Goal: Task Accomplishment & Management: Manage account settings

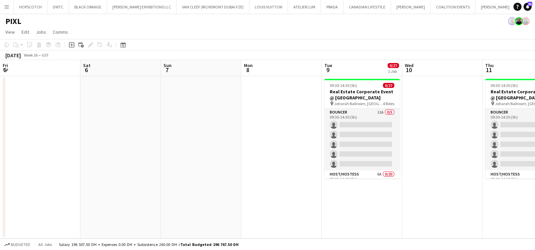
scroll to position [0, 0]
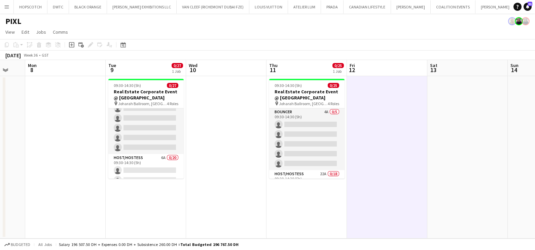
click at [535, 4] on button "Add" at bounding box center [537, 6] width 5 height 5
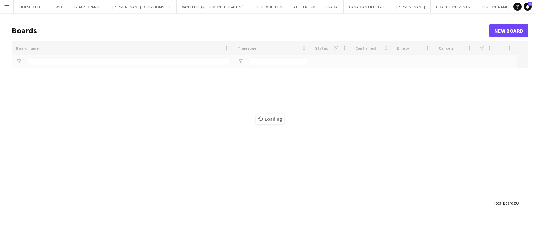
click at [102, 65] on div "Loading" at bounding box center [270, 118] width 517 height 155
click at [515, 8] on button "PIXL Close" at bounding box center [524, 6] width 18 height 13
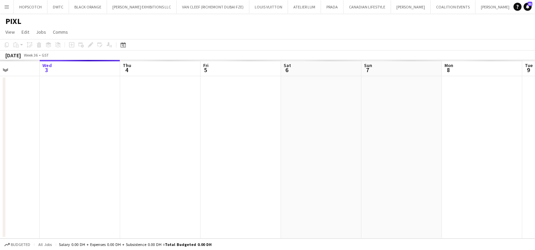
click at [198, 181] on app-calendar-viewport "Sun 31 Mon 1 Tue 2 Wed 3 Thu 4 Fri 5 Sat 6 Sun 7 Mon 8 Tue 9 Wed 10 Thu 11" at bounding box center [267, 149] width 535 height 178
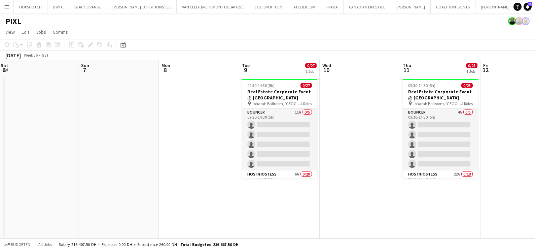
scroll to position [0, 262]
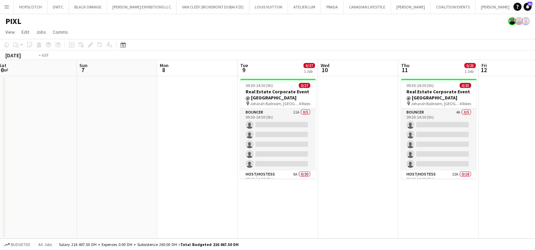
drag, startPoint x: 201, startPoint y: 210, endPoint x: 93, endPoint y: 219, distance: 108.1
click at [71, 220] on app-calendar-viewport "Wed 3 Thu 4 Fri 5 Sat 6 Sun 7 Mon 8 Tue 9 0/27 1 Job Wed 10 Thu 11 0/25 1 Job F…" at bounding box center [267, 149] width 535 height 178
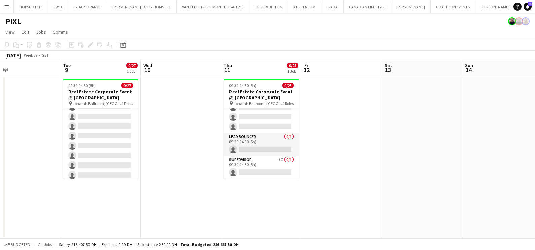
scroll to position [246, 0]
click at [535, 8] on button "Add" at bounding box center [537, 6] width 5 height 5
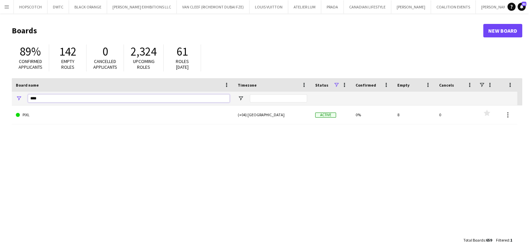
click at [148, 96] on input "****" at bounding box center [129, 98] width 202 height 8
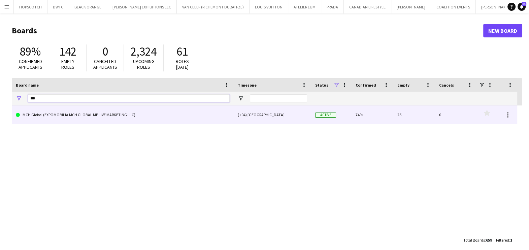
type input "***"
click at [156, 113] on link "MCH Global (EXPOMOBILIA MCH GLOBAL ME LIVE MARKETING LLC)" at bounding box center [123, 114] width 214 height 19
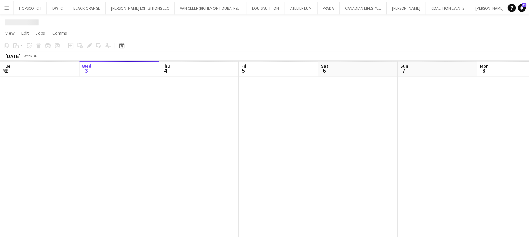
scroll to position [0, 109]
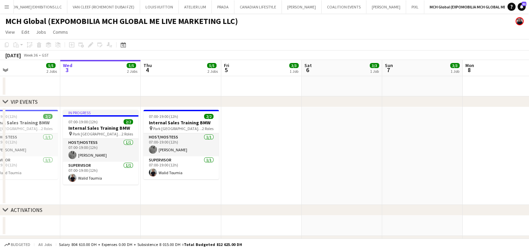
drag, startPoint x: 449, startPoint y: 132, endPoint x: 276, endPoint y: 186, distance: 181.7
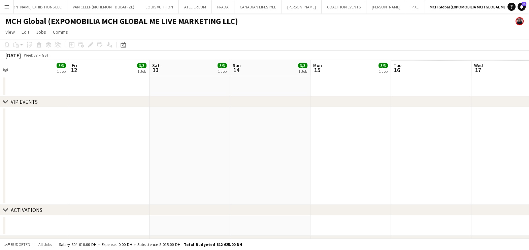
drag, startPoint x: 298, startPoint y: 187, endPoint x: 15, endPoint y: 188, distance: 282.7
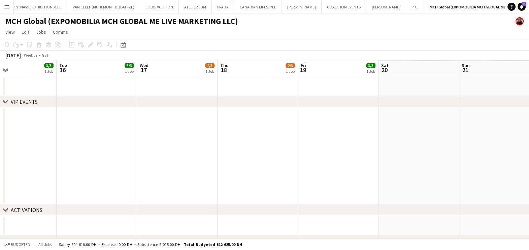
drag, startPoint x: 312, startPoint y: 160, endPoint x: 52, endPoint y: 162, distance: 260.2
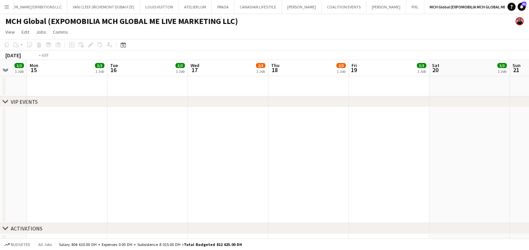
drag, startPoint x: 365, startPoint y: 139, endPoint x: 111, endPoint y: 164, distance: 254.6
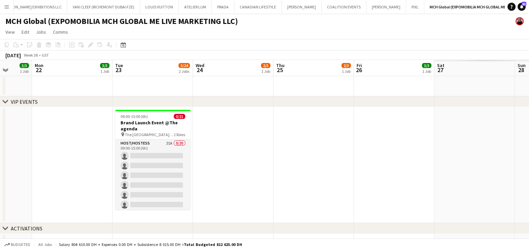
drag, startPoint x: 161, startPoint y: 158, endPoint x: 56, endPoint y: 158, distance: 105.7
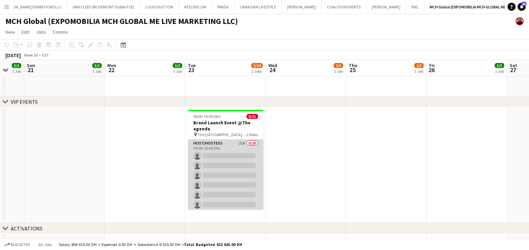
click at [224, 146] on app-card-role "Host/Hostess 21A 0/20 09:00-15:00 (6h) single-neutral-actions single-neutral-ac…" at bounding box center [225, 243] width 75 height 208
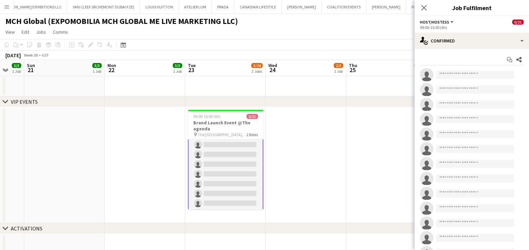
scroll to position [162, 0]
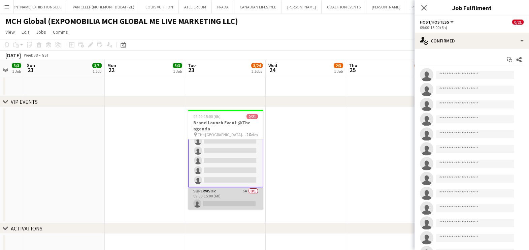
click at [232, 194] on app-card-role "Supervisor 5A 0/1 09:00-15:00 (6h) single-neutral-actions" at bounding box center [225, 198] width 75 height 23
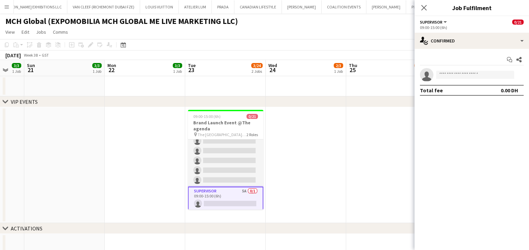
click at [449, 55] on div "Start chat Share" at bounding box center [472, 59] width 104 height 11
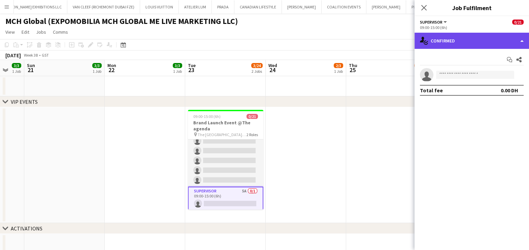
click at [455, 43] on div "single-neutral-actions-check-2 Confirmed" at bounding box center [471, 41] width 114 height 16
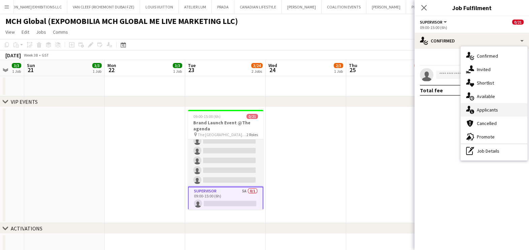
click at [489, 112] on span "Applicants" at bounding box center [487, 110] width 21 height 6
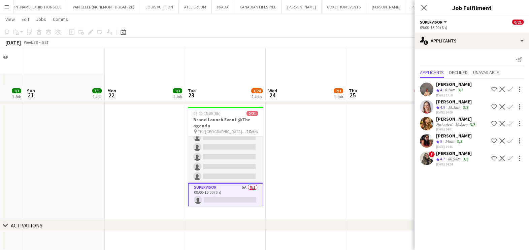
scroll to position [0, 0]
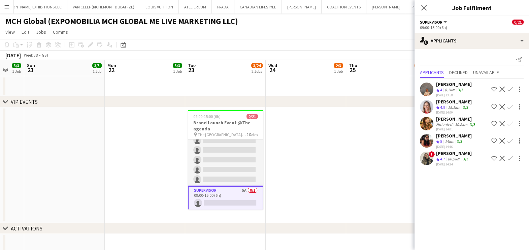
click at [510, 105] on app-icon "Confirm" at bounding box center [509, 106] width 5 height 5
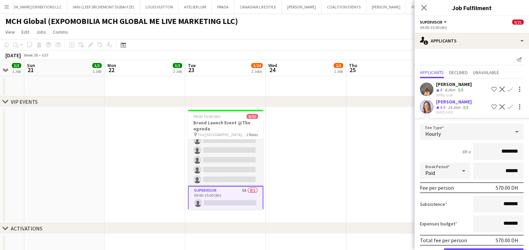
scroll to position [42, 0]
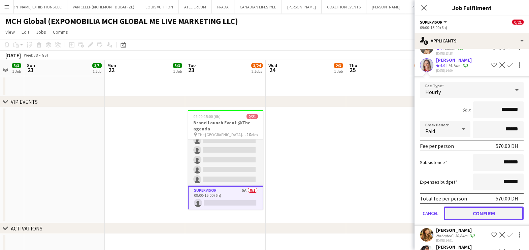
click at [472, 211] on button "Confirm" at bounding box center [484, 212] width 80 height 13
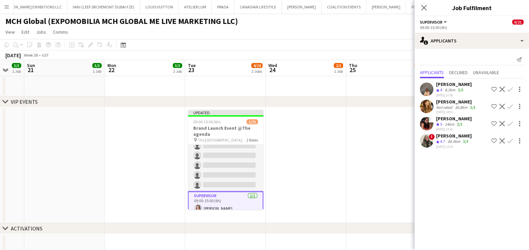
scroll to position [0, 0]
click at [342, 164] on app-date-cell at bounding box center [306, 165] width 80 height 116
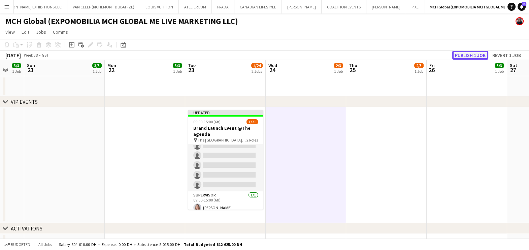
click at [468, 54] on button "Publish 1 job" at bounding box center [470, 55] width 36 height 9
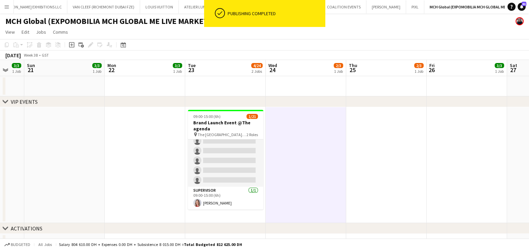
scroll to position [161, 0]
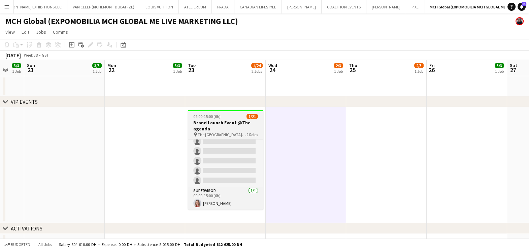
click at [205, 118] on span "09:00-15:00 (6h)" at bounding box center [206, 116] width 27 height 5
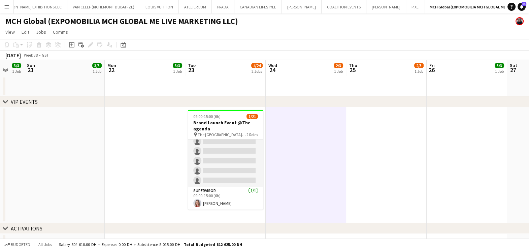
scroll to position [162, 0]
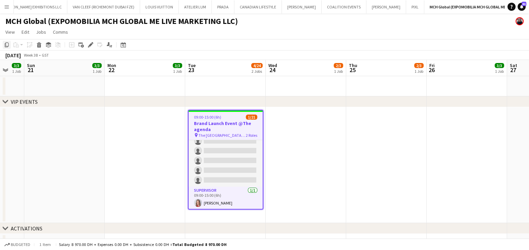
click at [7, 44] on icon "Copy" at bounding box center [6, 44] width 5 height 5
click at [140, 126] on app-date-cell at bounding box center [145, 165] width 80 height 116
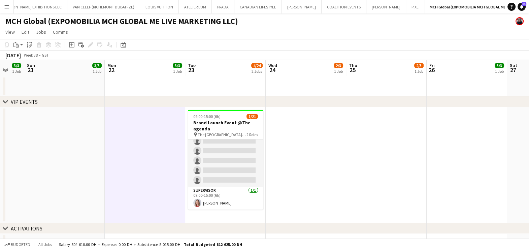
scroll to position [161, 0]
click at [20, 43] on app-action-btn "Paste" at bounding box center [18, 45] width 12 height 8
click at [27, 69] on link "Paste with crew Ctrl+Shift+V" at bounding box center [49, 69] width 63 height 6
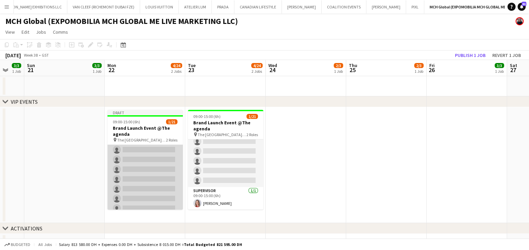
scroll to position [166, 0]
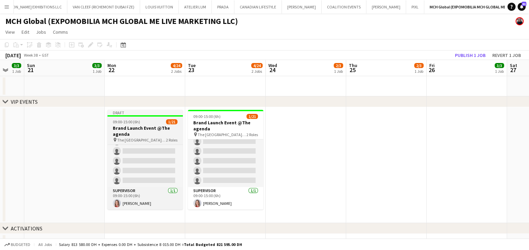
click at [149, 127] on h3 "Brand Launch Event @The agenda" at bounding box center [144, 131] width 75 height 12
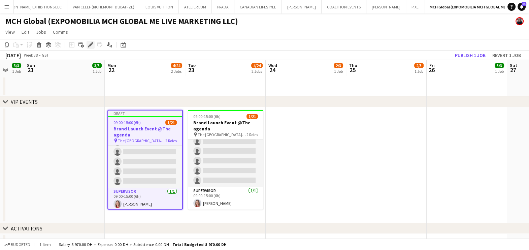
click at [88, 44] on icon "Edit" at bounding box center [90, 44] width 5 height 5
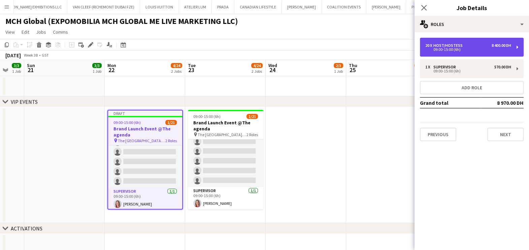
click at [439, 48] on div "09:00-15:00 (6h)" at bounding box center [468, 49] width 86 height 3
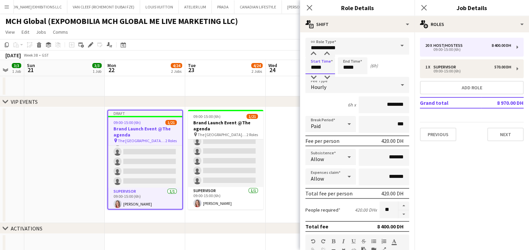
click at [319, 68] on input "*****" at bounding box center [320, 65] width 30 height 17
click at [313, 52] on div at bounding box center [313, 53] width 13 height 7
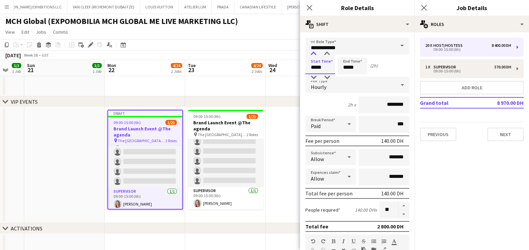
type input "*****"
click at [313, 52] on div at bounding box center [313, 53] width 13 height 7
click at [348, 66] on input "*****" at bounding box center [353, 65] width 30 height 17
type input "*****"
click at [342, 53] on div at bounding box center [345, 53] width 13 height 7
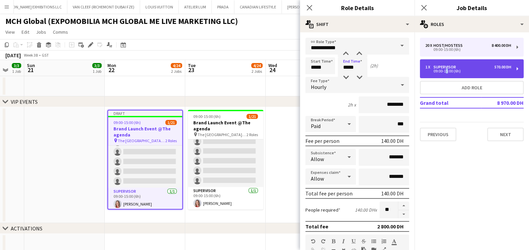
click at [444, 71] on div "09:00-15:00 (6h)" at bounding box center [468, 70] width 86 height 3
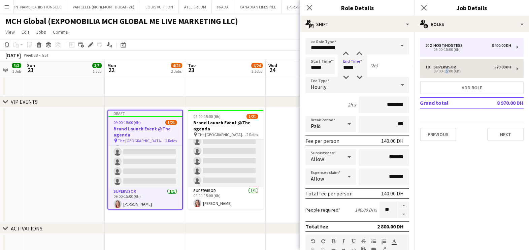
type input "**********"
type input "*****"
type input "********"
type input "*"
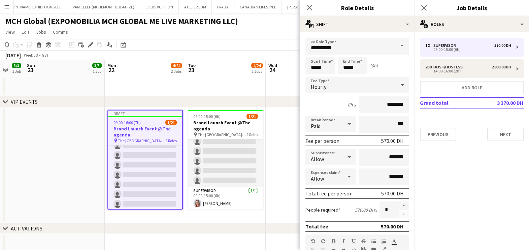
scroll to position [167, 0]
click at [337, 66] on div "Start Time ***** End Time ***** (6h)" at bounding box center [357, 65] width 104 height 17
click at [322, 69] on input "*****" at bounding box center [320, 65] width 30 height 17
click at [314, 51] on div at bounding box center [313, 53] width 13 height 7
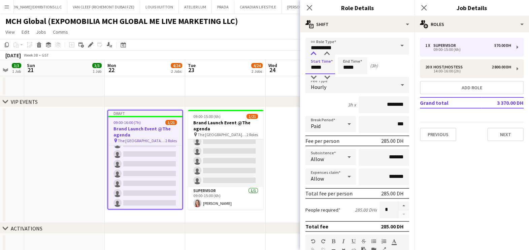
click at [314, 51] on div at bounding box center [313, 53] width 13 height 7
type input "*****"
click at [314, 51] on div at bounding box center [313, 53] width 13 height 7
click at [357, 60] on input "*****" at bounding box center [353, 65] width 30 height 17
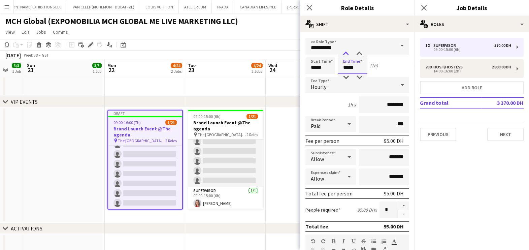
type input "*****"
click at [347, 52] on div at bounding box center [345, 53] width 13 height 7
click at [277, 157] on app-date-cell at bounding box center [306, 165] width 80 height 116
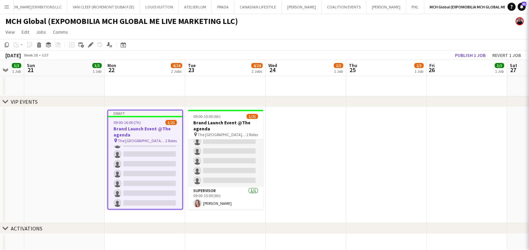
scroll to position [166, 0]
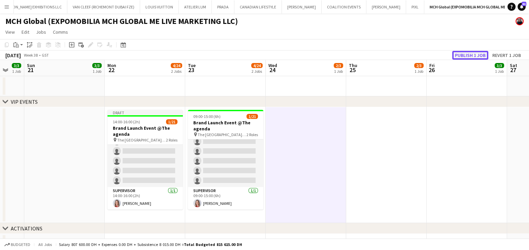
click at [473, 53] on button "Publish 1 job" at bounding box center [470, 55] width 36 height 9
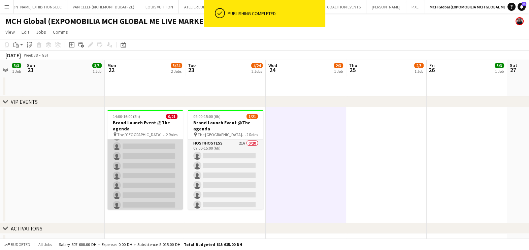
scroll to position [0, 0]
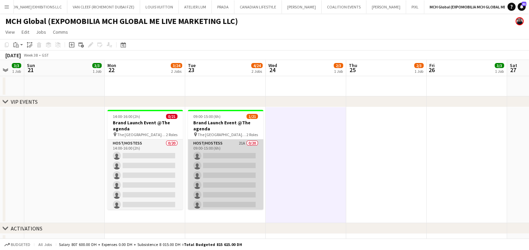
click at [241, 148] on app-card-role "Host/Hostess 21A 0/20 09:00-15:00 (6h) single-neutral-actions single-neutral-ac…" at bounding box center [225, 243] width 75 height 208
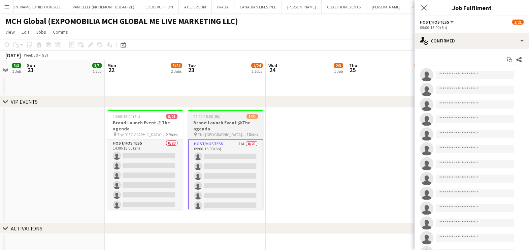
click at [246, 118] on div "09:00-15:00 (6h) 1/21" at bounding box center [225, 116] width 75 height 5
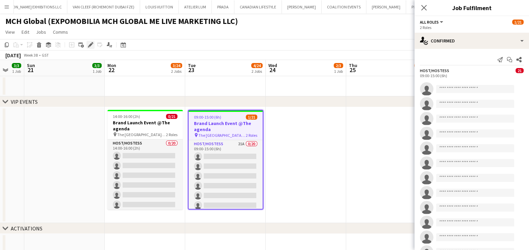
click at [93, 44] on icon "Edit" at bounding box center [90, 44] width 5 height 5
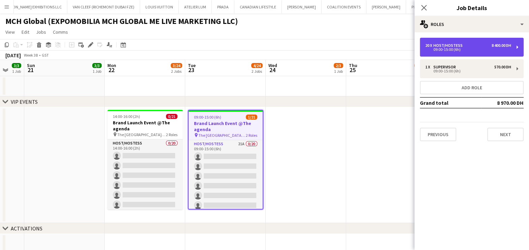
click at [460, 46] on div "Host/Hostess" at bounding box center [449, 45] width 32 height 5
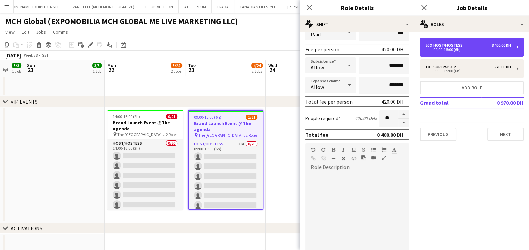
scroll to position [170, 0]
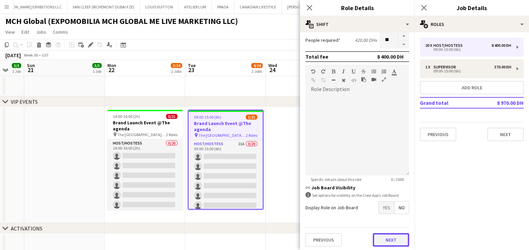
click at [378, 236] on button "Next" at bounding box center [391, 239] width 36 height 13
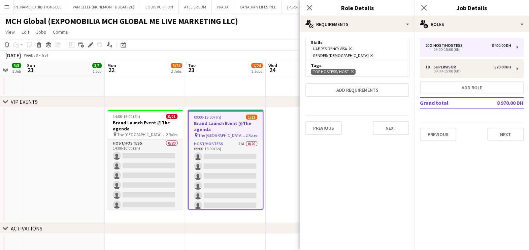
scroll to position [0, 0]
click at [390, 123] on button "Next" at bounding box center [391, 127] width 36 height 13
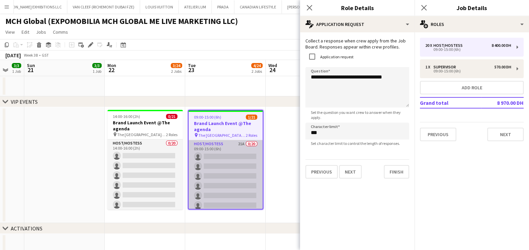
click at [231, 146] on app-card-role "Host/Hostess 21A 0/20 09:00-15:00 (6h) single-neutral-actions single-neutral-ac…" at bounding box center [225, 244] width 74 height 208
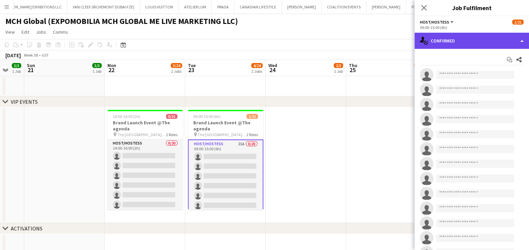
click at [461, 39] on div "single-neutral-actions-check-2 Confirmed" at bounding box center [471, 41] width 114 height 16
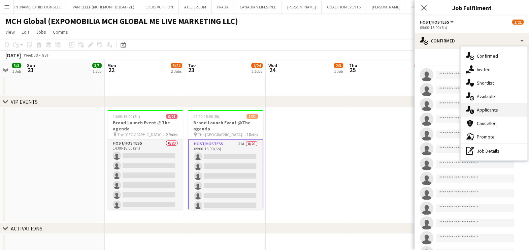
click at [482, 111] on span "Applicants" at bounding box center [487, 110] width 21 height 6
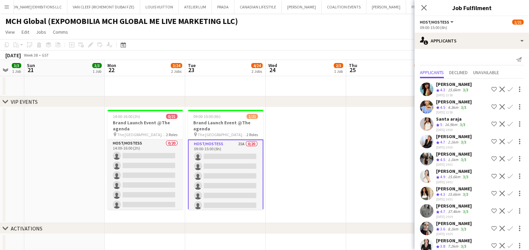
click at [491, 88] on app-icon "Shortlist crew" at bounding box center [493, 89] width 5 height 5
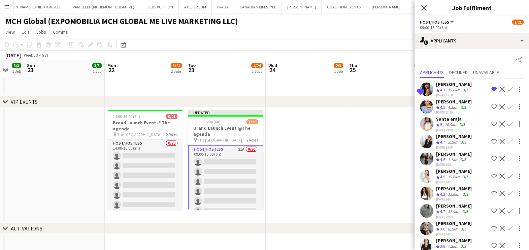
click at [491, 106] on app-icon "Shortlist crew" at bounding box center [493, 106] width 5 height 5
click at [491, 123] on app-icon "Shortlist crew" at bounding box center [493, 123] width 5 height 5
click at [491, 139] on app-icon "Shortlist crew" at bounding box center [493, 141] width 5 height 5
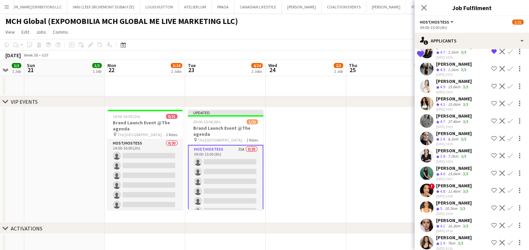
scroll to position [84, 0]
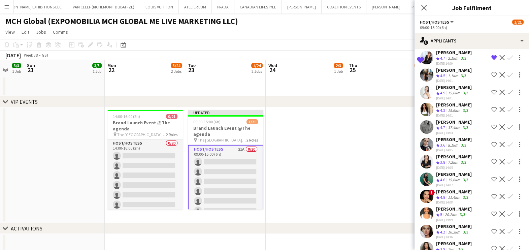
click at [491, 73] on app-icon "Shortlist crew" at bounding box center [493, 74] width 5 height 5
click at [491, 90] on app-icon "Shortlist crew" at bounding box center [493, 92] width 5 height 5
click at [438, 104] on div "[PERSON_NAME]" at bounding box center [454, 105] width 36 height 6
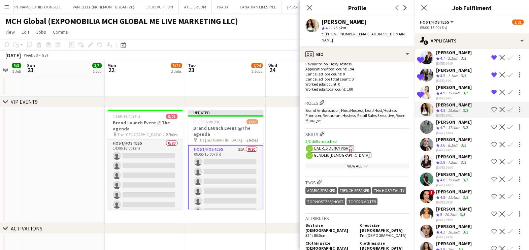
scroll to position [294, 0]
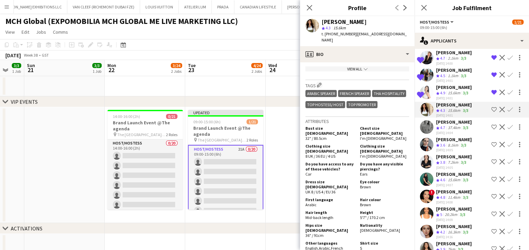
click at [491, 107] on app-icon "Shortlist crew" at bounding box center [493, 109] width 5 height 5
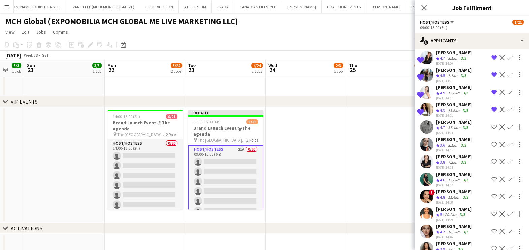
click at [463, 121] on div "[PERSON_NAME]" at bounding box center [454, 122] width 36 height 6
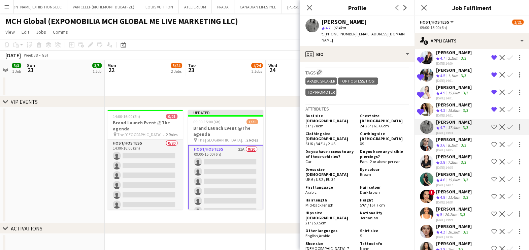
scroll to position [336, 0]
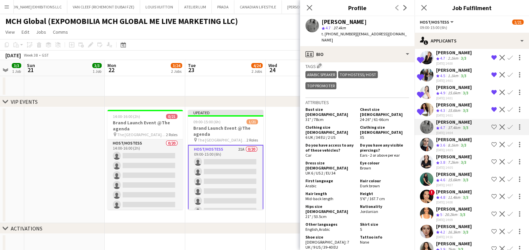
click at [491, 126] on app-icon "Shortlist crew" at bounding box center [493, 126] width 5 height 5
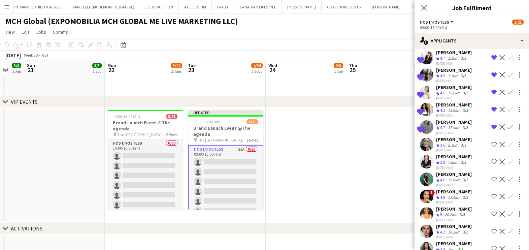
click at [452, 139] on div "[PERSON_NAME]" at bounding box center [454, 139] width 36 height 6
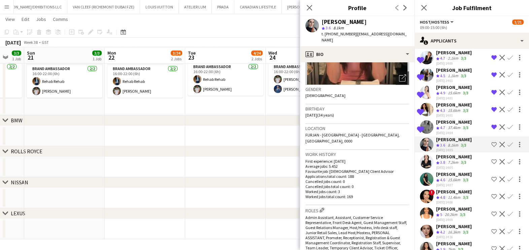
scroll to position [0, 0]
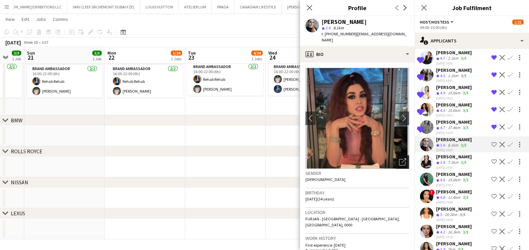
click at [401, 158] on icon at bounding box center [403, 160] width 5 height 5
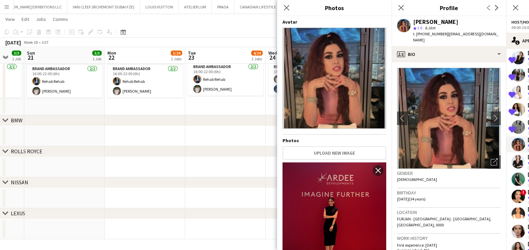
scroll to position [210, 0]
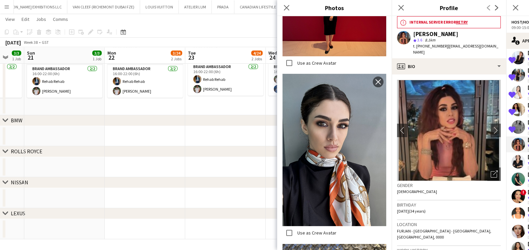
click at [203, 143] on app-date-cell at bounding box center [225, 136] width 80 height 20
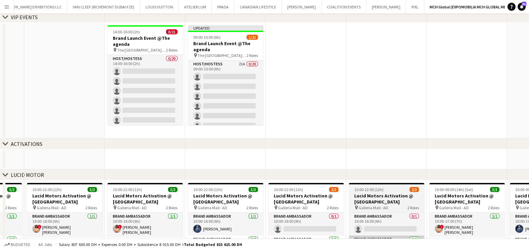
scroll to position [4, 0]
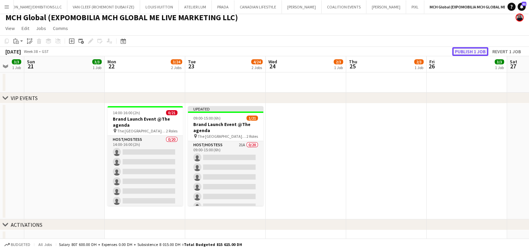
click at [475, 52] on button "Publish 1 job" at bounding box center [470, 51] width 36 height 9
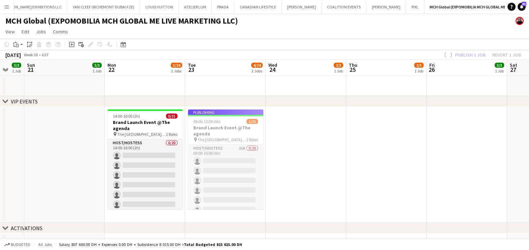
scroll to position [0, 0]
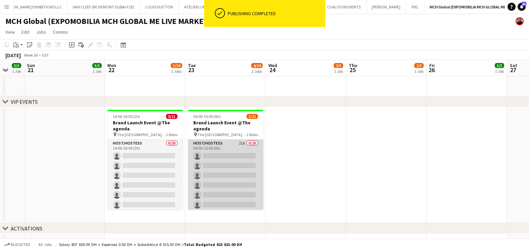
drag, startPoint x: 222, startPoint y: 157, endPoint x: 224, endPoint y: 147, distance: 10.0
click at [222, 157] on app-card-role "Host/Hostess 21A 0/20 09:00-15:00 (6h) single-neutral-actions single-neutral-ac…" at bounding box center [225, 243] width 75 height 208
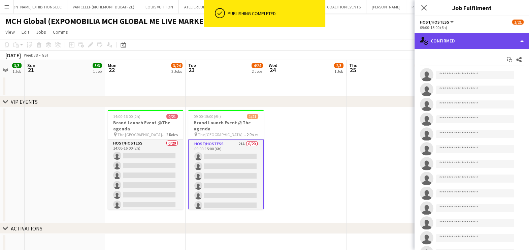
click at [454, 39] on div "single-neutral-actions-check-2 Confirmed" at bounding box center [471, 41] width 114 height 16
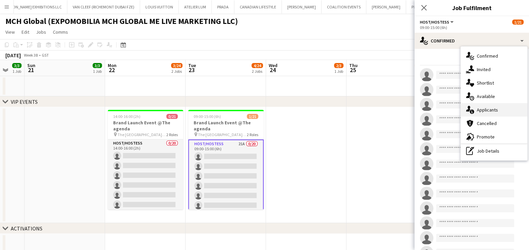
click at [486, 111] on span "Applicants" at bounding box center [487, 110] width 21 height 6
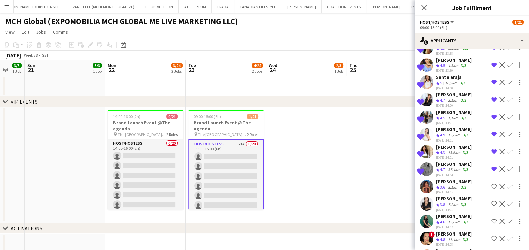
scroll to position [84, 0]
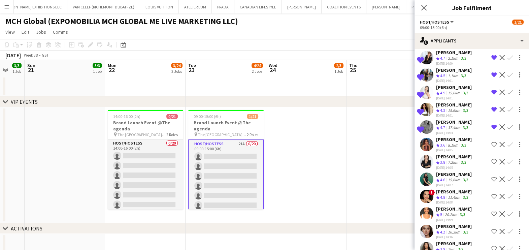
click at [491, 159] on app-icon "Shortlist crew" at bounding box center [493, 161] width 5 height 5
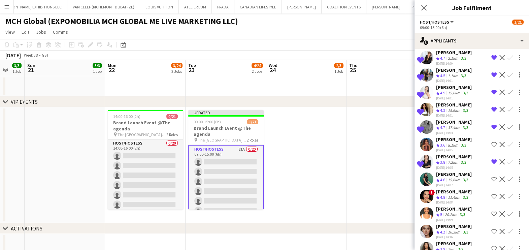
click at [491, 176] on app-icon "Shortlist crew" at bounding box center [493, 178] width 5 height 5
click at [491, 197] on app-icon "Shortlist crew" at bounding box center [493, 196] width 5 height 5
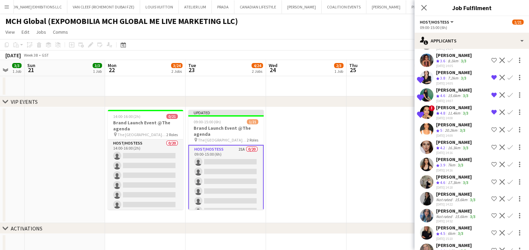
scroll to position [168, 0]
click at [445, 125] on div "[PERSON_NAME]" at bounding box center [454, 125] width 36 height 6
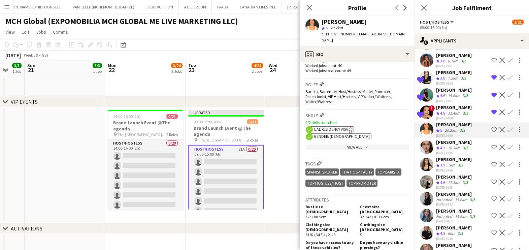
scroll to position [336, 0]
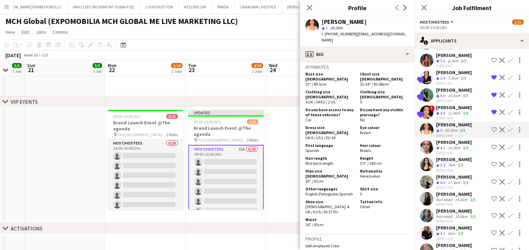
click at [441, 158] on div "[PERSON_NAME]" at bounding box center [454, 159] width 36 height 6
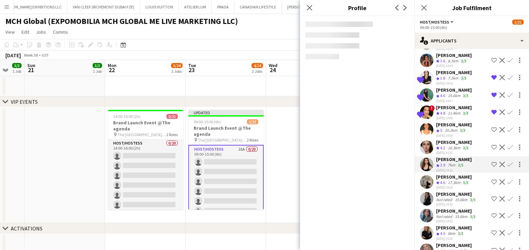
click at [442, 145] on span "4.2" at bounding box center [442, 147] width 5 height 5
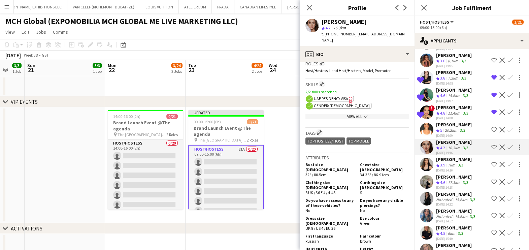
scroll to position [294, 0]
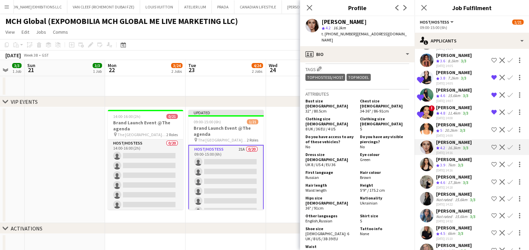
click at [491, 144] on app-icon "Shortlist crew" at bounding box center [493, 146] width 5 height 5
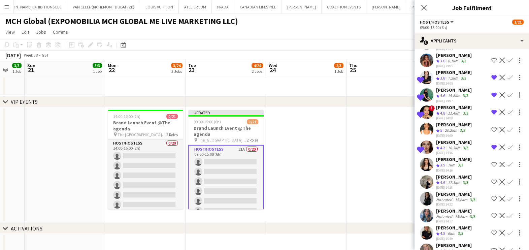
click at [448, 128] on div "20.2km" at bounding box center [450, 131] width 15 height 6
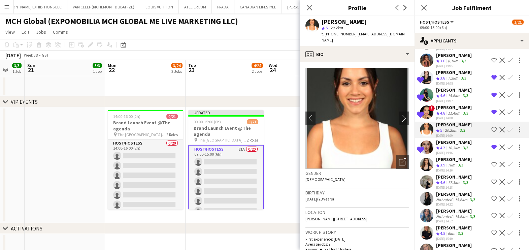
click at [491, 128] on app-icon "Shortlist crew" at bounding box center [493, 129] width 5 height 5
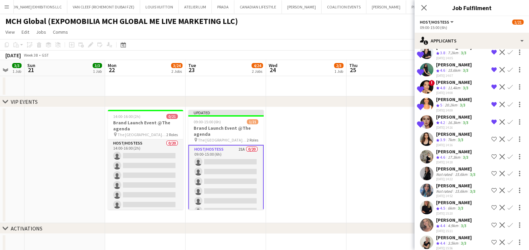
scroll to position [198, 0]
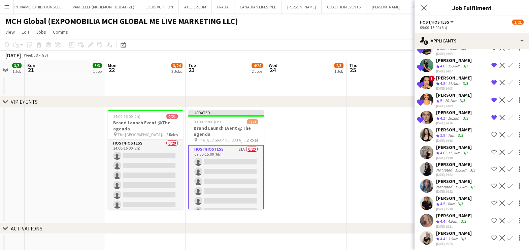
click at [491, 133] on app-icon "Shortlist crew" at bounding box center [493, 134] width 5 height 5
click at [491, 149] on app-icon "Shortlist crew" at bounding box center [493, 151] width 5 height 5
click at [491, 166] on app-icon "Shortlist crew" at bounding box center [493, 168] width 5 height 5
click at [491, 183] on app-icon "Shortlist crew" at bounding box center [493, 185] width 5 height 5
click at [491, 201] on app-icon "Shortlist crew" at bounding box center [493, 202] width 5 height 5
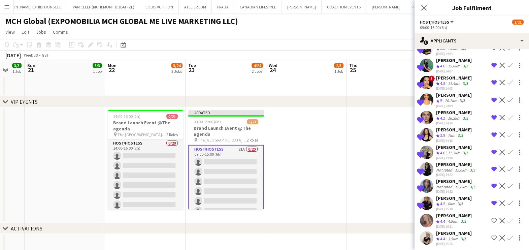
click at [491, 218] on app-icon "Shortlist crew" at bounding box center [493, 220] width 5 height 5
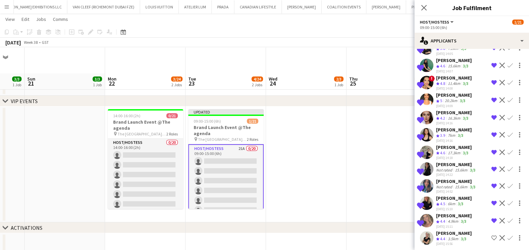
scroll to position [84, 0]
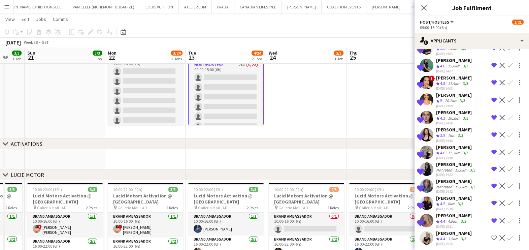
click at [491, 235] on app-icon "Shortlist crew" at bounding box center [493, 237] width 5 height 5
click at [338, 116] on app-date-cell at bounding box center [306, 81] width 80 height 116
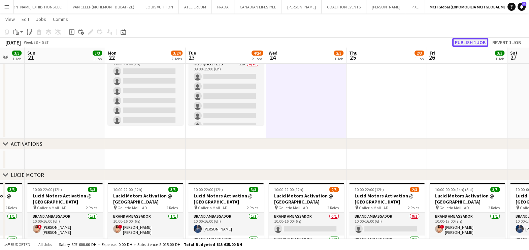
click at [480, 39] on button "Publish 1 job" at bounding box center [470, 42] width 36 height 9
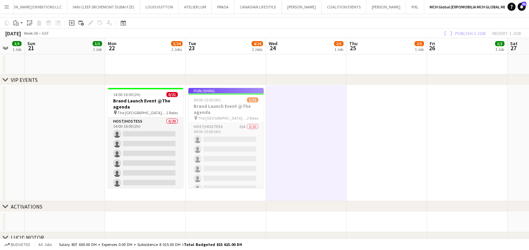
scroll to position [0, 0]
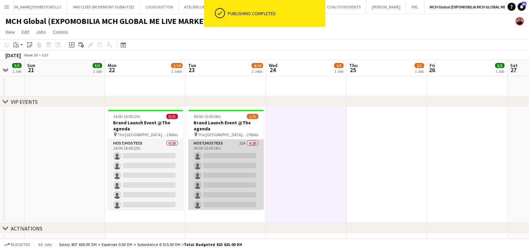
click at [230, 157] on app-card-role "Host/Hostess 21A 0/20 09:00-15:00 (6h) single-neutral-actions single-neutral-ac…" at bounding box center [225, 243] width 75 height 208
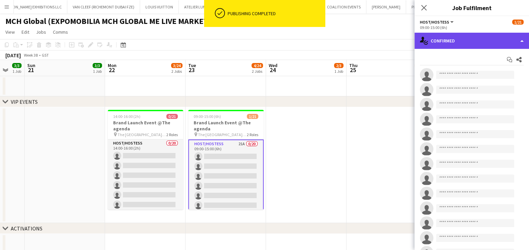
click at [463, 42] on div "single-neutral-actions-check-2 Confirmed" at bounding box center [471, 41] width 114 height 16
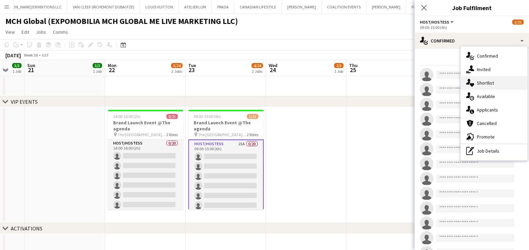
click at [478, 86] on div "single-neutral-actions-heart Shortlist" at bounding box center [493, 82] width 67 height 13
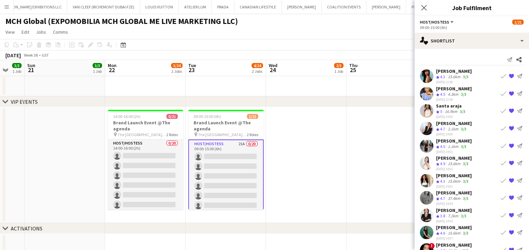
click at [432, 70] on div at bounding box center [426, 75] width 13 height 13
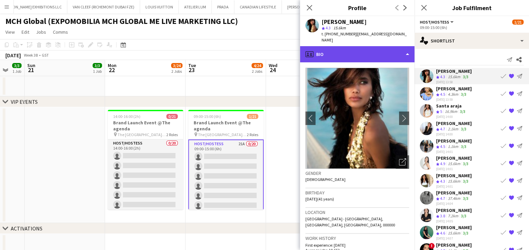
click at [351, 46] on div "profile Bio" at bounding box center [357, 54] width 114 height 16
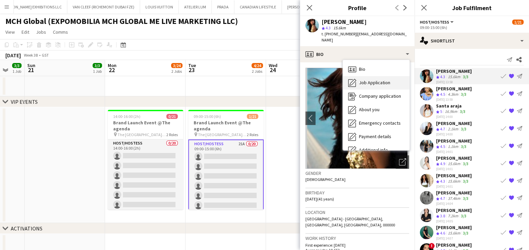
click at [367, 79] on span "Job Application" at bounding box center [374, 82] width 31 height 6
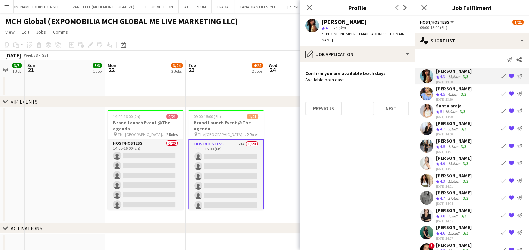
click at [452, 90] on div "[PERSON_NAME]" at bounding box center [454, 88] width 36 height 6
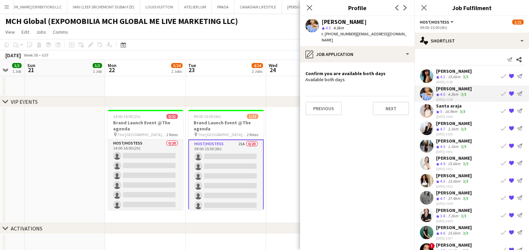
click at [452, 113] on div "16.9km" at bounding box center [450, 112] width 15 height 6
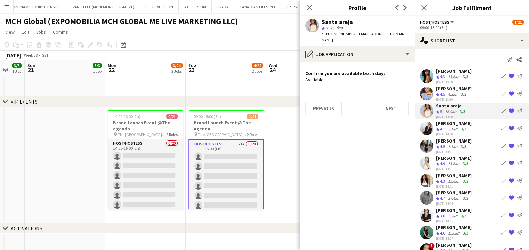
click at [451, 127] on div "2.1km" at bounding box center [452, 129] width 13 height 6
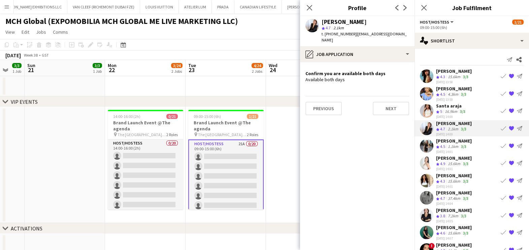
click at [446, 139] on div "[PERSON_NAME]" at bounding box center [454, 141] width 36 height 6
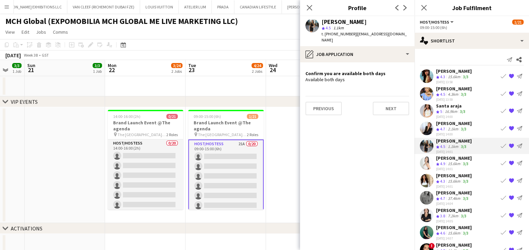
click at [447, 161] on div "15.6km" at bounding box center [453, 164] width 15 height 6
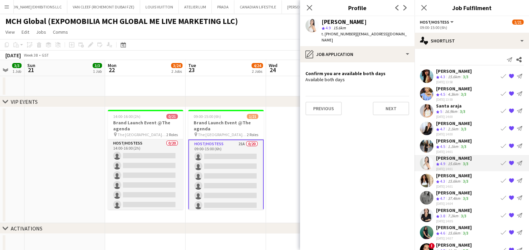
click at [446, 176] on div "[PERSON_NAME]" at bounding box center [454, 175] width 36 height 6
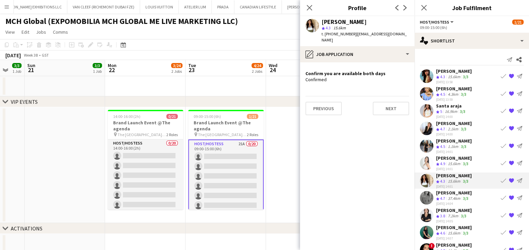
scroll to position [42, 0]
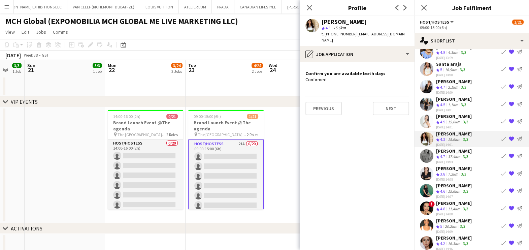
click at [447, 154] on div "37.4km" at bounding box center [453, 157] width 15 height 6
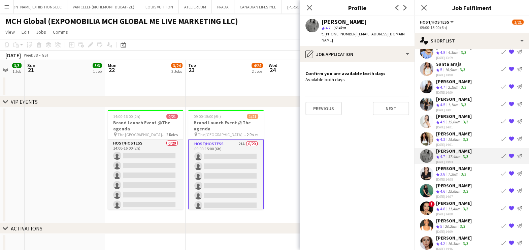
click at [452, 175] on div "7.2km" at bounding box center [452, 174] width 13 height 6
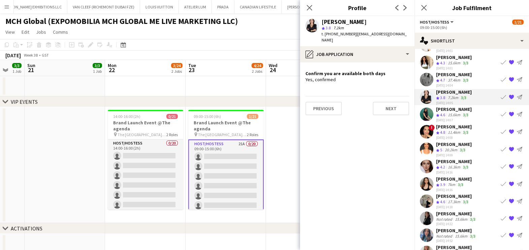
scroll to position [126, 0]
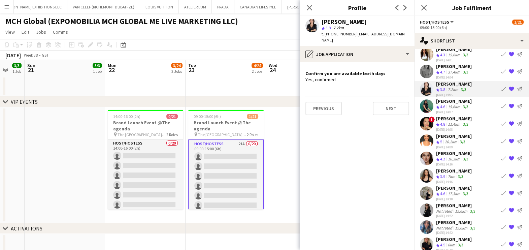
click at [444, 105] on span "4.6" at bounding box center [442, 106] width 5 height 5
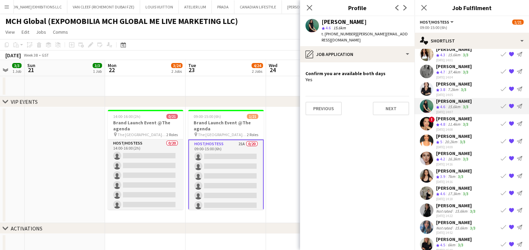
click at [446, 122] on div "Crew rating 4.8" at bounding box center [441, 125] width 10 height 6
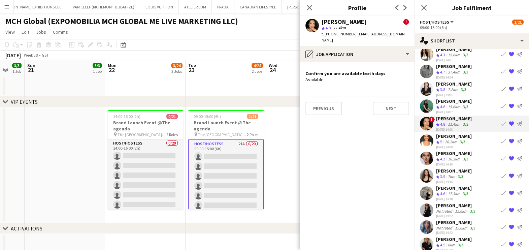
click at [446, 140] on div "20.2km" at bounding box center [450, 142] width 15 height 6
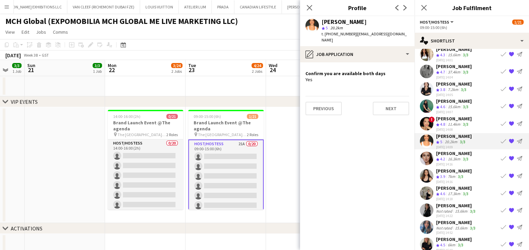
click at [445, 156] on span "4.2" at bounding box center [442, 158] width 5 height 5
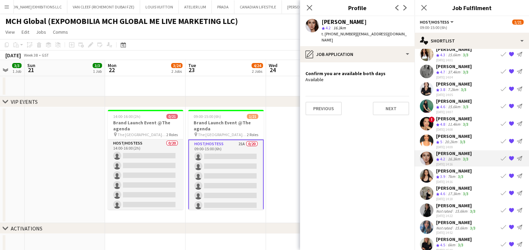
click at [445, 174] on span "3.9" at bounding box center [442, 176] width 5 height 5
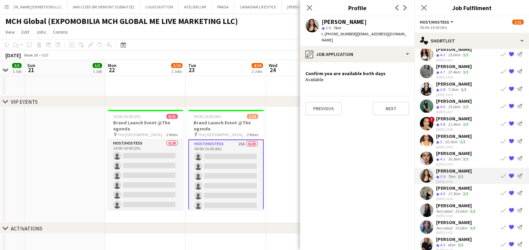
click at [445, 193] on span "4.6" at bounding box center [442, 193] width 5 height 5
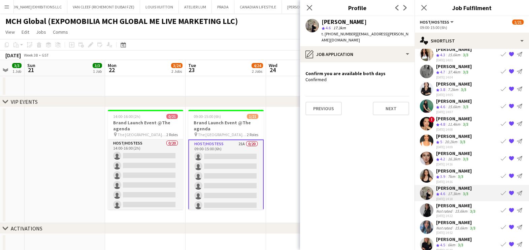
click at [452, 211] on div "Not rated" at bounding box center [445, 210] width 18 height 5
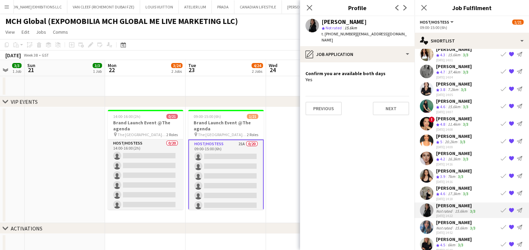
scroll to position [167, 0]
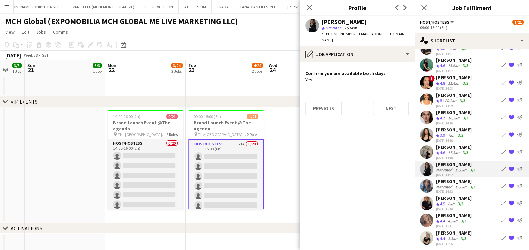
click at [448, 195] on div "[PERSON_NAME]" at bounding box center [454, 198] width 36 height 6
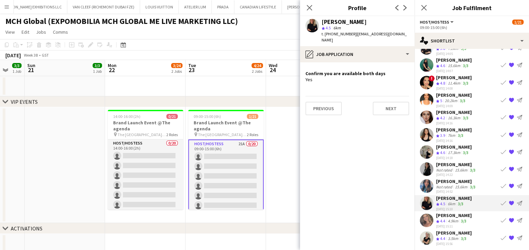
click at [448, 184] on div "Not rated" at bounding box center [445, 186] width 18 height 5
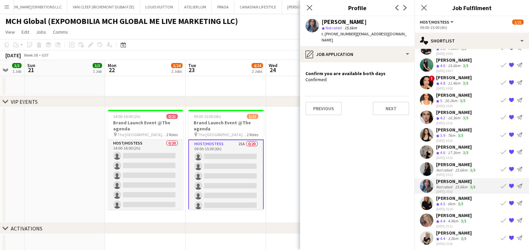
click at [449, 212] on div "[PERSON_NAME]" at bounding box center [454, 215] width 36 height 6
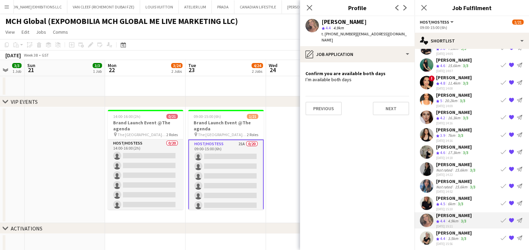
click at [444, 236] on span "4.4" at bounding box center [442, 238] width 5 height 5
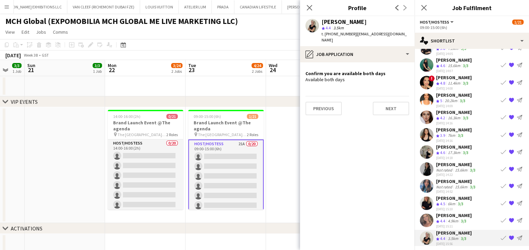
click at [266, 94] on app-date-cell at bounding box center [306, 86] width 80 height 20
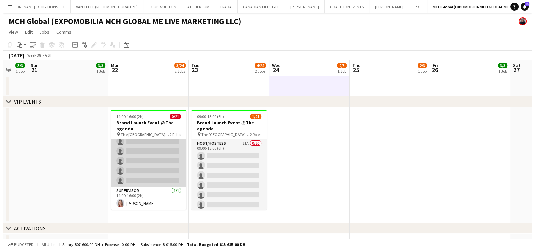
scroll to position [0, 0]
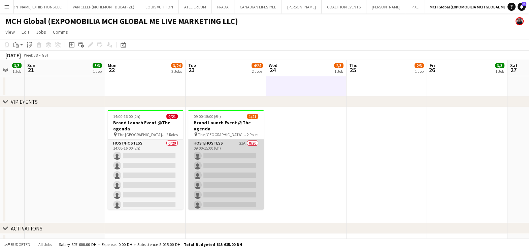
click at [233, 151] on app-card-role "Host/Hostess 21A 0/20 09:00-15:00 (6h) single-neutral-actions single-neutral-ac…" at bounding box center [225, 243] width 75 height 208
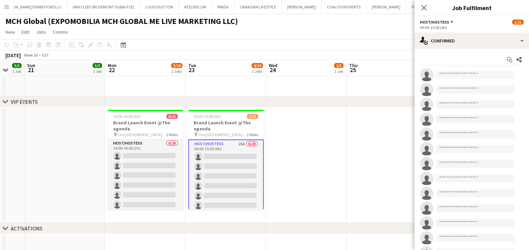
click at [292, 138] on app-date-cell at bounding box center [306, 165] width 80 height 116
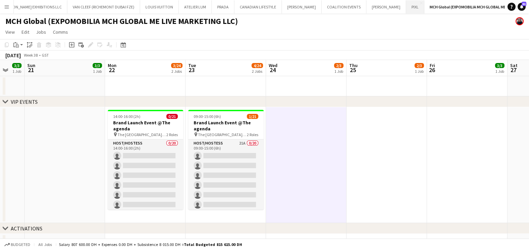
click at [406, 8] on button "PIXL Close" at bounding box center [415, 6] width 18 height 13
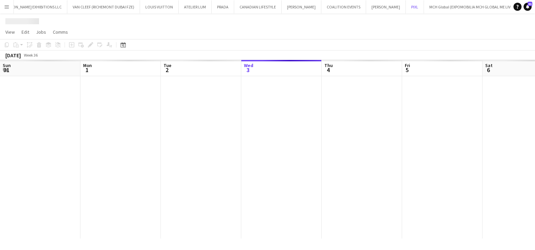
scroll to position [0, 161]
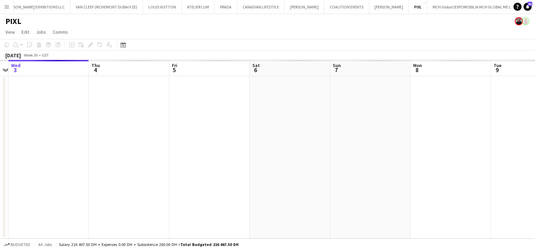
click at [105, 139] on app-calendar-viewport "Sun 31 Mon 1 Tue 2 Wed 3 Thu 4 Fri 5 Sat 6 Sun 7 Mon 8 Tue 9 Wed 10 Thu 11" at bounding box center [267, 149] width 535 height 178
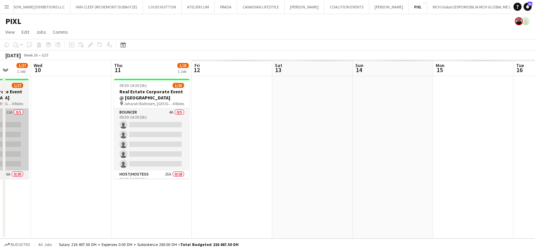
drag, startPoint x: 118, startPoint y: 145, endPoint x: 87, endPoint y: 144, distance: 31.0
click at [86, 145] on app-calendar-viewport "Sat 6 Sun 7 Mon 8 Tue 9 1/27 1 Job Wed 10 Thu 11 1/25 1 Job Fri 12 Sat 13 Sun 1…" at bounding box center [267, 149] width 535 height 178
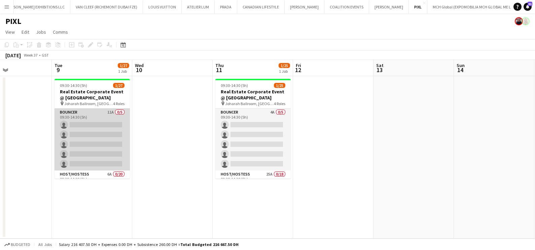
click at [106, 120] on app-card-role "Bouncer 11A 0/5 09:30-14:30 (5h) single-neutral-actions single-neutral-actions …" at bounding box center [92, 139] width 75 height 62
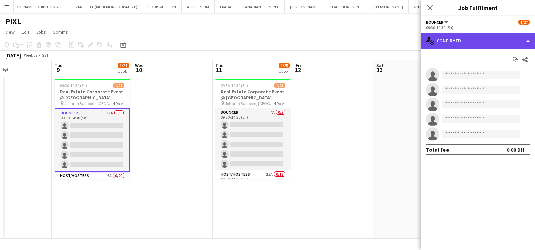
click at [506, 45] on div "single-neutral-actions-check-2 Confirmed" at bounding box center [478, 41] width 114 height 16
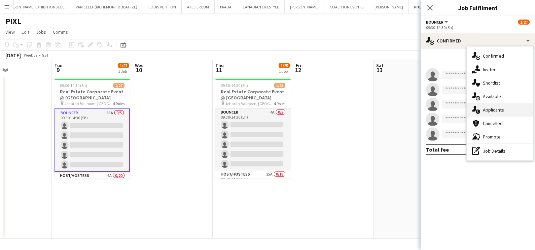
click at [487, 105] on div "single-neutral-actions-information Applicants" at bounding box center [500, 109] width 67 height 13
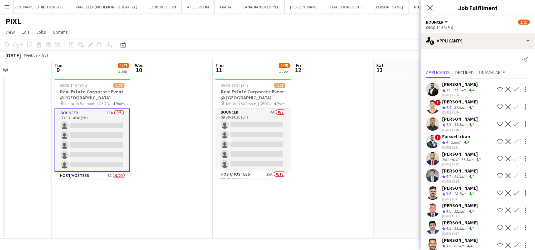
click at [457, 85] on div "[PERSON_NAME]" at bounding box center [460, 84] width 36 height 6
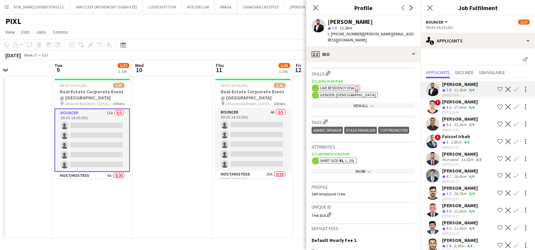
scroll to position [294, 0]
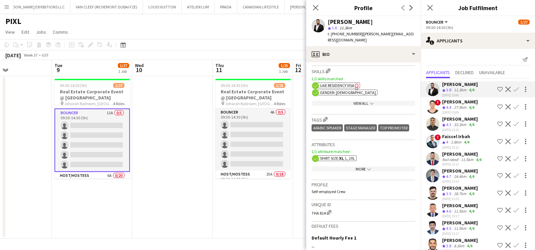
click at [446, 124] on div "Crew rating 4.3" at bounding box center [447, 125] width 10 height 6
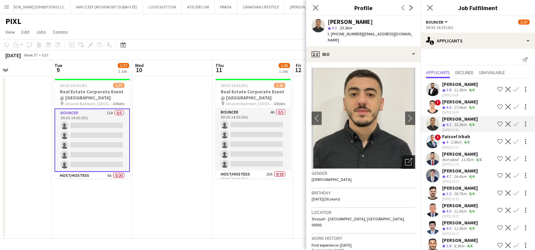
click at [402, 155] on div "Open photos pop-in" at bounding box center [408, 161] width 13 height 13
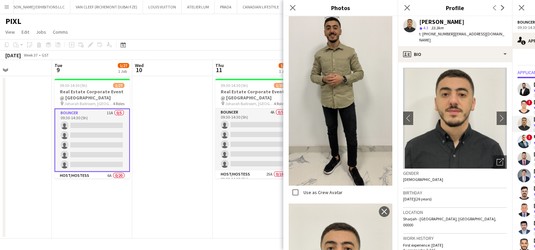
scroll to position [446, 0]
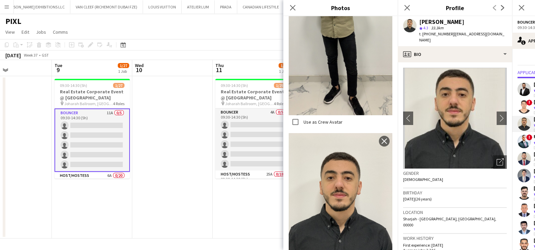
drag, startPoint x: 292, startPoint y: 11, endPoint x: 300, endPoint y: 20, distance: 11.4
click at [292, 11] on app-icon "Close pop-in" at bounding box center [293, 8] width 8 height 8
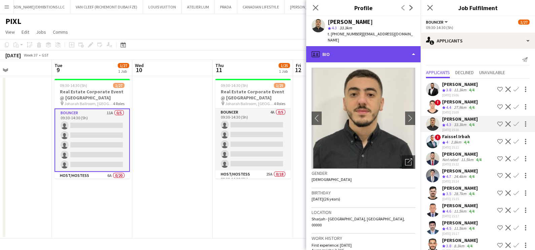
click at [329, 49] on div "profile Bio" at bounding box center [363, 54] width 114 height 16
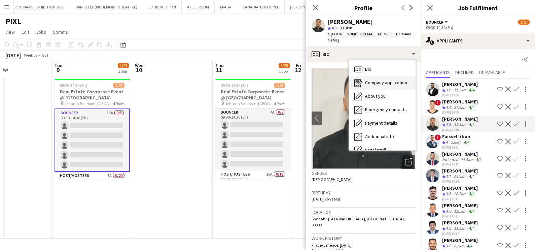
click at [360, 79] on icon "Company application" at bounding box center [358, 83] width 8 height 8
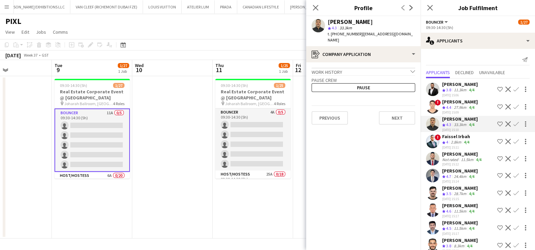
click at [453, 141] on div "2.8km" at bounding box center [456, 142] width 13 height 6
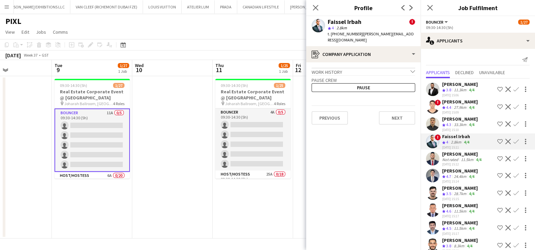
click at [453, 157] on div "Not rated" at bounding box center [451, 159] width 18 height 5
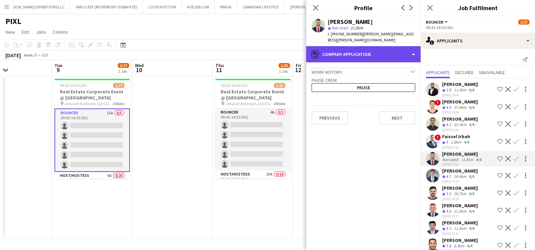
click at [358, 46] on div "register Company application" at bounding box center [363, 54] width 114 height 16
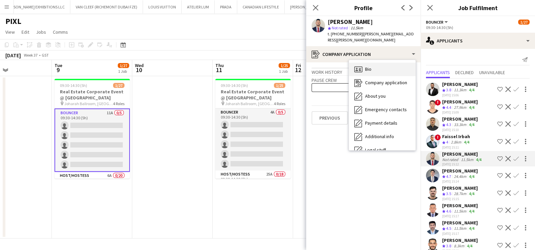
click at [370, 66] on span "Bio" at bounding box center [368, 69] width 6 height 6
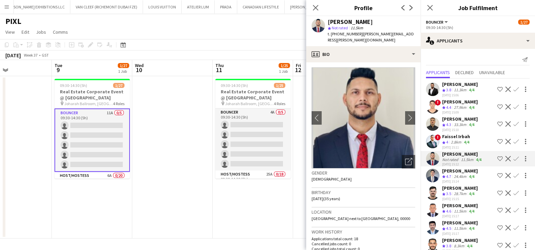
scroll to position [0, 0]
click at [405, 158] on icon "Open photos pop-in" at bounding box center [408, 161] width 7 height 7
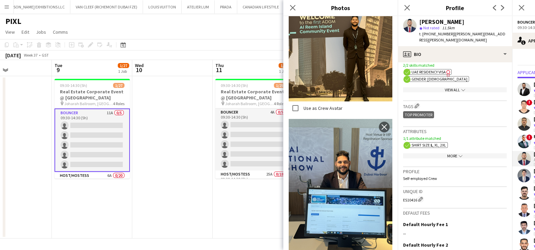
scroll to position [370, 0]
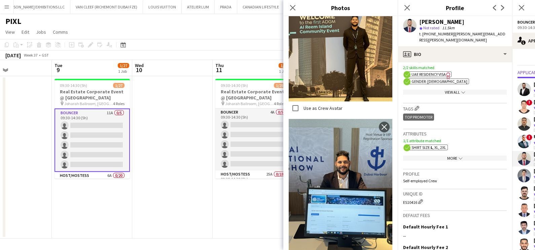
click at [447, 161] on div "More chevron-down" at bounding box center [455, 158] width 104 height 5
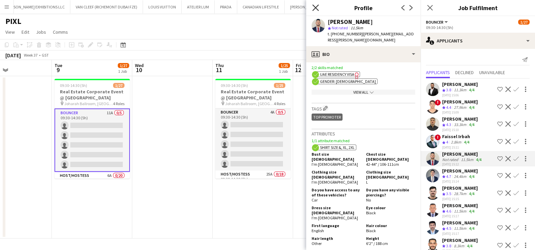
click at [315, 8] on icon at bounding box center [315, 7] width 6 height 6
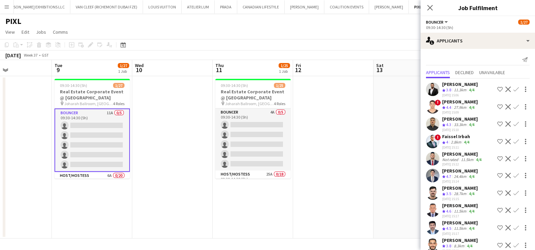
click at [455, 175] on div "24.4km" at bounding box center [460, 177] width 15 height 6
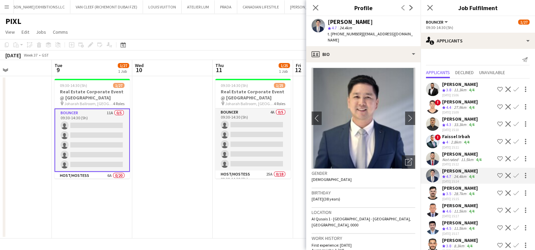
click at [497, 211] on app-icon "Shortlist crew" at bounding box center [499, 209] width 5 height 5
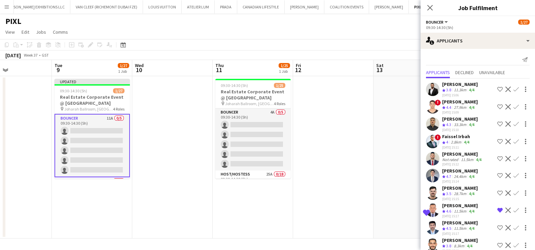
scroll to position [32, 0]
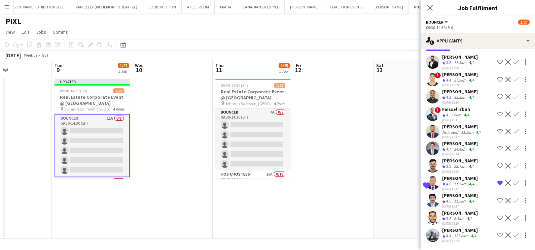
click at [348, 146] on app-date-cell at bounding box center [333, 157] width 80 height 162
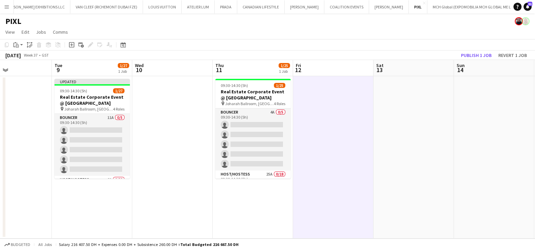
click at [483, 59] on div "[DATE] Week 37 • GST Publish 1 job Revert 1 job" at bounding box center [267, 54] width 535 height 9
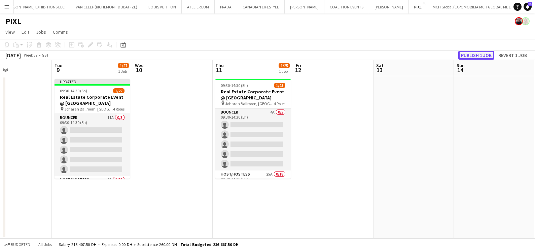
click at [483, 54] on button "Publish 1 job" at bounding box center [476, 55] width 36 height 9
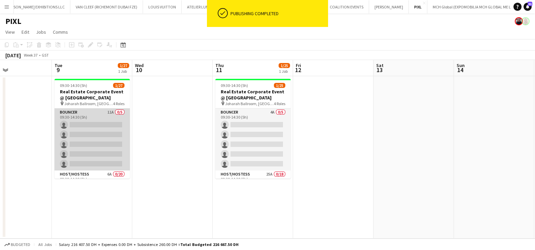
scroll to position [42, 0]
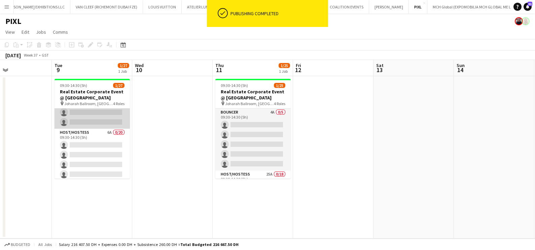
click at [86, 157] on app-card-role "Host/Hostess 6A 0/20 09:30-14:30 (5h) single-neutral-actions single-neutral-act…" at bounding box center [92, 233] width 75 height 208
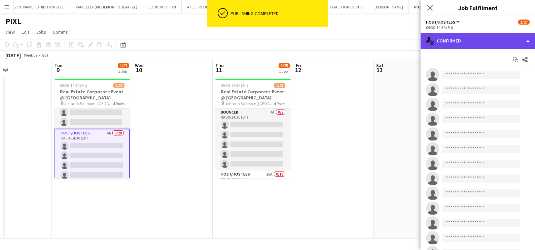
click at [479, 44] on div "single-neutral-actions-check-2 Confirmed" at bounding box center [478, 41] width 114 height 16
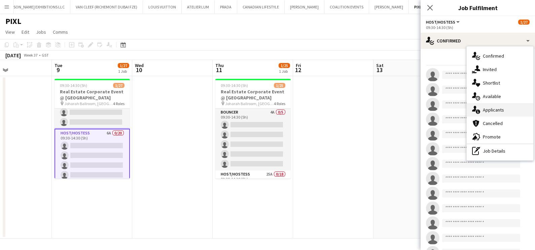
click at [496, 110] on span "Applicants" at bounding box center [493, 110] width 21 height 6
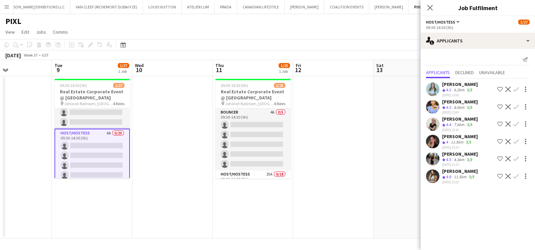
click at [496, 88] on button "Shortlist crew" at bounding box center [500, 89] width 8 height 8
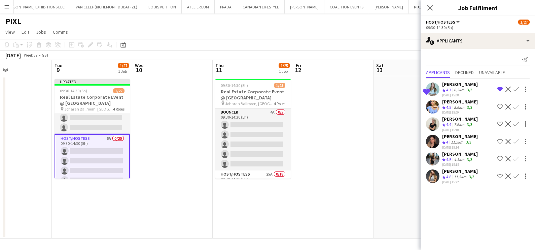
click at [498, 108] on app-icon "Shortlist crew" at bounding box center [499, 106] width 5 height 5
click at [469, 122] on app-skills-label "3/3" at bounding box center [469, 124] width 5 height 5
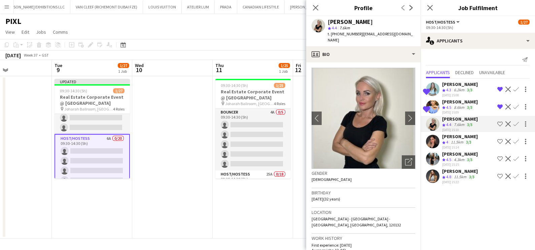
click at [499, 123] on app-icon "Shortlist crew" at bounding box center [499, 123] width 5 height 5
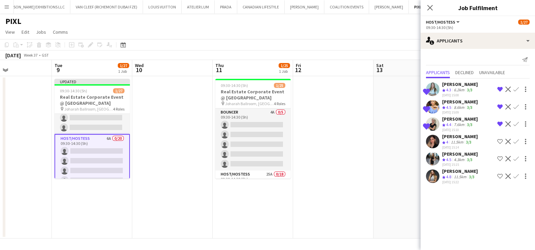
click at [500, 139] on app-icon "Shortlist crew" at bounding box center [499, 141] width 5 height 5
click at [499, 155] on button "Shortlist crew" at bounding box center [500, 158] width 8 height 8
click at [500, 173] on app-icon "Shortlist crew" at bounding box center [499, 175] width 5 height 5
click at [368, 150] on app-date-cell at bounding box center [333, 157] width 80 height 162
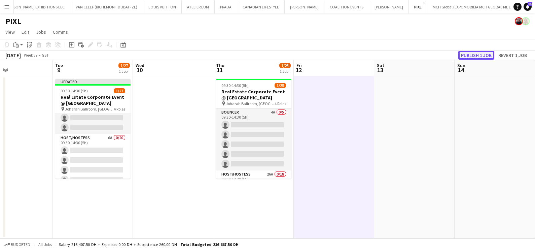
click at [485, 56] on button "Publish 1 job" at bounding box center [476, 55] width 36 height 9
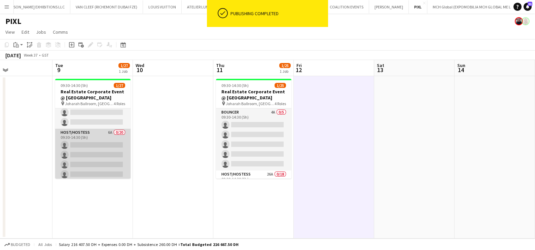
click at [90, 135] on app-card-role "Host/Hostess 6A 0/20 09:30-14:30 (5h) single-neutral-actions single-neutral-act…" at bounding box center [92, 233] width 75 height 208
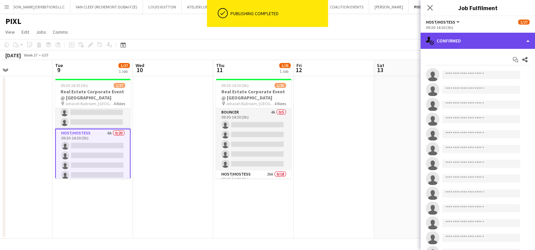
click at [470, 41] on div "single-neutral-actions-check-2 Confirmed" at bounding box center [478, 41] width 114 height 16
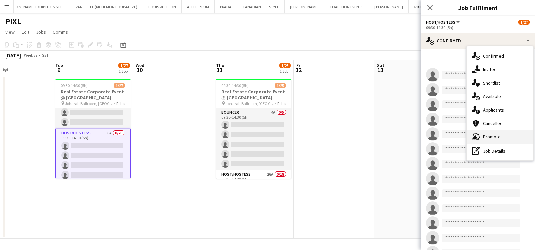
click at [496, 137] on span "Promote" at bounding box center [492, 137] width 18 height 6
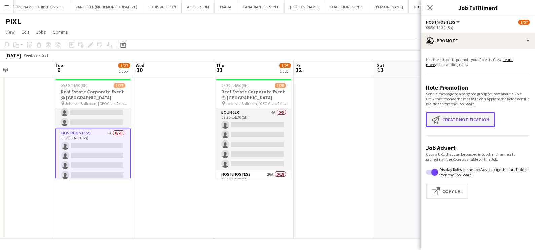
click at [452, 123] on button "Create notification Create notification" at bounding box center [460, 119] width 69 height 15
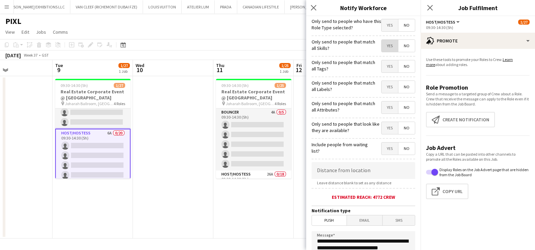
click at [385, 42] on span "Yes" at bounding box center [390, 46] width 16 height 12
click at [382, 65] on span "Yes" at bounding box center [390, 66] width 16 height 12
click at [382, 88] on span "Yes" at bounding box center [390, 87] width 16 height 12
click at [382, 104] on span "Yes" at bounding box center [390, 107] width 16 height 12
click at [382, 131] on span "Yes" at bounding box center [390, 128] width 16 height 12
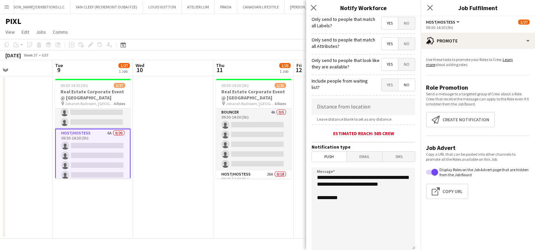
scroll to position [119, 0]
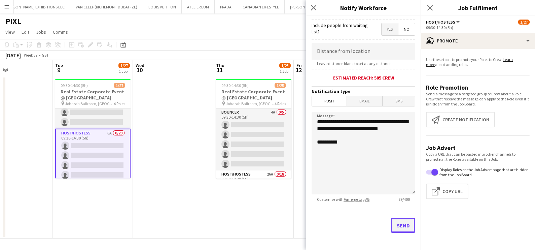
click at [394, 228] on button "Send" at bounding box center [403, 225] width 24 height 15
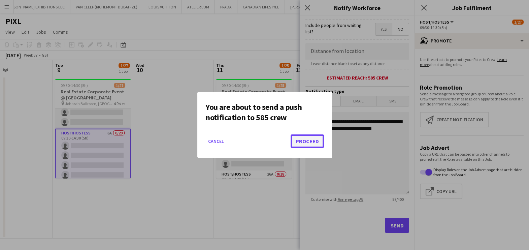
click at [315, 138] on button "Proceed" at bounding box center [306, 140] width 33 height 13
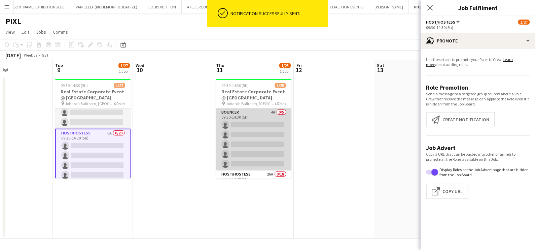
click at [253, 123] on app-card-role "Bouncer 4A 0/5 09:30-14:30 (5h) single-neutral-actions single-neutral-actions s…" at bounding box center [253, 139] width 75 height 62
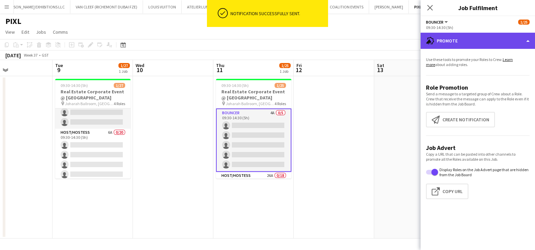
click at [474, 45] on div "advertising-megaphone Promote" at bounding box center [478, 41] width 114 height 16
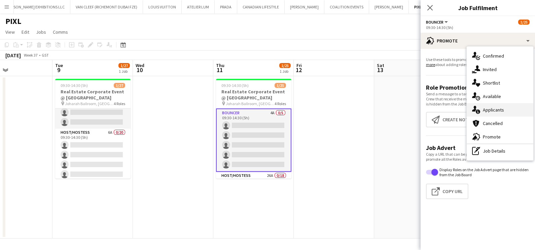
click at [494, 113] on div "single-neutral-actions-information Applicants" at bounding box center [500, 109] width 67 height 13
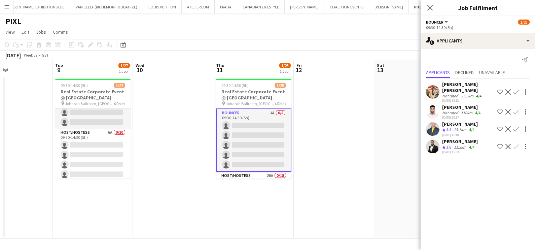
click at [501, 126] on app-icon "Shortlist crew" at bounding box center [499, 128] width 5 height 5
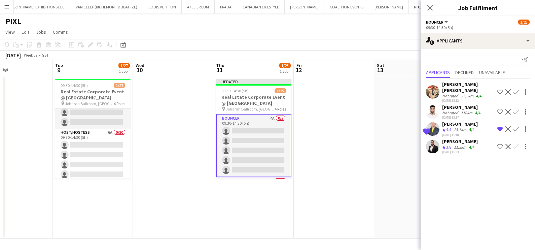
click at [470, 104] on div "[PERSON_NAME]" at bounding box center [462, 107] width 40 height 6
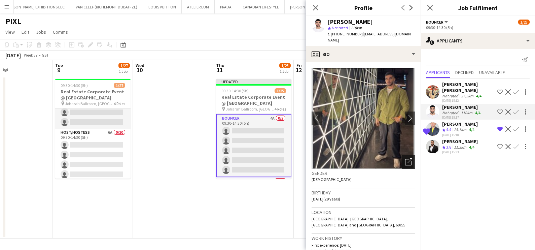
click at [405, 158] on icon "Open photos pop-in" at bounding box center [408, 161] width 7 height 7
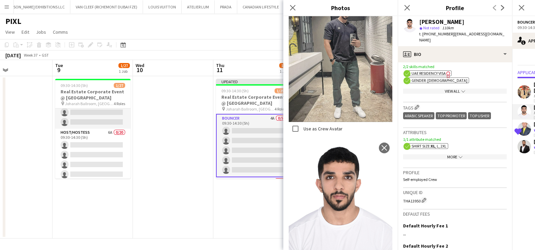
scroll to position [267, 0]
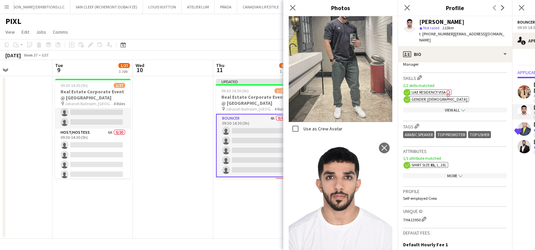
click at [444, 173] on div "More chevron-down" at bounding box center [455, 175] width 104 height 5
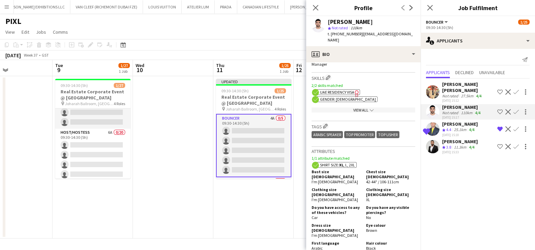
click at [456, 85] on div "[PERSON_NAME] [PERSON_NAME]" at bounding box center [468, 87] width 53 height 12
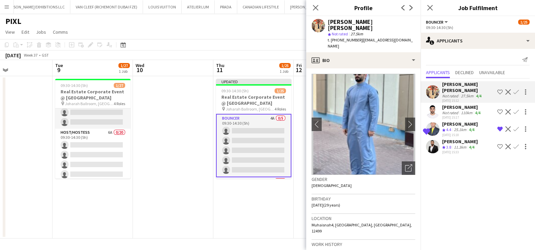
click at [454, 144] on div "11.3km" at bounding box center [460, 147] width 15 height 6
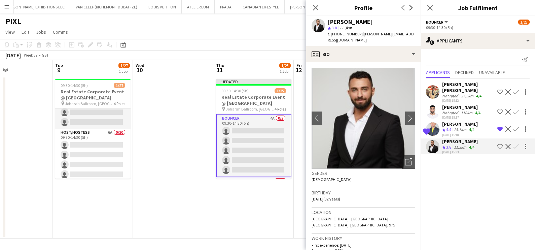
click at [242, 225] on app-date-cell "Updated 09:30-14:30 (5h) 1/25 Real Estate Corporate Event @ [GEOGRAPHIC_DATA] p…" at bounding box center [253, 157] width 80 height 162
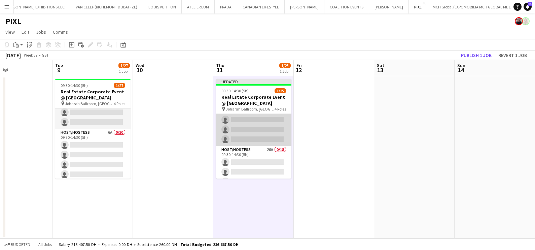
scroll to position [42, 0]
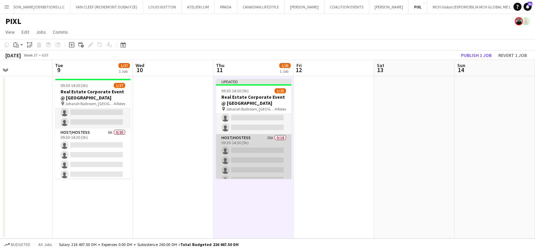
click at [269, 153] on app-card-role "Host/Hostess 26A 0/18 09:30-14:30 (5h) single-neutral-actions single-neutral-ac…" at bounding box center [253, 228] width 75 height 189
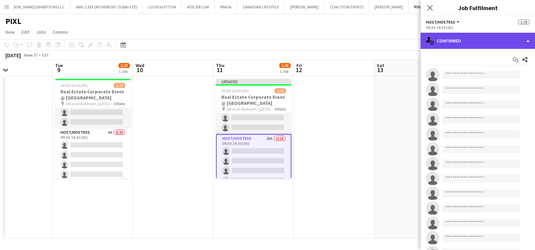
click at [468, 35] on div "single-neutral-actions-check-2 Confirmed" at bounding box center [478, 41] width 114 height 16
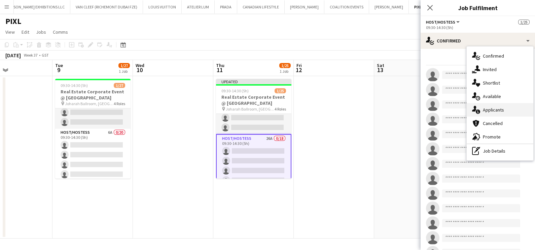
click at [489, 110] on span "Applicants" at bounding box center [493, 110] width 21 height 6
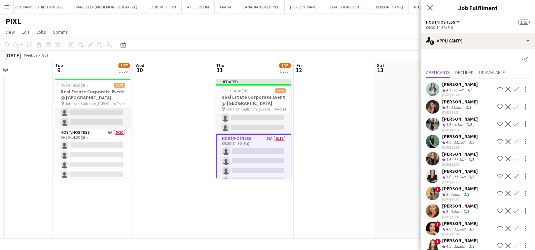
click at [497, 91] on app-icon "Shortlist crew" at bounding box center [499, 89] width 5 height 5
click at [497, 104] on app-icon "Shortlist crew" at bounding box center [499, 106] width 5 height 5
click at [497, 125] on app-icon "Shortlist crew" at bounding box center [499, 123] width 5 height 5
click at [497, 139] on app-icon "Shortlist crew" at bounding box center [499, 141] width 5 height 5
click at [497, 156] on app-icon "Shortlist crew" at bounding box center [499, 158] width 5 height 5
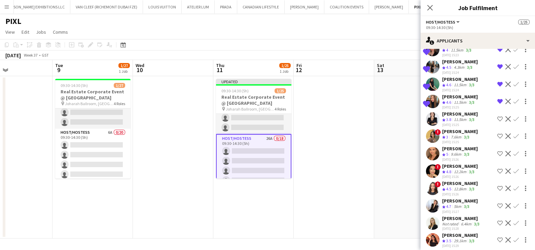
scroll to position [84, 0]
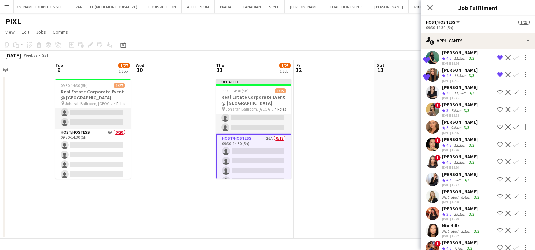
click at [497, 90] on app-icon "Shortlist crew" at bounding box center [499, 92] width 5 height 5
click at [497, 109] on app-icon "Shortlist crew" at bounding box center [499, 109] width 5 height 5
drag, startPoint x: 493, startPoint y: 126, endPoint x: 489, endPoint y: 140, distance: 14.2
click at [497, 126] on app-icon "Shortlist crew" at bounding box center [499, 126] width 5 height 5
click at [497, 142] on app-icon "Shortlist crew" at bounding box center [499, 144] width 5 height 5
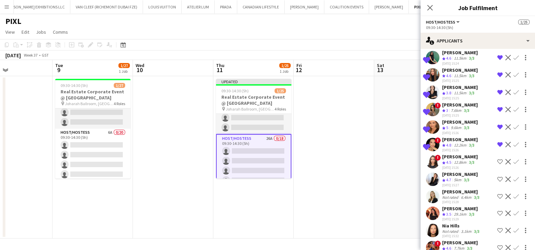
click at [496, 158] on button "Shortlist crew" at bounding box center [500, 162] width 8 height 8
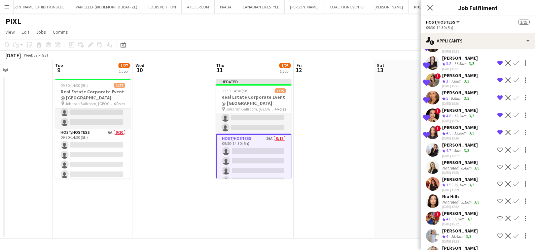
scroll to position [126, 0]
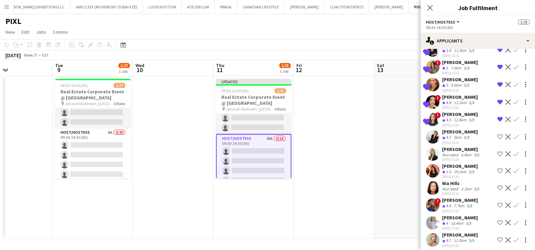
click at [497, 135] on app-icon "Shortlist crew" at bounding box center [499, 136] width 5 height 5
click at [496, 150] on button "Shortlist crew" at bounding box center [500, 154] width 8 height 8
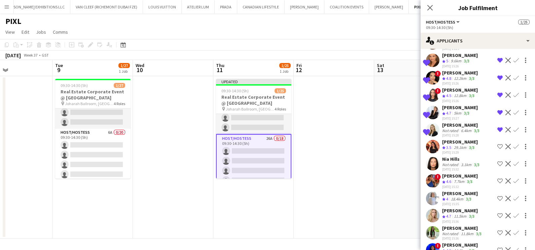
scroll to position [168, 0]
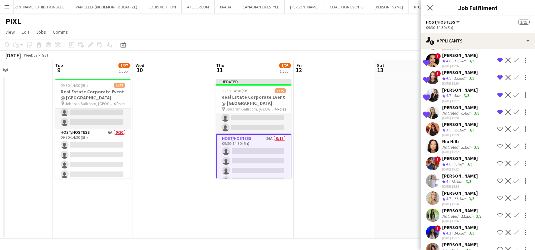
click at [461, 124] on div "[PERSON_NAME]" at bounding box center [460, 124] width 36 height 6
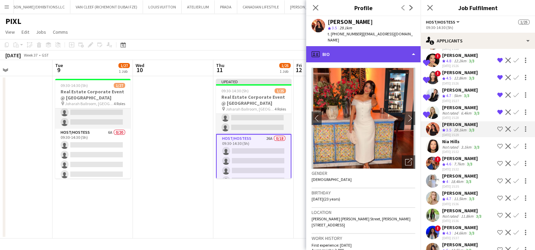
click at [359, 47] on div "profile Bio" at bounding box center [363, 54] width 114 height 16
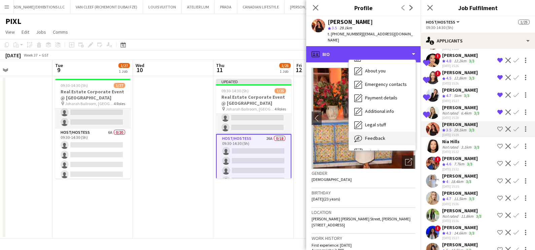
scroll to position [36, 0]
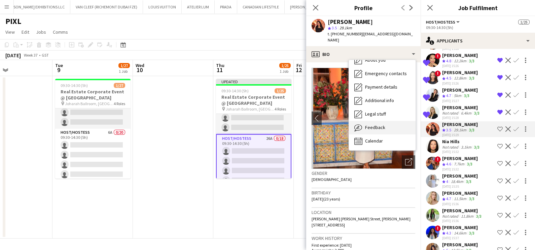
click at [371, 124] on span "Feedback" at bounding box center [375, 127] width 20 height 6
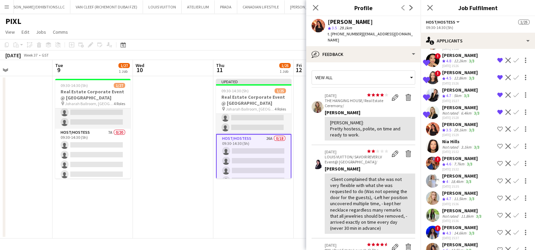
click at [475, 144] on app-skills-label "3/3" at bounding box center [476, 146] width 5 height 5
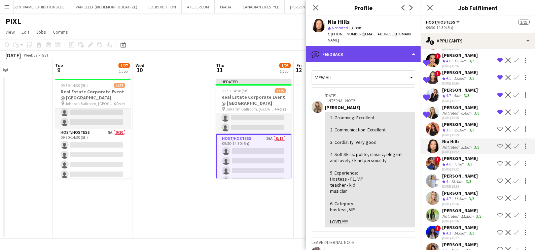
click at [373, 49] on div "bubble-pencil Feedback" at bounding box center [363, 54] width 114 height 16
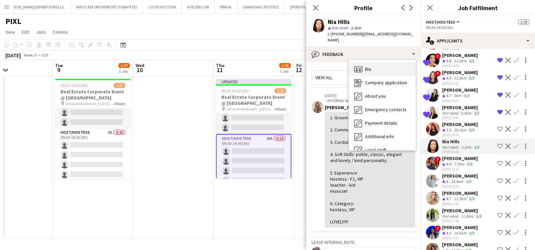
click at [376, 63] on div "Bio Bio" at bounding box center [382, 69] width 67 height 13
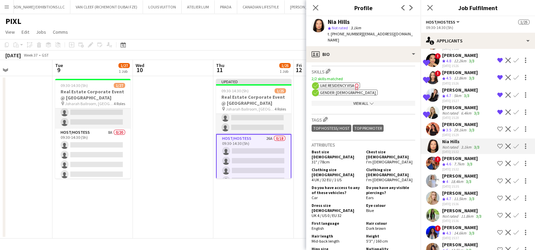
scroll to position [294, 0]
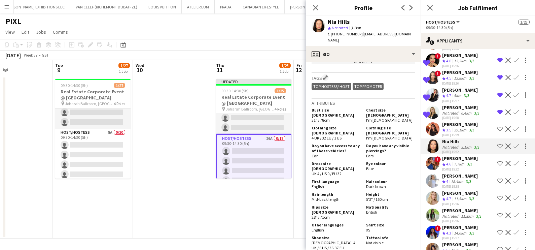
click at [497, 146] on app-icon "Shortlist crew" at bounding box center [499, 145] width 5 height 5
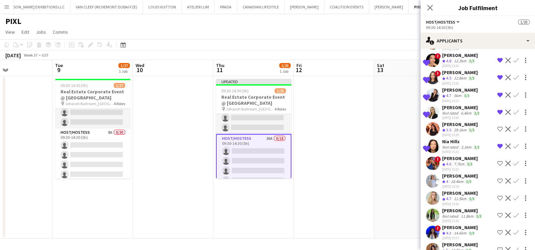
click at [497, 162] on app-icon "Shortlist crew" at bounding box center [499, 163] width 5 height 5
click at [497, 181] on app-icon "Shortlist crew" at bounding box center [499, 180] width 5 height 5
click at [497, 201] on app-icon "Shortlist crew" at bounding box center [499, 197] width 5 height 5
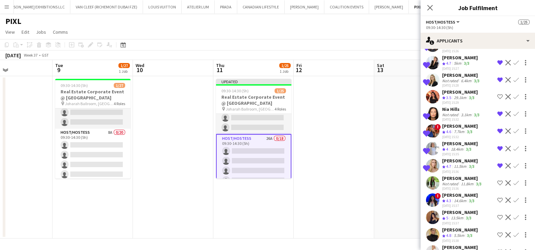
scroll to position [252, 0]
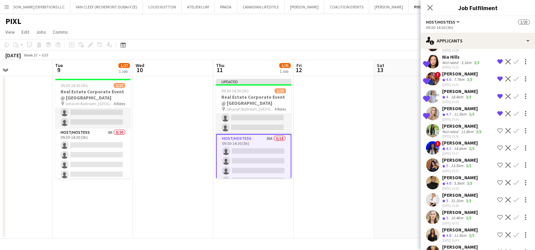
click at [497, 132] on app-icon "Shortlist crew" at bounding box center [499, 130] width 5 height 5
click at [453, 150] on div "Crew rating 4.3" at bounding box center [447, 149] width 10 height 6
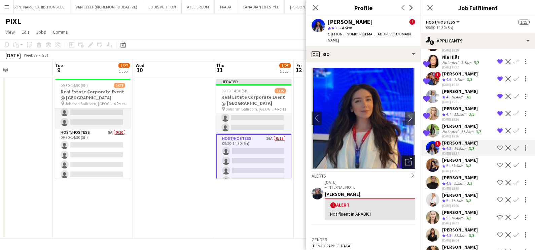
click at [405, 158] on icon "Open photos pop-in" at bounding box center [408, 161] width 7 height 7
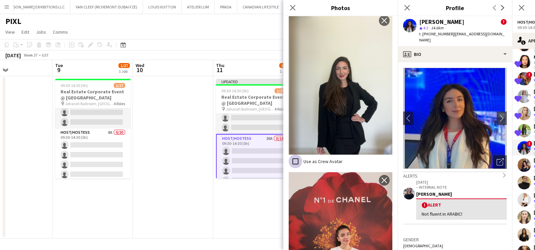
scroll to position [466, 0]
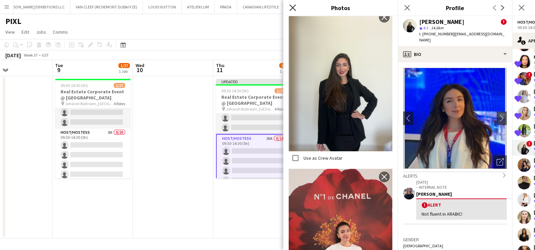
click at [292, 8] on icon at bounding box center [292, 7] width 6 height 6
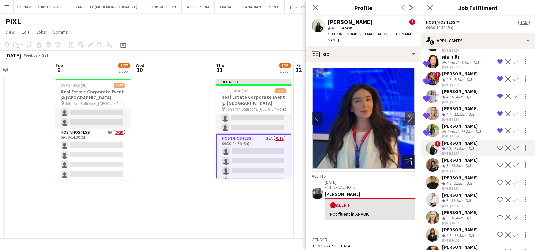
click at [497, 150] on app-icon "Shortlist crew" at bounding box center [499, 147] width 5 height 5
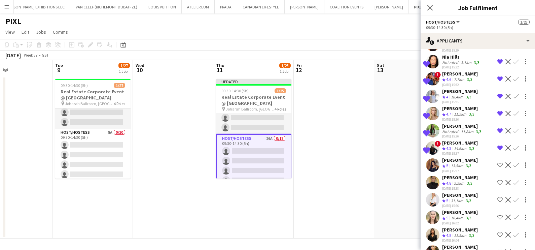
click at [497, 168] on app-icon "Shortlist crew" at bounding box center [499, 164] width 5 height 5
click at [497, 185] on app-icon "Shortlist crew" at bounding box center [499, 182] width 5 height 5
click at [458, 185] on div "5.5km" at bounding box center [459, 183] width 13 height 6
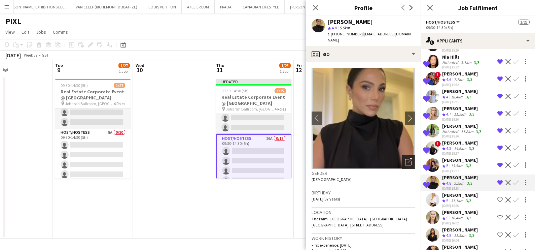
click at [405, 158] on icon "Open photos pop-in" at bounding box center [408, 161] width 7 height 7
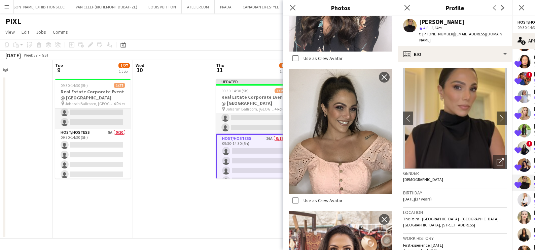
scroll to position [759, 0]
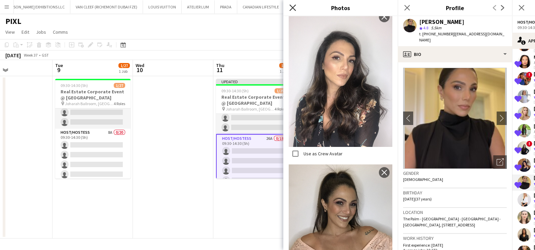
click at [290, 8] on icon "Close pop-in" at bounding box center [292, 7] width 6 height 6
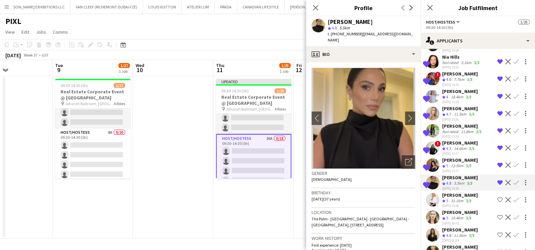
click at [459, 202] on div "31.1km" at bounding box center [457, 201] width 15 height 6
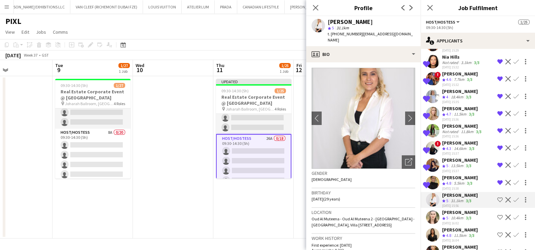
click at [497, 202] on app-icon "Shortlist crew" at bounding box center [499, 199] width 5 height 5
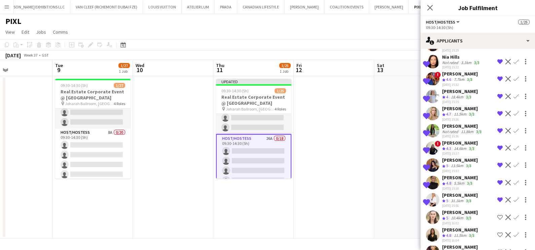
click at [497, 220] on app-icon "Shortlist crew" at bounding box center [499, 216] width 5 height 5
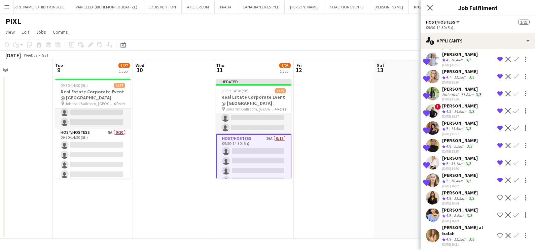
click at [497, 199] on app-icon "Shortlist crew" at bounding box center [499, 197] width 5 height 5
click at [497, 217] on app-icon "Shortlist crew" at bounding box center [499, 214] width 5 height 5
click at [496, 234] on button "Shortlist crew" at bounding box center [500, 235] width 8 height 8
click at [357, 157] on app-date-cell at bounding box center [334, 157] width 80 height 162
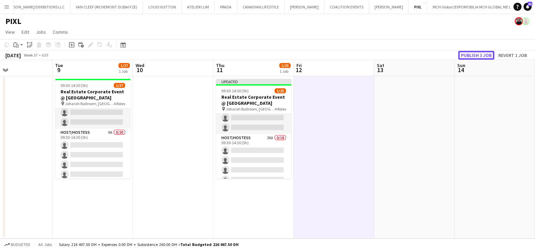
click at [474, 57] on button "Publish 1 job" at bounding box center [476, 55] width 36 height 9
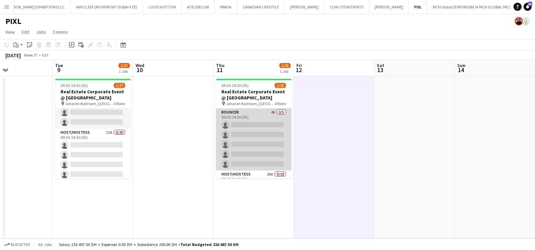
scroll to position [0, 0]
click at [280, 126] on app-card-role "Bouncer 4A 0/5 09:30-14:30 (5h) single-neutral-actions single-neutral-actions s…" at bounding box center [253, 139] width 75 height 62
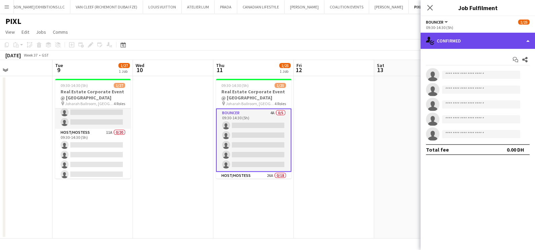
click at [455, 41] on div "single-neutral-actions-check-2 Confirmed" at bounding box center [478, 41] width 114 height 16
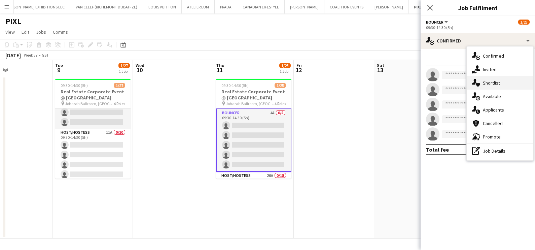
click at [490, 83] on span "Shortlist" at bounding box center [491, 83] width 17 height 6
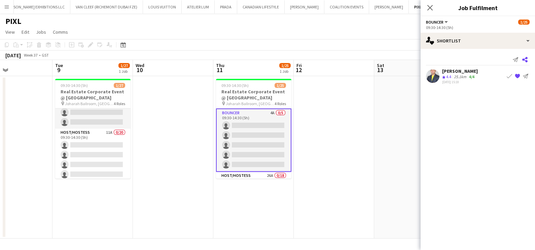
click at [523, 61] on icon at bounding box center [524, 59] width 5 height 5
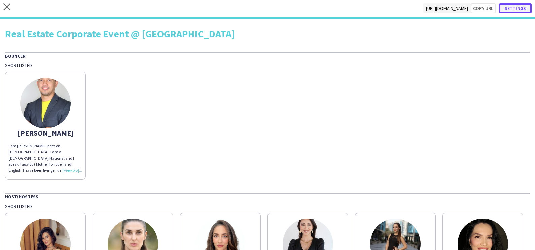
click at [510, 6] on button "Settings" at bounding box center [515, 8] width 33 height 10
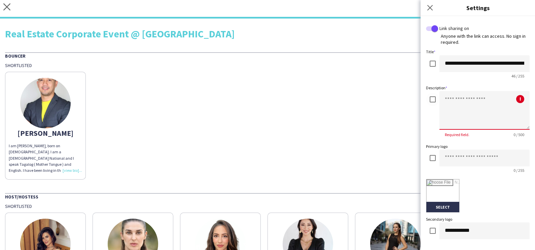
click at [455, 103] on textarea at bounding box center [485, 110] width 90 height 39
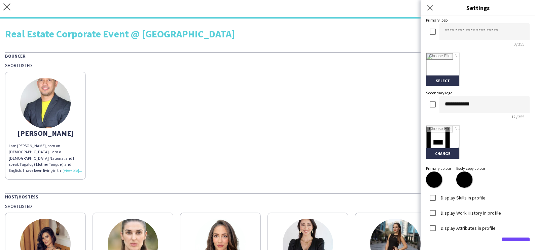
type textarea "**********"
click at [438, 148] on input "file" at bounding box center [442, 142] width 33 height 33
type input "**********"
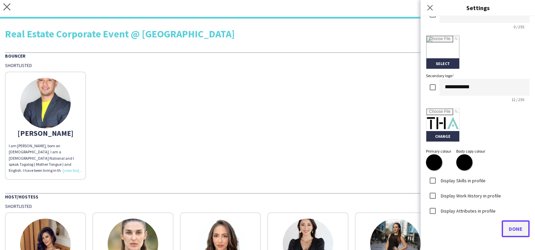
click at [509, 227] on span "Done" at bounding box center [516, 228] width 14 height 7
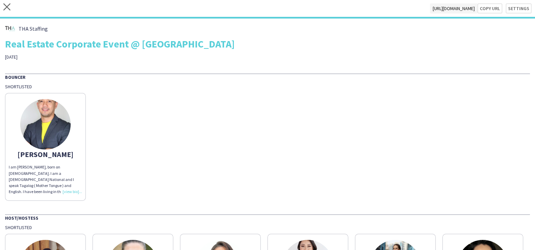
click at [358, 117] on div "[PERSON_NAME] I am [PERSON_NAME], born on [DEMOGRAPHIC_DATA]. I am a [DEMOGRAPH…" at bounding box center [267, 145] width 525 height 111
click at [7, 7] on icon at bounding box center [6, 6] width 7 height 7
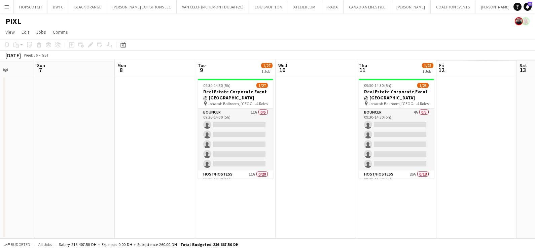
scroll to position [0, 210]
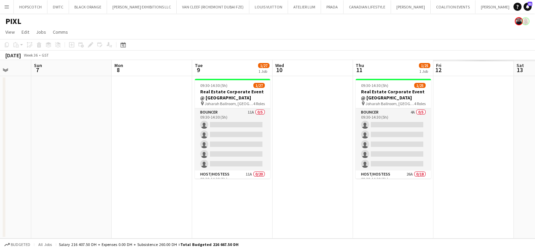
drag, startPoint x: 384, startPoint y: 105, endPoint x: 0, endPoint y: 111, distance: 383.8
click at [0, 111] on html "Menu Boards Boards Boards All jobs Status Workforce Workforce My Workforce Recr…" at bounding box center [267, 125] width 535 height 250
click at [236, 85] on div "09:30-14:30 (5h) 1/27" at bounding box center [232, 85] width 75 height 5
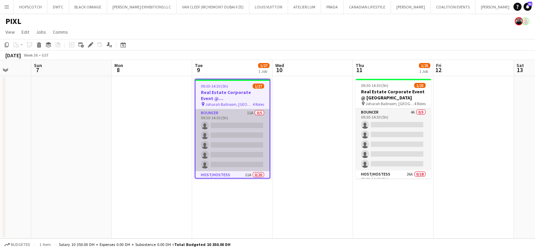
click at [221, 121] on app-card-role "Bouncer 11A 0/5 09:30-14:30 (5h) single-neutral-actions single-neutral-actions …" at bounding box center [233, 140] width 74 height 62
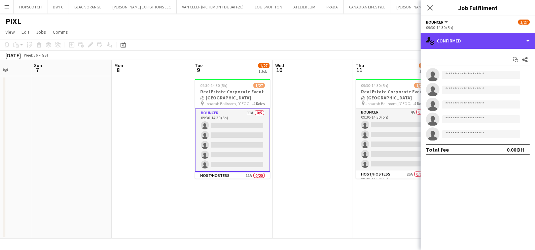
drag, startPoint x: 491, startPoint y: 34, endPoint x: 493, endPoint y: 52, distance: 17.7
click at [490, 34] on div "single-neutral-actions-check-2 Confirmed" at bounding box center [478, 41] width 114 height 16
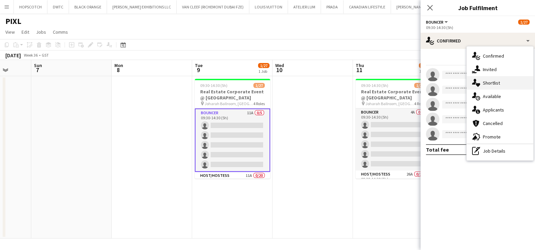
click at [498, 82] on span "Shortlist" at bounding box center [491, 83] width 17 height 6
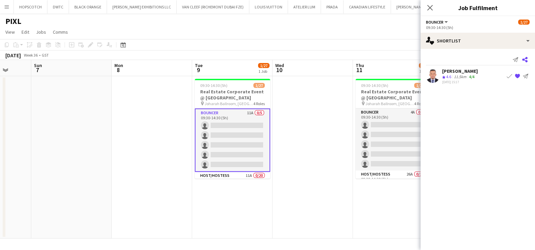
drag, startPoint x: 527, startPoint y: 59, endPoint x: 524, endPoint y: 62, distance: 5.0
click at [528, 59] on app-icon "Share" at bounding box center [524, 59] width 9 height 9
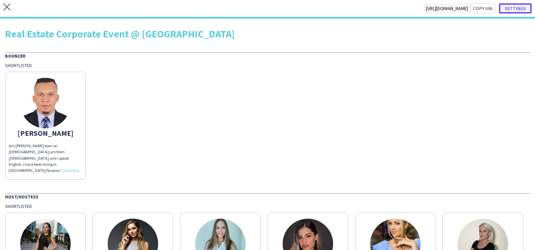
click at [515, 7] on button "Settings" at bounding box center [515, 8] width 33 height 10
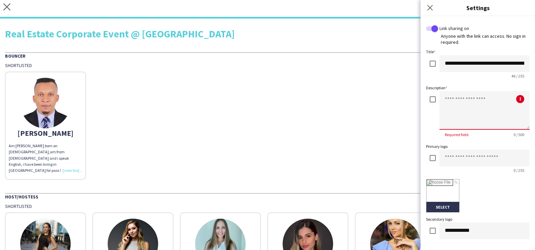
click at [446, 103] on textarea at bounding box center [485, 110] width 90 height 39
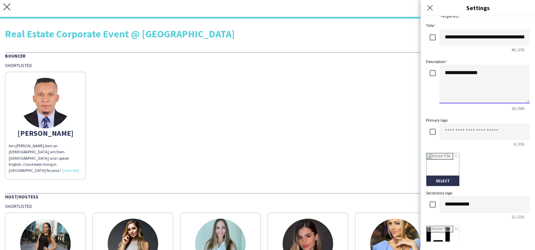
scroll to position [143, 0]
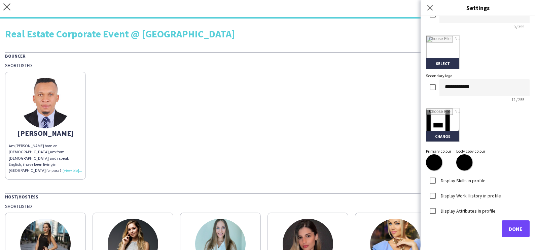
type textarea "**********"
click at [443, 132] on input "file" at bounding box center [442, 124] width 33 height 33
type input "**********"
click at [513, 230] on span "Done" at bounding box center [516, 228] width 14 height 7
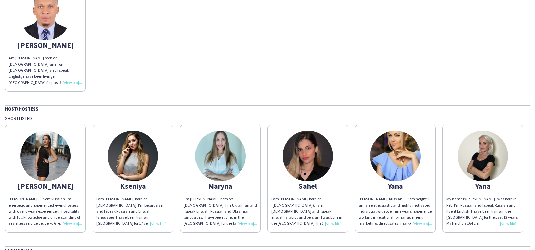
scroll to position [0, 0]
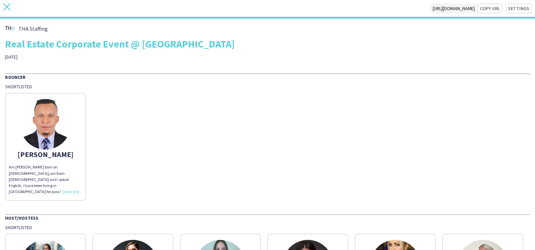
click at [6, 9] on icon "close" at bounding box center [6, 6] width 7 height 7
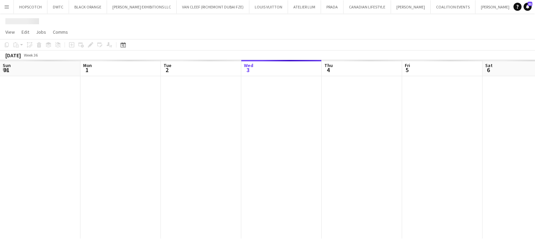
scroll to position [0, 161]
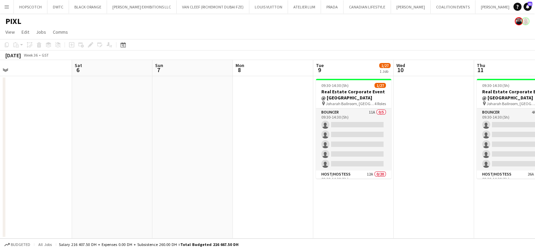
drag, startPoint x: 446, startPoint y: 140, endPoint x: 166, endPoint y: 147, distance: 280.1
click at [172, 146] on app-calendar-viewport "Tue 2 Wed 3 Thu 4 Fri 5 Sat 6 Sun 7 Mon 8 Tue 9 1/27 1 Job Wed 10 Thu 11 1/25 1…" at bounding box center [267, 149] width 535 height 178
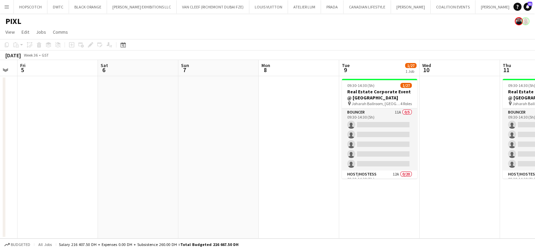
drag, startPoint x: 146, startPoint y: 150, endPoint x: 115, endPoint y: 150, distance: 31.3
click at [115, 150] on app-calendar-viewport "Tue 2 Wed 3 Thu 4 Fri 5 Sat 6 Sun 7 Mon 8 Tue 9 1/27 1 Job Wed 10 Thu 11 1/25 1…" at bounding box center [267, 149] width 535 height 178
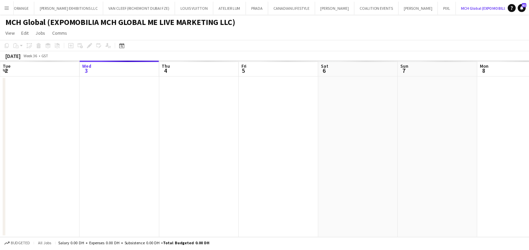
scroll to position [0, 101]
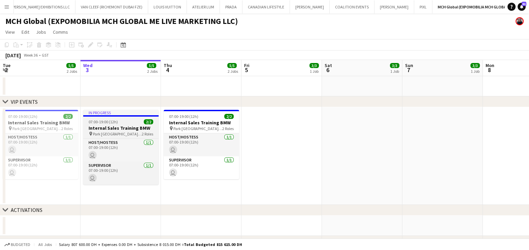
drag, startPoint x: 367, startPoint y: 119, endPoint x: 86, endPoint y: 133, distance: 281.7
click at [0, 129] on html "Menu Boards Boards Boards All jobs Status Workforce Workforce My Workforce Recr…" at bounding box center [264, 244] width 529 height 489
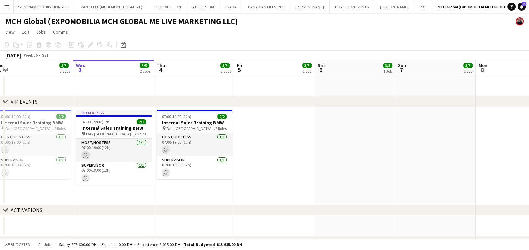
drag, startPoint x: 409, startPoint y: 152, endPoint x: 272, endPoint y: 194, distance: 142.8
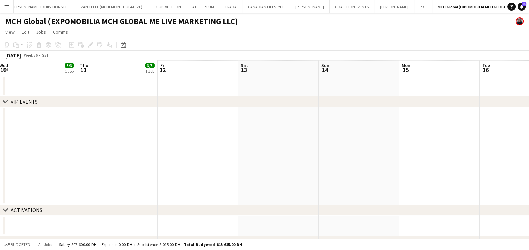
drag, startPoint x: 371, startPoint y: 188, endPoint x: 83, endPoint y: 199, distance: 288.3
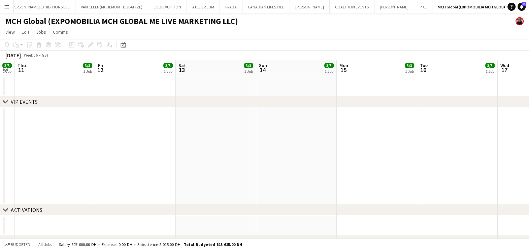
drag, startPoint x: 39, startPoint y: 169, endPoint x: 116, endPoint y: 168, distance: 76.4
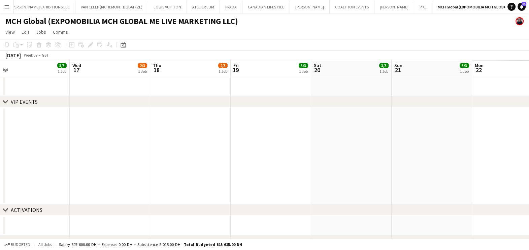
drag, startPoint x: 237, startPoint y: 156, endPoint x: 136, endPoint y: 157, distance: 101.0
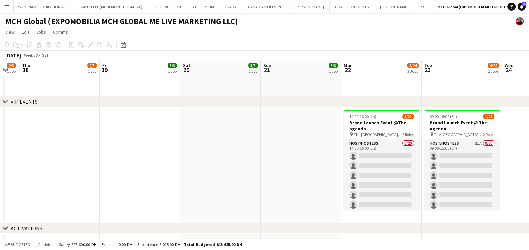
drag, startPoint x: 238, startPoint y: 153, endPoint x: 202, endPoint y: 154, distance: 35.7
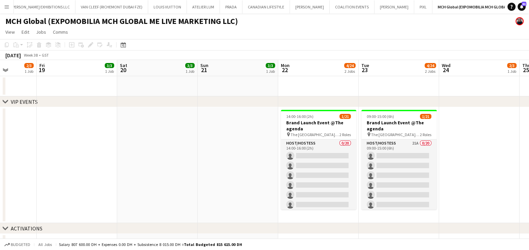
drag, startPoint x: 226, startPoint y: 158, endPoint x: 160, endPoint y: 158, distance: 66.3
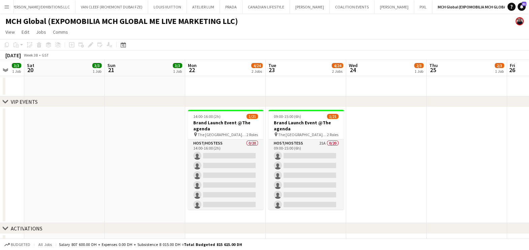
scroll to position [0, 298]
drag, startPoint x: 402, startPoint y: 128, endPoint x: 390, endPoint y: 135, distance: 13.7
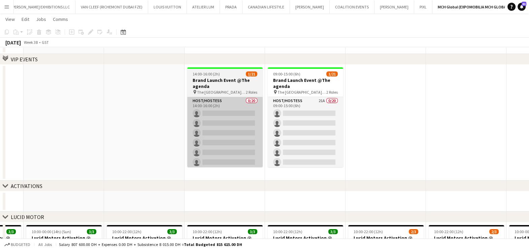
scroll to position [0, 0]
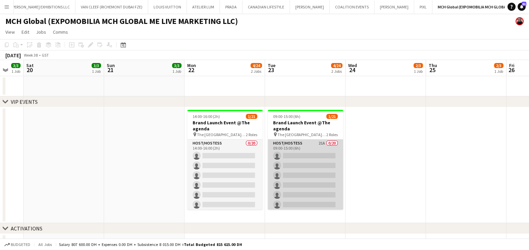
click at [302, 154] on app-card-role "Host/Hostess 21A 0/20 09:00-15:00 (6h) single-neutral-actions single-neutral-ac…" at bounding box center [305, 243] width 75 height 208
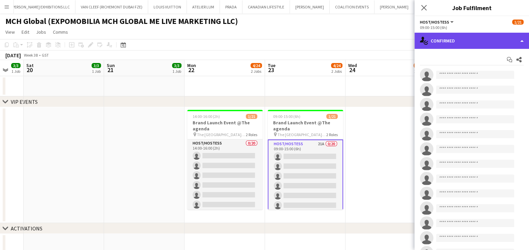
click at [493, 37] on div "single-neutral-actions-check-2 Confirmed" at bounding box center [471, 41] width 114 height 16
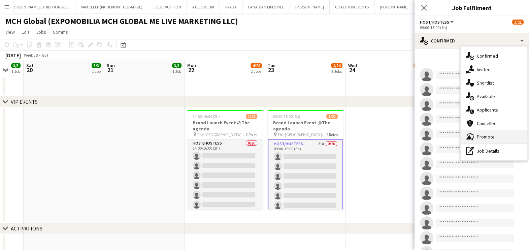
click at [477, 137] on span "Promote" at bounding box center [486, 137] width 18 height 6
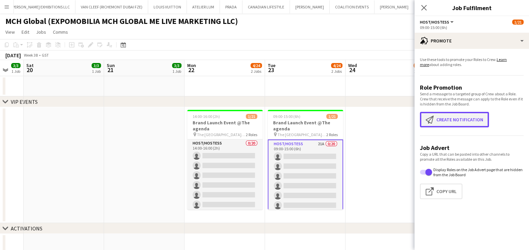
click at [447, 120] on button "Create notification Create notification" at bounding box center [454, 119] width 69 height 15
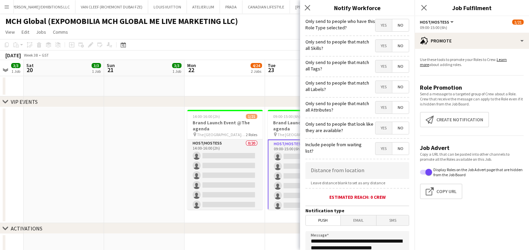
click at [375, 46] on span "Yes" at bounding box center [383, 46] width 16 height 12
click at [375, 69] on span "Yes" at bounding box center [383, 66] width 16 height 12
click at [376, 91] on span "Yes" at bounding box center [383, 87] width 16 height 12
drag, startPoint x: 376, startPoint y: 104, endPoint x: 377, endPoint y: 109, distance: 4.8
click at [376, 104] on span "Yes" at bounding box center [383, 107] width 16 height 12
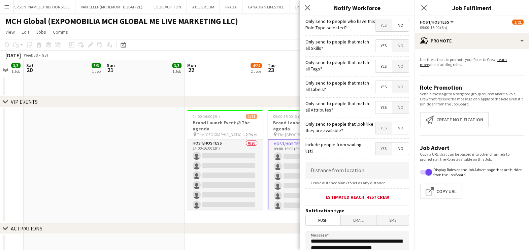
click at [377, 126] on span "Yes" at bounding box center [383, 128] width 16 height 12
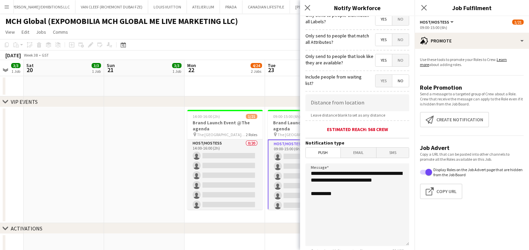
scroll to position [119, 0]
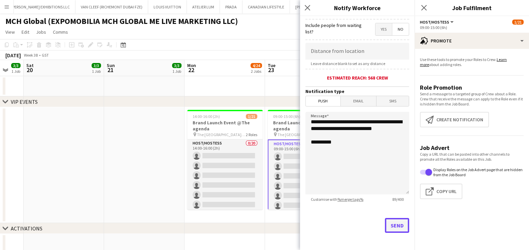
click at [392, 224] on button "Send" at bounding box center [397, 225] width 24 height 15
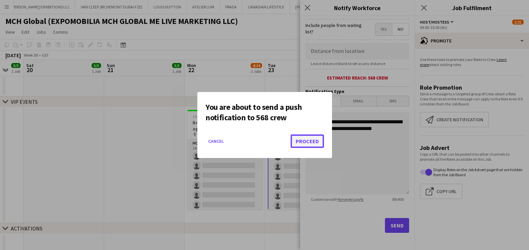
click at [319, 140] on button "Proceed" at bounding box center [306, 140] width 33 height 13
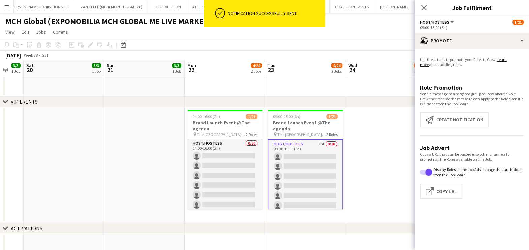
click at [372, 143] on app-date-cell at bounding box center [385, 165] width 80 height 116
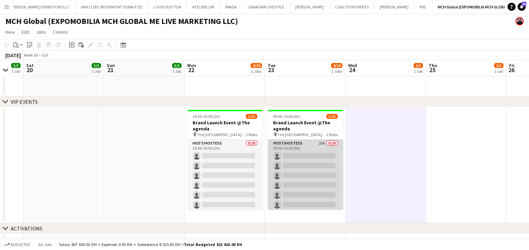
click at [321, 179] on app-card-role "Host/Hostess 23A 0/20 09:00-15:00 (6h) single-neutral-actions single-neutral-ac…" at bounding box center [305, 243] width 75 height 208
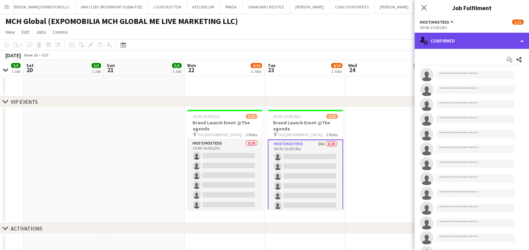
click at [478, 40] on div "single-neutral-actions-check-2 Confirmed" at bounding box center [471, 41] width 114 height 16
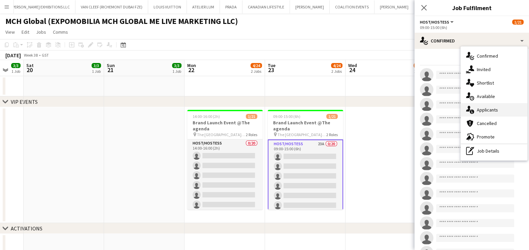
click at [486, 109] on span "Applicants" at bounding box center [487, 110] width 21 height 6
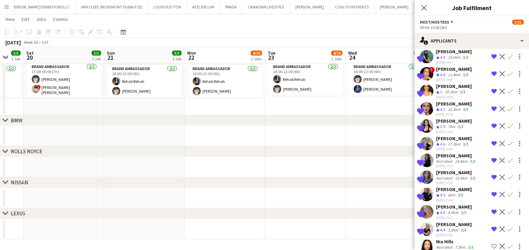
scroll to position [232, 0]
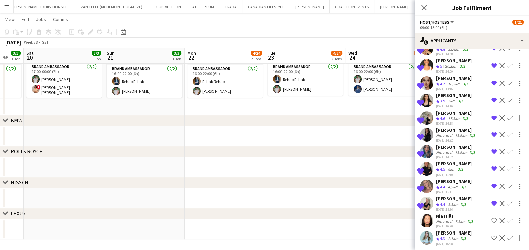
click at [490, 218] on button "Shortlist crew" at bounding box center [494, 220] width 8 height 8
click at [491, 235] on app-icon "Shortlist crew" at bounding box center [493, 237] width 5 height 5
click at [298, 167] on app-date-cell at bounding box center [305, 167] width 80 height 20
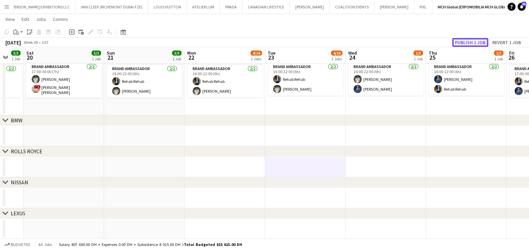
click at [472, 42] on button "Publish 1 job" at bounding box center [470, 42] width 36 height 9
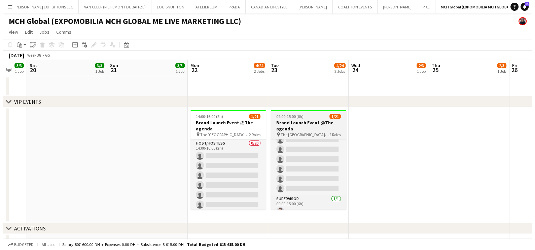
scroll to position [161, 0]
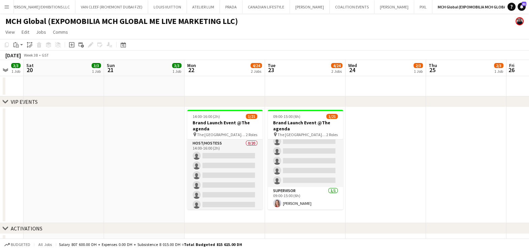
click at [363, 162] on app-date-cell at bounding box center [385, 165] width 80 height 116
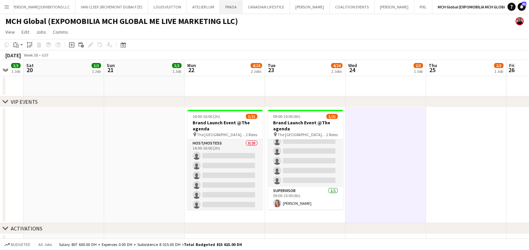
click at [220, 10] on button "PRADA Close" at bounding box center [231, 6] width 23 height 13
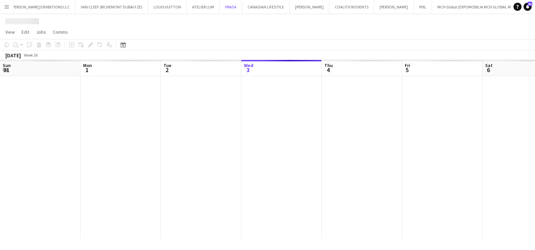
scroll to position [0, 161]
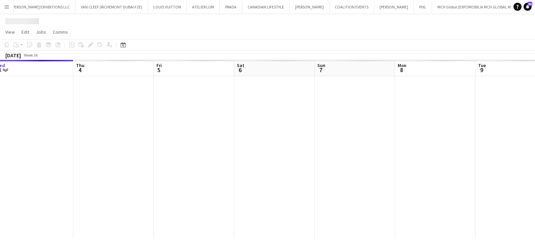
drag, startPoint x: 300, startPoint y: 149, endPoint x: 88, endPoint y: 152, distance: 211.4
click at [116, 153] on app-calendar-viewport "Sun 31 Mon 1 Tue 2 Wed 3 Thu 4 Fri 5 Sat 6 Sun 7 Mon 8 Tue 9 Wed 10 Thu 11" at bounding box center [267, 149] width 535 height 178
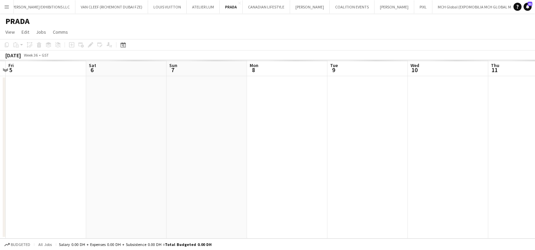
drag, startPoint x: 140, startPoint y: 149, endPoint x: 105, endPoint y: 151, distance: 35.1
click at [105, 150] on app-calendar-viewport "Tue 2 Wed 3 Thu 4 Fri 5 Sat 6 Sun 7 Mon 8 Tue 9 Wed 10 Thu 11 Fri 12 Sat 13" at bounding box center [267, 149] width 535 height 178
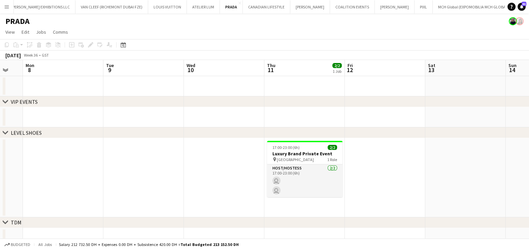
click at [170, 137] on div "chevron-right LEVEL SHOES" at bounding box center [264, 132] width 529 height 11
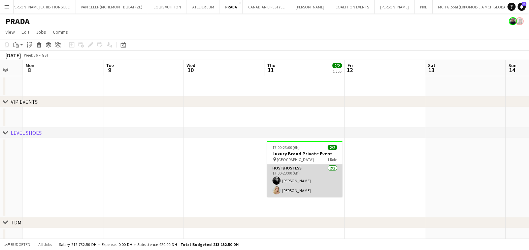
click at [303, 177] on app-card-role "Host/Hostess [DATE] 17:00-23:00 (6h) [PERSON_NAME] [PERSON_NAME]" at bounding box center [304, 180] width 75 height 33
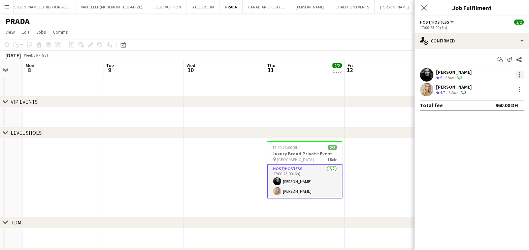
click at [520, 73] on div at bounding box center [519, 75] width 8 height 8
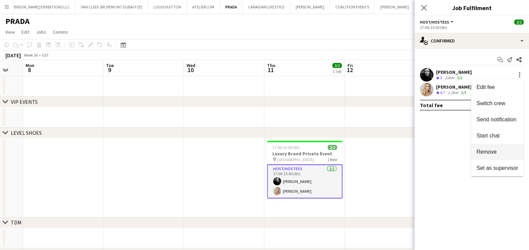
click at [498, 150] on span "Remove" at bounding box center [497, 152] width 42 height 6
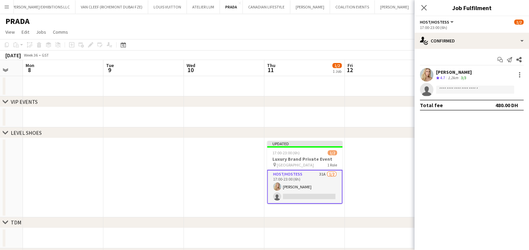
click at [382, 157] on app-date-cell at bounding box center [385, 177] width 80 height 79
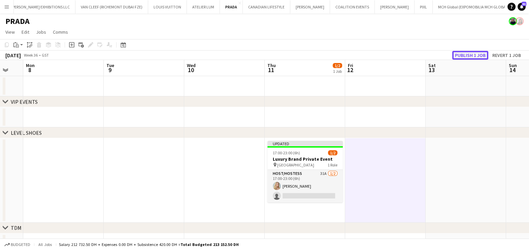
click at [485, 54] on button "Publish 1 job" at bounding box center [470, 55] width 36 height 9
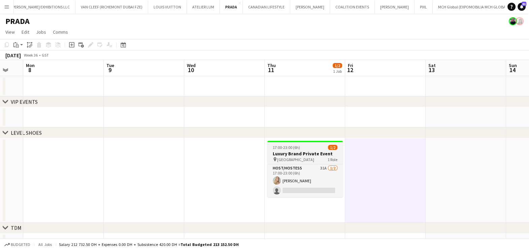
click at [296, 157] on div "pin [GEOGRAPHIC_DATA] 1 Role" at bounding box center [304, 159] width 75 height 5
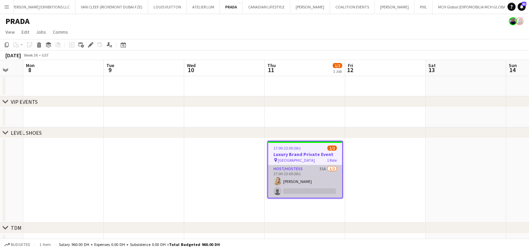
click at [320, 175] on app-card-role "Host/Hostess 31A [DATE] 17:00-23:00 (6h) [PERSON_NAME] single-neutral-actions" at bounding box center [305, 181] width 74 height 33
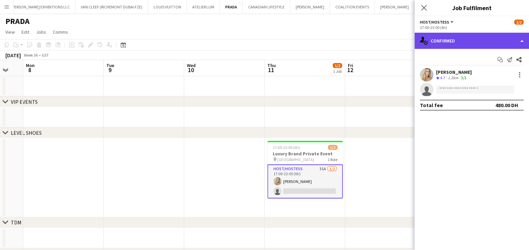
click at [467, 36] on div "single-neutral-actions-check-2 Confirmed" at bounding box center [471, 41] width 114 height 16
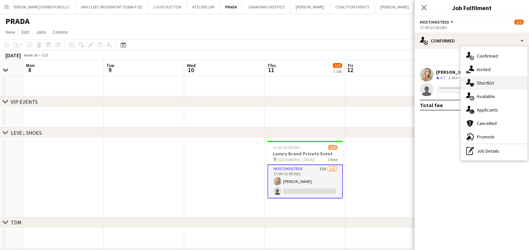
click at [481, 83] on span "Shortlist" at bounding box center [485, 83] width 17 height 6
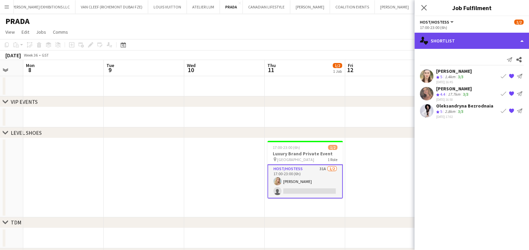
click at [457, 39] on div "single-neutral-actions-heart Shortlist" at bounding box center [471, 41] width 114 height 16
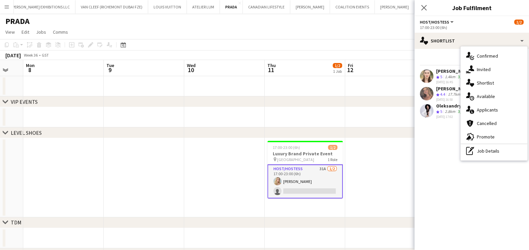
click at [472, 108] on icon "single-neutral-actions-information" at bounding box center [470, 110] width 8 height 8
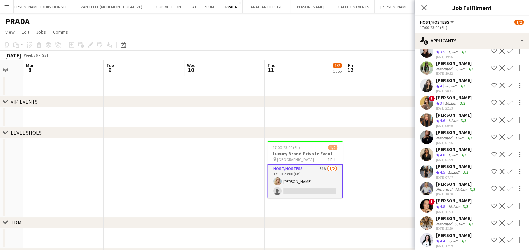
scroll to position [355, 0]
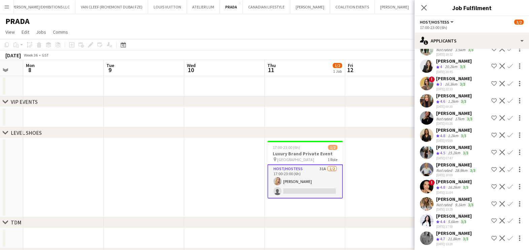
click at [462, 233] on div "[PERSON_NAME]" at bounding box center [454, 233] width 36 height 6
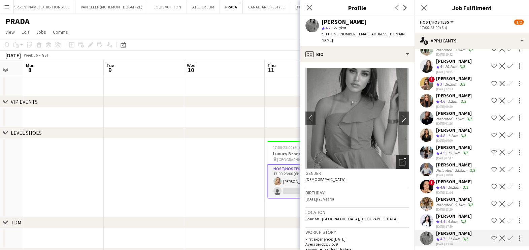
click at [399, 158] on icon "Open photos pop-in" at bounding box center [402, 161] width 7 height 7
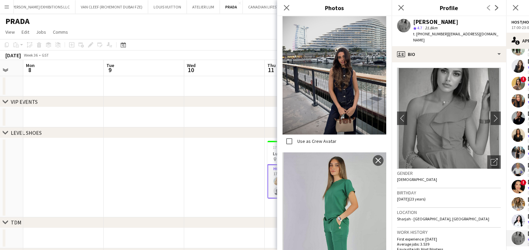
scroll to position [841, 0]
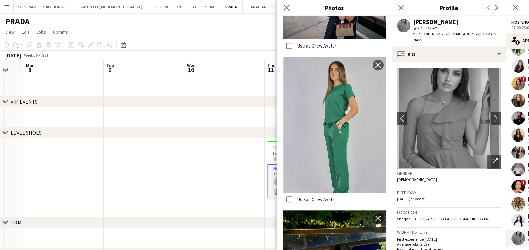
click at [289, 10] on icon "Close pop-in" at bounding box center [286, 7] width 6 height 6
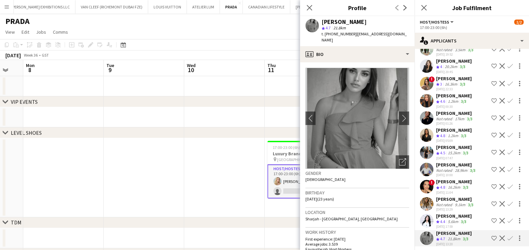
click at [491, 236] on app-icon "Shortlist crew" at bounding box center [493, 237] width 5 height 5
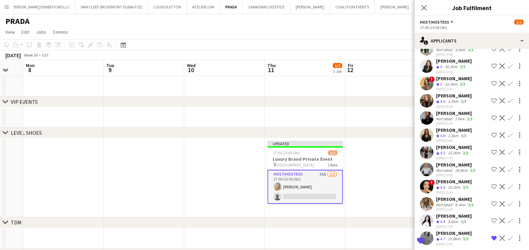
click at [402, 173] on app-date-cell at bounding box center [385, 177] width 80 height 79
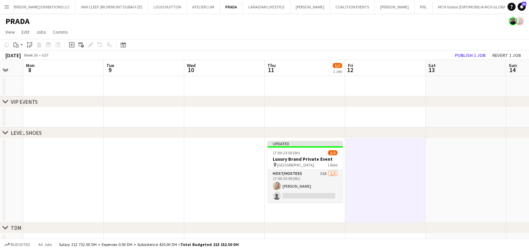
click at [467, 48] on app-toolbar "Copy Paste Paste Ctrl+V Paste with crew Ctrl+Shift+V Paste linked Job [GEOGRAPH…" at bounding box center [264, 44] width 529 height 11
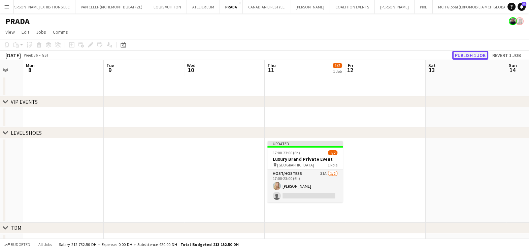
click at [469, 56] on button "Publish 1 job" at bounding box center [470, 55] width 36 height 9
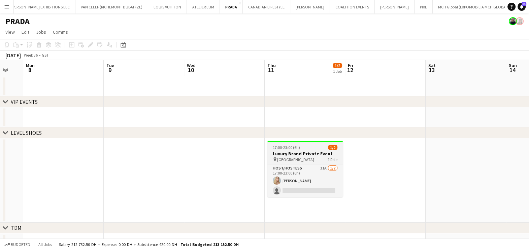
click at [316, 152] on h3 "Luxury Brand Private Event" at bounding box center [304, 153] width 75 height 6
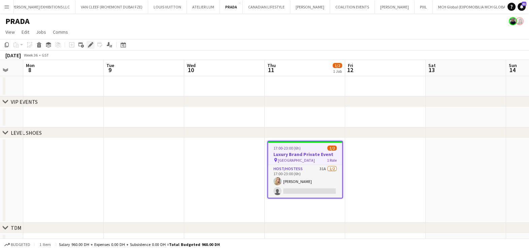
click at [94, 46] on div "Edit" at bounding box center [91, 45] width 8 height 8
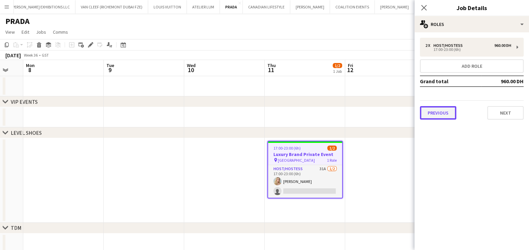
click at [450, 118] on button "Previous" at bounding box center [438, 112] width 36 height 13
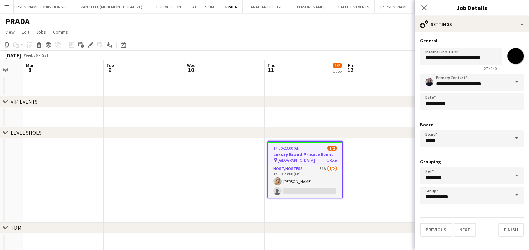
click at [265, 116] on app-date-cell at bounding box center [305, 117] width 80 height 20
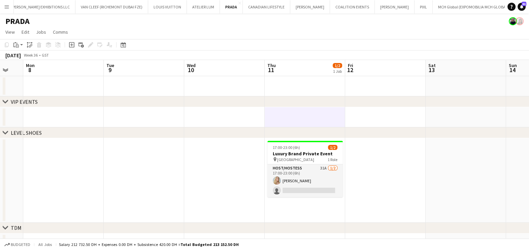
click at [374, 135] on div "chevron-right LEVEL SHOES" at bounding box center [264, 132] width 529 height 11
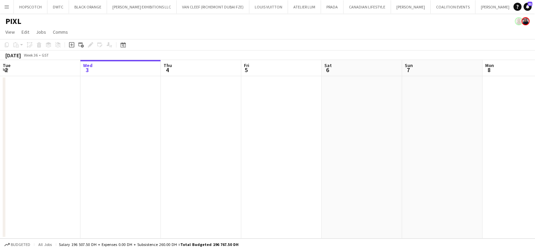
scroll to position [0, 275]
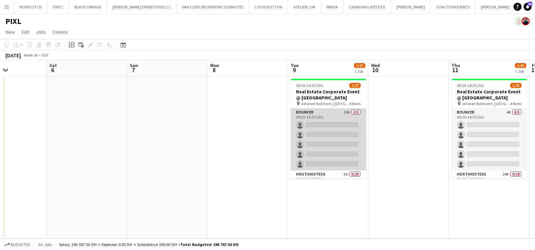
click at [338, 130] on app-card-role "Bouncer 10A 0/5 09:30-14:30 (5h) single-neutral-actions single-neutral-actions …" at bounding box center [328, 139] width 75 height 62
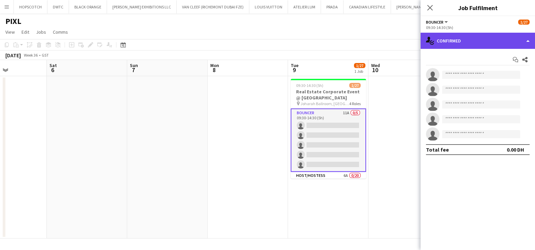
click at [447, 36] on div "single-neutral-actions-check-2 Confirmed" at bounding box center [478, 41] width 114 height 16
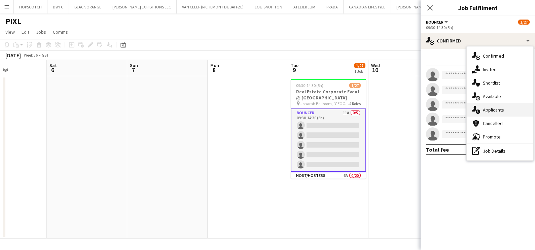
click at [488, 110] on span "Applicants" at bounding box center [493, 110] width 21 height 6
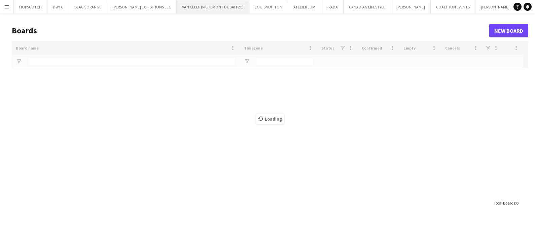
type input "***"
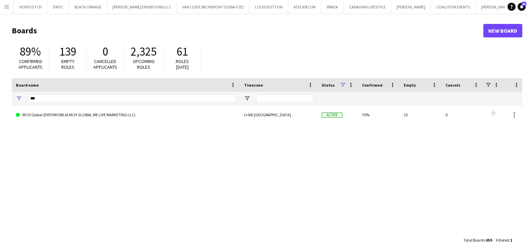
click at [128, 167] on div "MCH Global (EXPOMOBILIA MCH GLOBAL ME LIVE MARKETING LLC) (+04) Dubai Active 70…" at bounding box center [267, 166] width 510 height 122
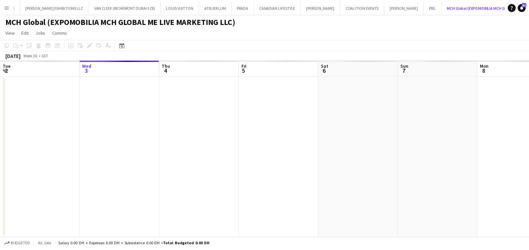
scroll to position [0, 101]
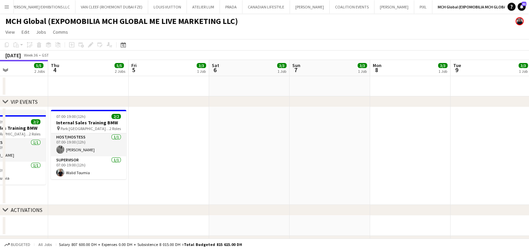
drag, startPoint x: 415, startPoint y: 140, endPoint x: 119, endPoint y: 146, distance: 296.6
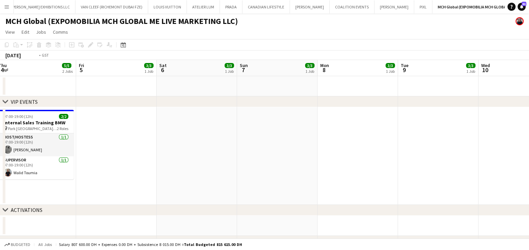
drag, startPoint x: 133, startPoint y: 152, endPoint x: 111, endPoint y: 151, distance: 21.6
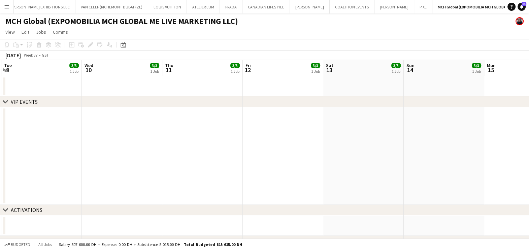
drag, startPoint x: 387, startPoint y: 154, endPoint x: 193, endPoint y: 155, distance: 193.9
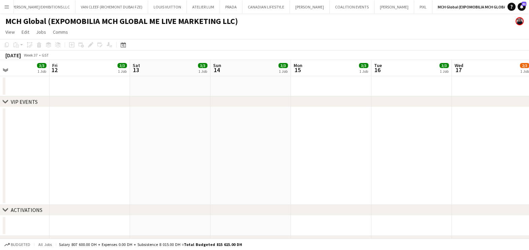
drag, startPoint x: 333, startPoint y: 153, endPoint x: 182, endPoint y: 153, distance: 151.5
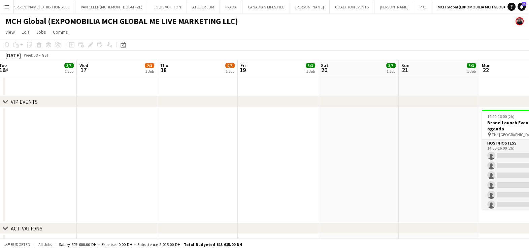
drag, startPoint x: 279, startPoint y: 155, endPoint x: 186, endPoint y: 152, distance: 93.6
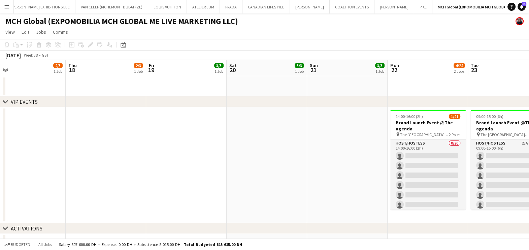
drag, startPoint x: 343, startPoint y: 153, endPoint x: 143, endPoint y: 153, distance: 199.9
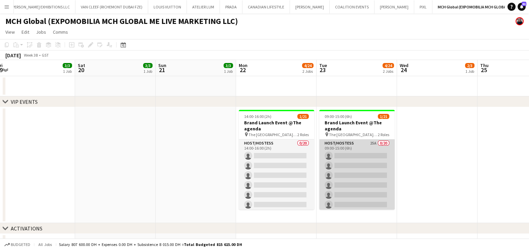
click at [355, 150] on app-card-role "Host/Hostess 25A 0/20 09:00-15:00 (6h) single-neutral-actions single-neutral-ac…" at bounding box center [356, 243] width 75 height 208
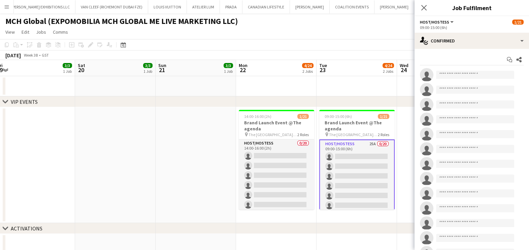
click at [467, 32] on app-options-switcher "Host/Hostess All roles Host/Hostess 1/21 09:00-15:00 (6h)" at bounding box center [471, 24] width 114 height 16
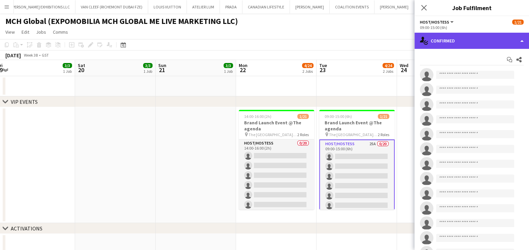
click at [466, 39] on div "single-neutral-actions-check-2 Confirmed" at bounding box center [471, 41] width 114 height 16
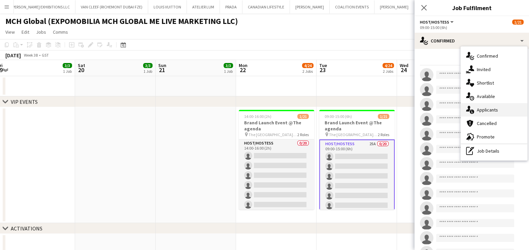
click at [479, 111] on span "Applicants" at bounding box center [487, 110] width 21 height 6
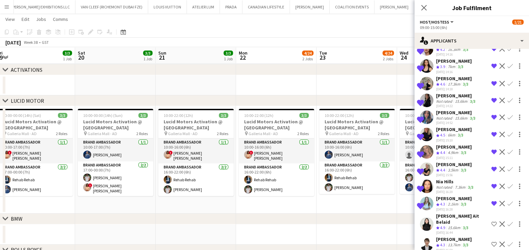
scroll to position [168, 0]
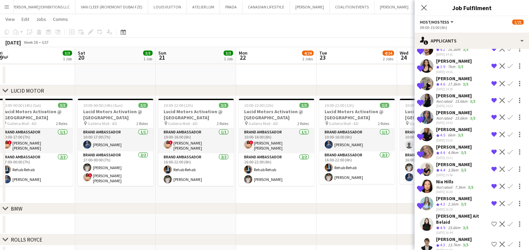
click at [491, 221] on app-icon "Shortlist crew" at bounding box center [493, 223] width 5 height 5
drag, startPoint x: 484, startPoint y: 236, endPoint x: 471, endPoint y: 235, distance: 13.1
click at [490, 240] on button "Shortlist crew" at bounding box center [494, 244] width 8 height 8
click at [364, 213] on div "chevron-right BMW" at bounding box center [264, 208] width 529 height 11
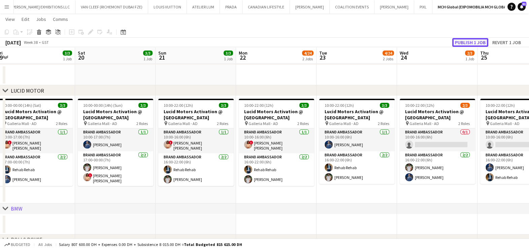
click at [477, 42] on button "Publish 1 job" at bounding box center [470, 42] width 36 height 9
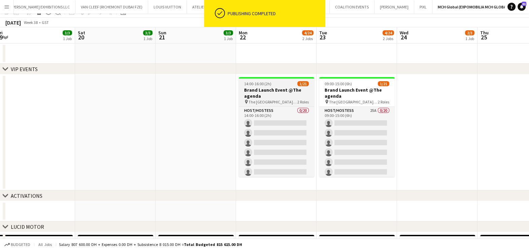
scroll to position [0, 0]
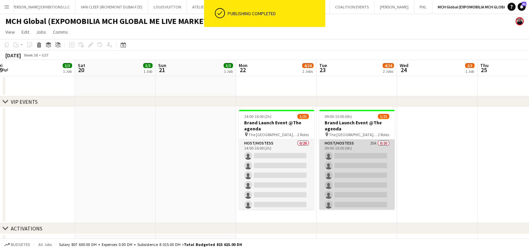
click at [354, 151] on app-card-role "Host/Hostess 25A 0/20 09:00-15:00 (6h) single-neutral-actions single-neutral-ac…" at bounding box center [356, 243] width 75 height 208
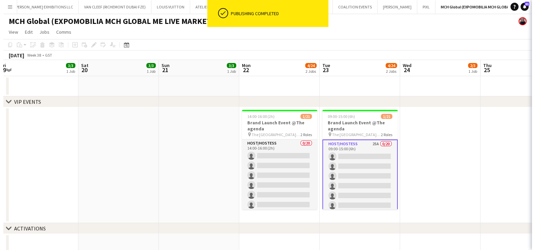
scroll to position [0, 166]
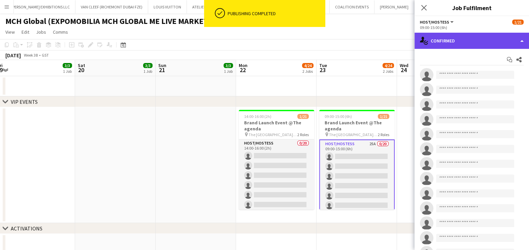
click at [477, 42] on div "single-neutral-actions-check-2 Confirmed" at bounding box center [471, 41] width 114 height 16
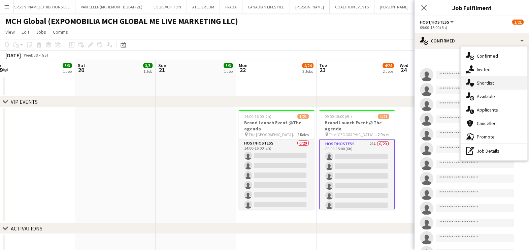
click at [485, 84] on span "Shortlist" at bounding box center [485, 83] width 17 height 6
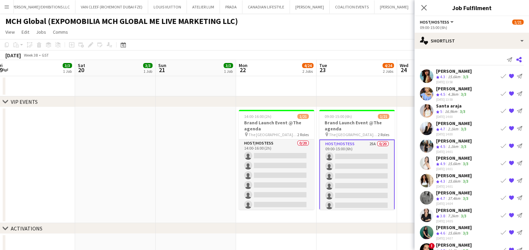
click at [516, 60] on icon "Share" at bounding box center [518, 59] width 5 height 5
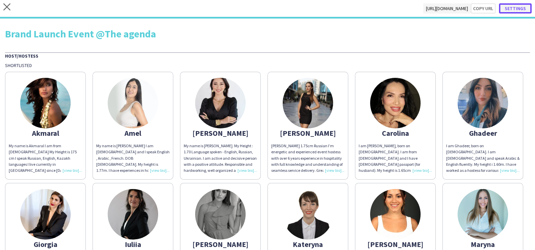
click at [513, 8] on button "Settings" at bounding box center [515, 8] width 33 height 10
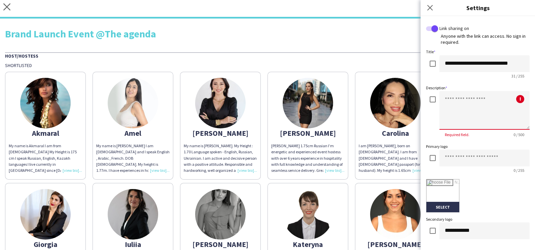
click at [458, 103] on textarea at bounding box center [485, 110] width 90 height 39
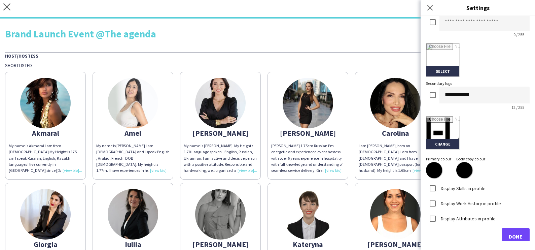
scroll to position [143, 0]
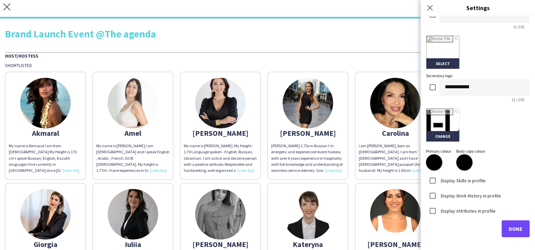
type textarea "**********"
click at [441, 132] on input "file" at bounding box center [442, 124] width 33 height 33
type input "**********"
click at [511, 227] on span "Done" at bounding box center [516, 228] width 14 height 7
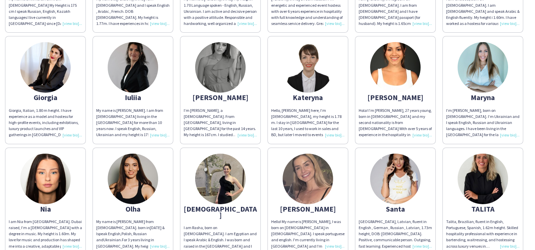
scroll to position [0, 0]
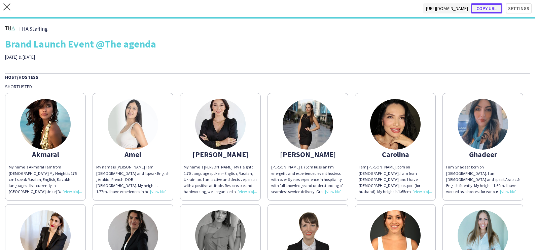
drag, startPoint x: 480, startPoint y: 8, endPoint x: 482, endPoint y: 13, distance: 5.0
click at [482, 8] on button "Copy url" at bounding box center [487, 8] width 32 height 10
click at [8, 7] on icon "close" at bounding box center [6, 6] width 7 height 7
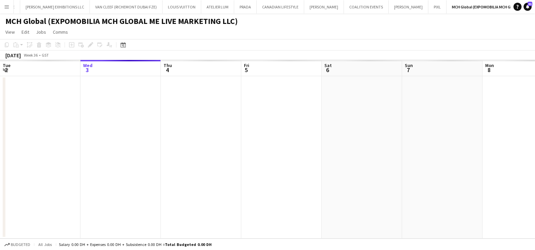
scroll to position [0, 101]
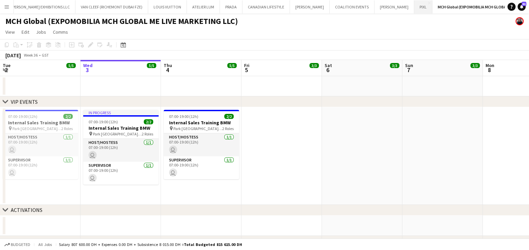
click at [414, 8] on button "PIXL Close" at bounding box center [423, 6] width 18 height 13
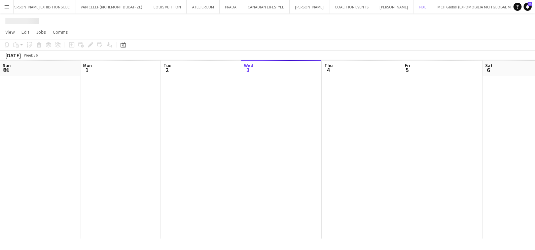
scroll to position [0, 161]
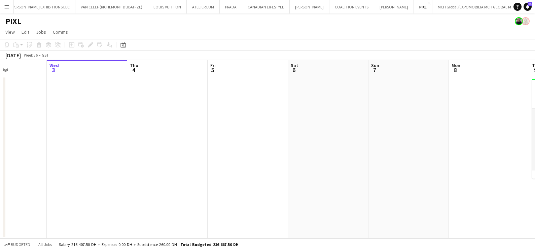
drag, startPoint x: 448, startPoint y: 148, endPoint x: 80, endPoint y: 178, distance: 369.4
click at [91, 178] on app-calendar-viewport "Sun 31 Mon 1 Tue 2 Wed 3 Thu 4 Fri 5 Sat 6 Sun 7 Mon 8 Tue 9 1/27 1 Job Wed 10 …" at bounding box center [267, 149] width 535 height 178
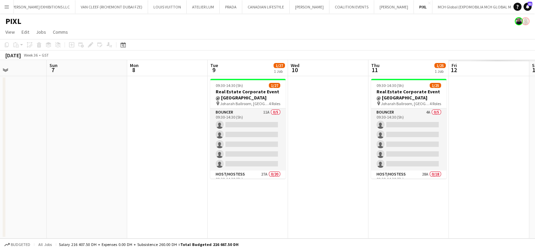
scroll to position [0, 207]
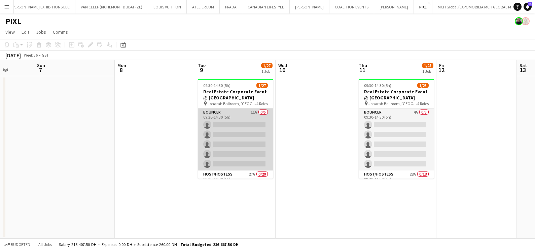
click at [242, 121] on app-card-role "Bouncer 11A 0/5 09:30-14:30 (5h) single-neutral-actions single-neutral-actions …" at bounding box center [235, 139] width 75 height 62
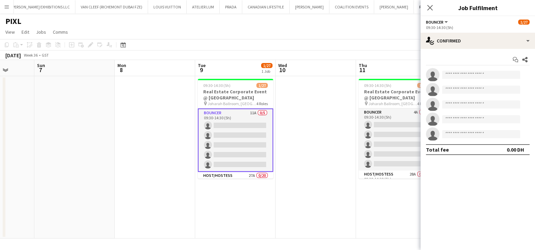
click at [334, 142] on app-date-cell at bounding box center [316, 157] width 80 height 162
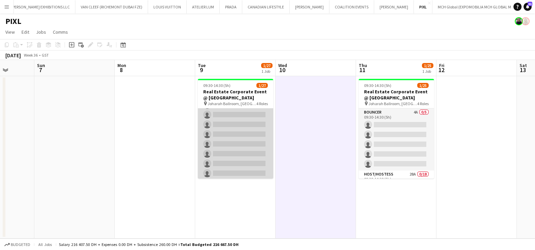
scroll to position [84, 0]
click at [235, 146] on app-card-role "Host/Hostess 27A 0/20 09:30-14:30 (5h) single-neutral-actions single-neutral-ac…" at bounding box center [235, 191] width 75 height 208
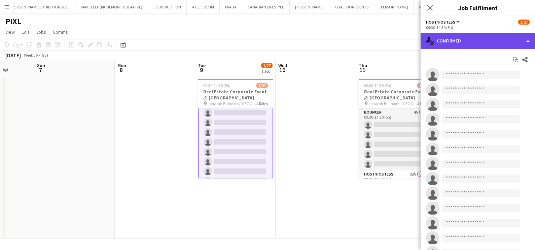
click at [460, 38] on div "single-neutral-actions-check-2 Confirmed" at bounding box center [478, 41] width 114 height 16
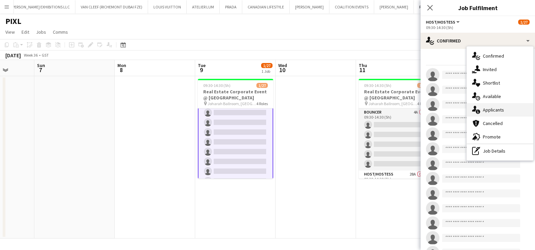
click at [488, 111] on span "Applicants" at bounding box center [493, 110] width 21 height 6
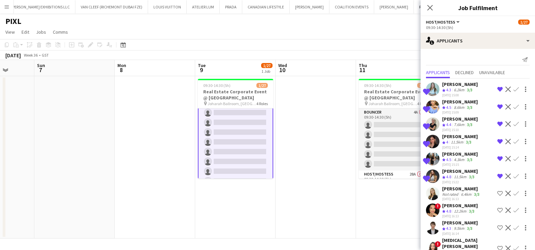
scroll to position [42, 0]
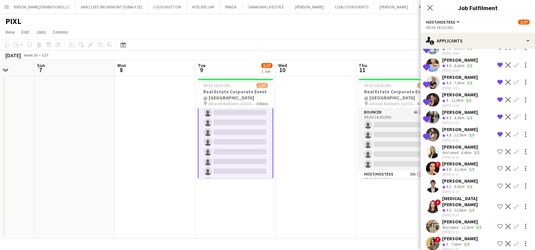
click at [497, 151] on app-icon "Shortlist crew" at bounding box center [499, 151] width 5 height 5
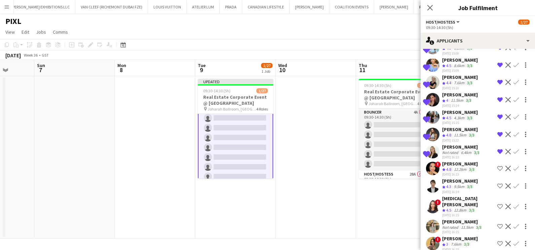
drag, startPoint x: 492, startPoint y: 167, endPoint x: 492, endPoint y: 175, distance: 8.4
click at [497, 167] on app-icon "Shortlist crew" at bounding box center [499, 168] width 5 height 5
click at [497, 183] on app-icon "Shortlist crew" at bounding box center [499, 185] width 5 height 5
click at [497, 204] on app-icon "Shortlist crew" at bounding box center [499, 206] width 5 height 5
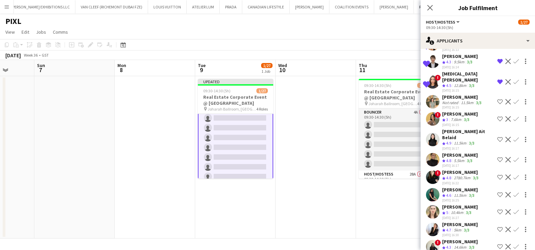
scroll to position [168, 0]
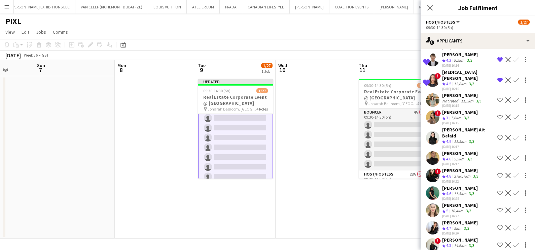
click at [497, 97] on app-icon "Shortlist crew" at bounding box center [499, 99] width 5 height 5
click at [497, 114] on app-icon "Shortlist crew" at bounding box center [499, 116] width 5 height 5
click at [497, 135] on app-icon "Shortlist crew" at bounding box center [499, 137] width 5 height 5
click at [497, 155] on app-icon "Shortlist crew" at bounding box center [499, 157] width 5 height 5
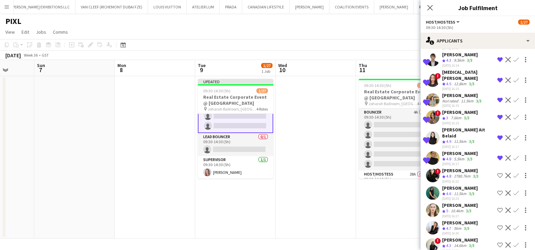
click at [452, 173] on div "Crew rating 4.8" at bounding box center [447, 176] width 10 height 6
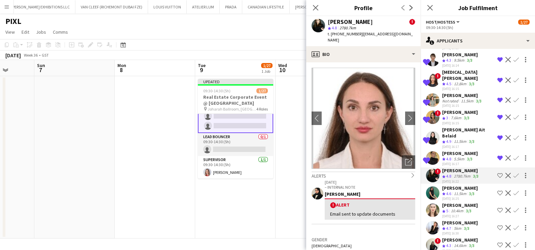
click at [497, 173] on app-icon "Shortlist crew" at bounding box center [499, 175] width 5 height 5
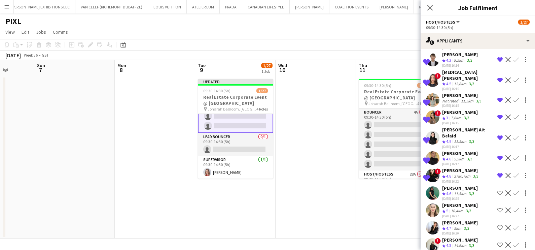
click at [497, 190] on app-icon "Shortlist crew" at bounding box center [499, 192] width 5 height 5
drag, startPoint x: 491, startPoint y: 195, endPoint x: 490, endPoint y: 209, distance: 13.8
click at [497, 207] on app-icon "Shortlist crew" at bounding box center [499, 209] width 5 height 5
click at [497, 225] on app-icon "Shortlist crew" at bounding box center [499, 227] width 5 height 5
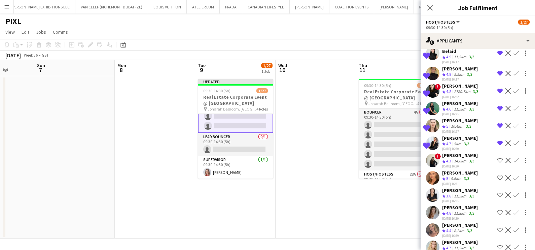
click at [497, 158] on app-icon "Shortlist crew" at bounding box center [499, 160] width 5 height 5
click at [497, 175] on app-icon "Shortlist crew" at bounding box center [499, 177] width 5 height 5
click at [497, 210] on app-icon "Shortlist crew" at bounding box center [499, 212] width 5 height 5
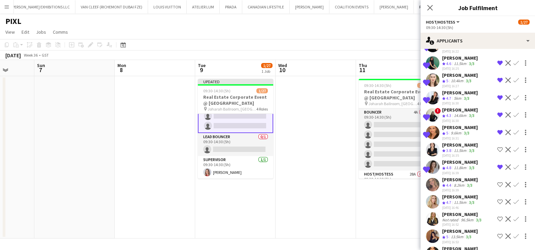
scroll to position [301, 0]
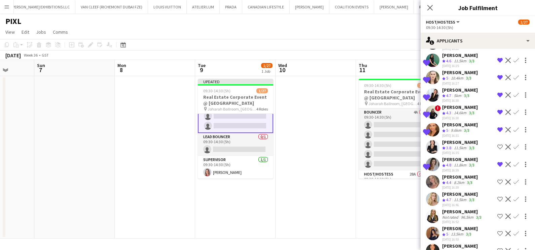
drag, startPoint x: 494, startPoint y: 165, endPoint x: 493, endPoint y: 171, distance: 6.8
click at [497, 179] on app-icon "Shortlist crew" at bounding box center [499, 181] width 5 height 5
click at [497, 196] on app-icon "Shortlist crew" at bounding box center [499, 198] width 5 height 5
click at [497, 213] on app-icon "Shortlist crew" at bounding box center [499, 215] width 5 height 5
drag, startPoint x: 493, startPoint y: 217, endPoint x: 491, endPoint y: 222, distance: 5.3
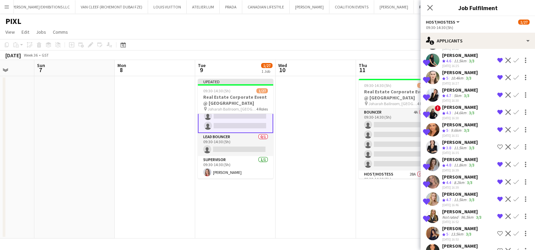
click at [497, 231] on app-icon "Shortlist crew" at bounding box center [499, 233] width 5 height 5
drag, startPoint x: 491, startPoint y: 234, endPoint x: 481, endPoint y: 237, distance: 10.5
click at [497, 248] on app-icon "Shortlist crew" at bounding box center [499, 250] width 5 height 5
click at [377, 214] on app-date-cell "09:30-14:30 (5h) 1/25 Real Estate Corporate Event @ Madinat Jumeirah pin Johara…" at bounding box center [396, 157] width 80 height 162
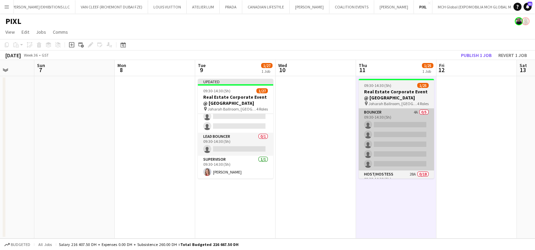
scroll to position [251, 0]
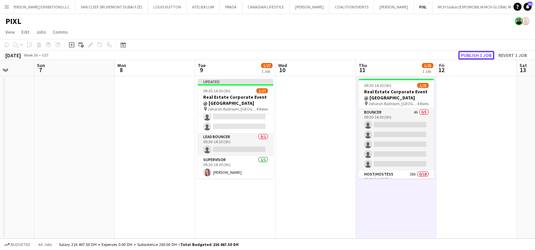
click at [480, 53] on button "Publish 1 job" at bounding box center [476, 55] width 36 height 9
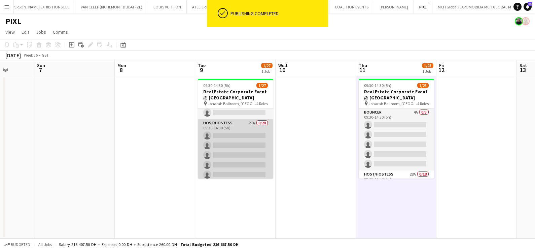
scroll to position [0, 0]
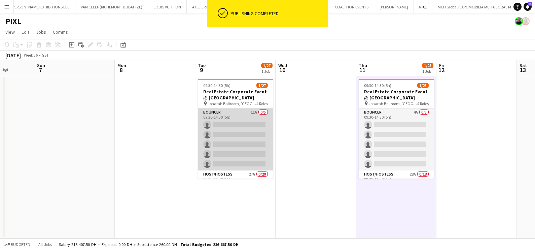
click at [227, 141] on app-card-role "Bouncer 11A 0/5 09:30-14:30 (5h) single-neutral-actions single-neutral-actions …" at bounding box center [235, 139] width 75 height 62
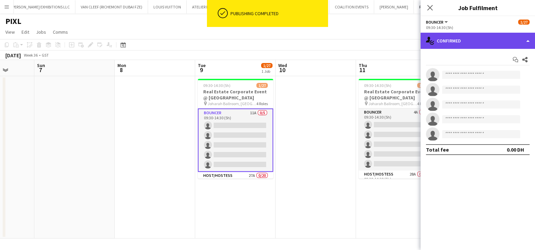
click at [498, 34] on div "single-neutral-actions-check-2 Confirmed" at bounding box center [478, 41] width 114 height 16
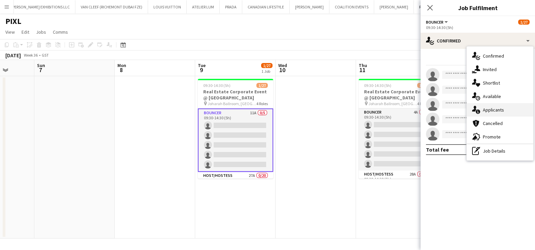
click at [495, 110] on span "Applicants" at bounding box center [493, 110] width 21 height 6
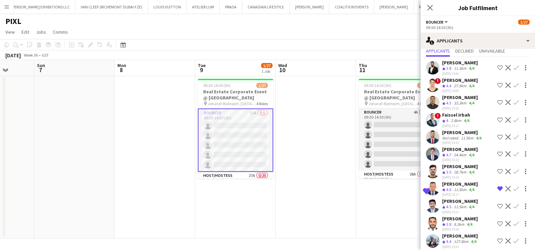
scroll to position [32, 0]
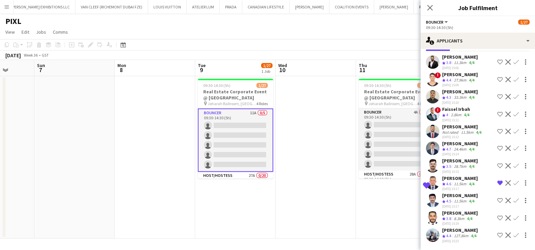
click at [303, 111] on app-date-cell at bounding box center [316, 157] width 80 height 162
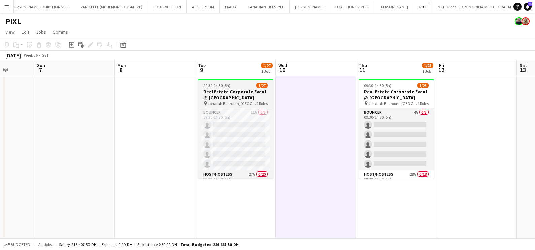
click at [204, 82] on app-job-card "09:30-14:30 (5h) 1/27 Real Estate Corporate Event @ Madinat Jumeirah pin Johara…" at bounding box center [235, 129] width 75 height 100
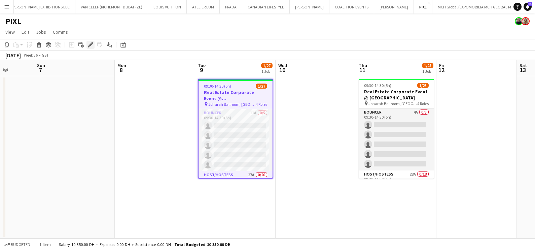
click at [89, 44] on icon "Edit" at bounding box center [90, 44] width 5 height 5
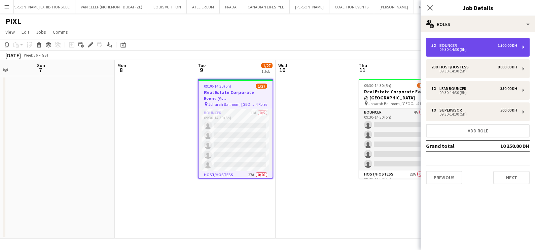
click at [475, 44] on div "5 x Bouncer 1 500.00 DH" at bounding box center [475, 45] width 86 height 5
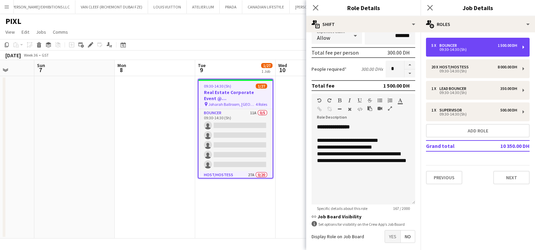
scroll to position [170, 0]
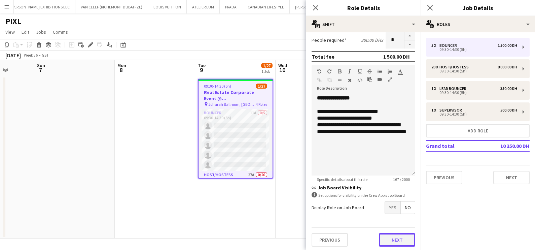
click at [395, 234] on button "Next" at bounding box center [397, 239] width 36 height 13
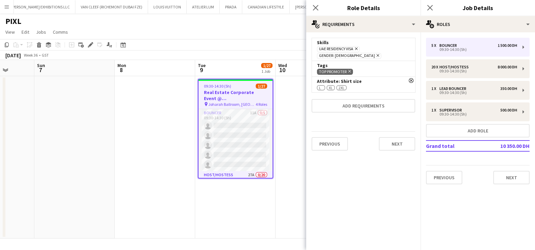
click at [349, 69] on icon "Remove" at bounding box center [349, 71] width 4 height 4
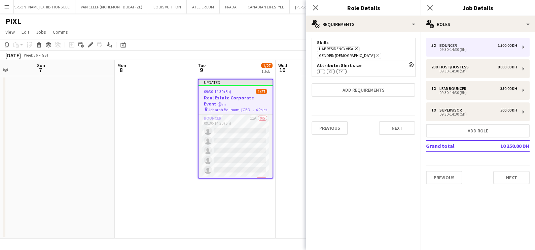
click at [410, 62] on icon "Remove" at bounding box center [411, 64] width 5 height 5
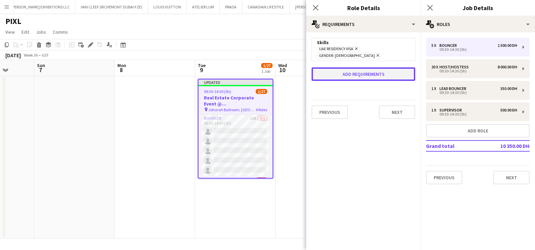
click at [348, 67] on button "Add requirements" at bounding box center [364, 73] width 104 height 13
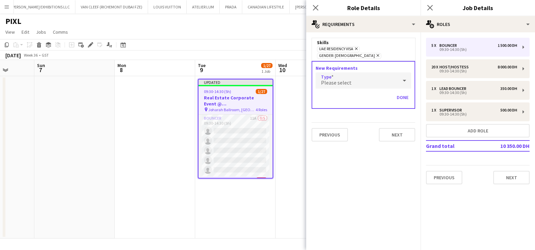
click at [352, 75] on div "Please select" at bounding box center [357, 80] width 82 height 16
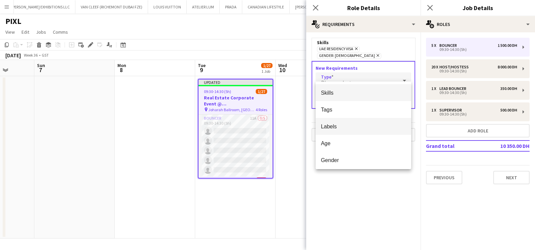
click at [352, 125] on span "Labels" at bounding box center [363, 126] width 85 height 6
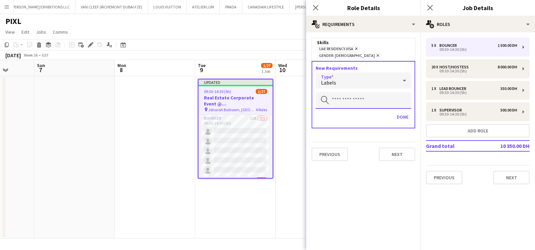
click at [350, 94] on input "text" at bounding box center [364, 100] width 96 height 17
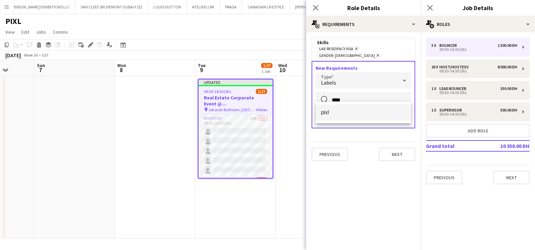
type input "****"
click at [344, 110] on span "pixl" at bounding box center [363, 112] width 85 height 6
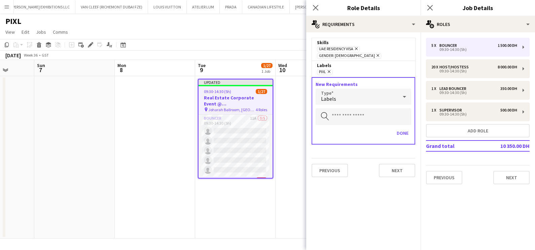
click at [395, 119] on div "New Requirements Type Labels Search by label Done" at bounding box center [364, 110] width 104 height 67
click at [397, 128] on button "Done" at bounding box center [402, 133] width 17 height 11
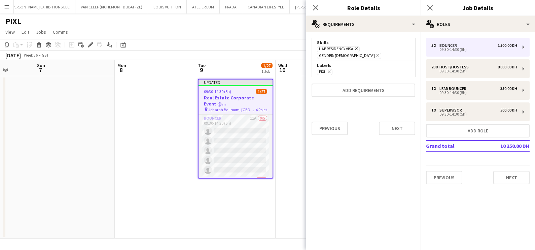
click at [292, 135] on app-date-cell at bounding box center [316, 157] width 80 height 162
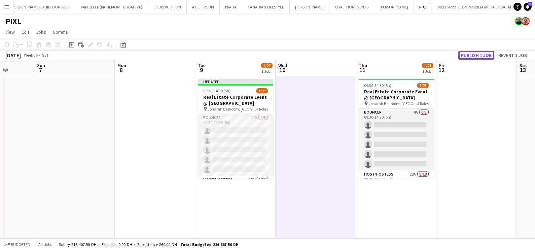
click at [476, 55] on button "Publish 1 job" at bounding box center [476, 55] width 36 height 9
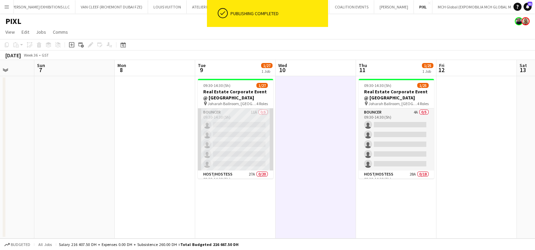
click at [234, 122] on app-card-role "Bouncer 11A 0/5 09:30-14:30 (5h) single-neutral-actions single-neutral-actions …" at bounding box center [235, 139] width 75 height 62
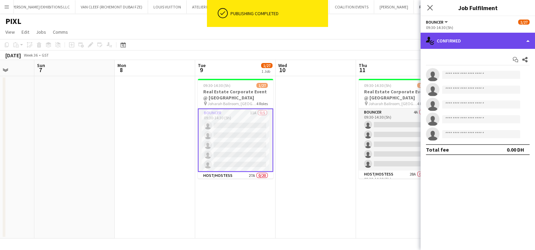
click at [477, 46] on div "single-neutral-actions-check-2 Confirmed" at bounding box center [478, 41] width 114 height 16
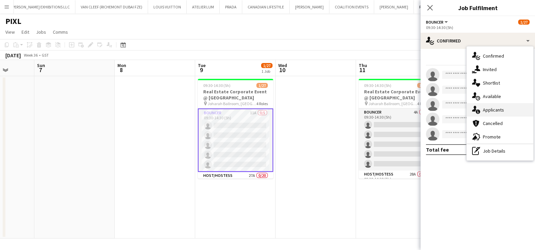
click at [494, 110] on span "Applicants" at bounding box center [493, 110] width 21 height 6
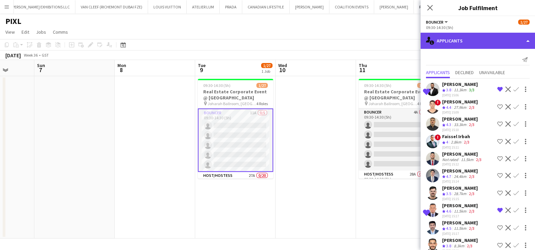
click at [457, 36] on div "single-neutral-actions-information Applicants" at bounding box center [478, 41] width 114 height 16
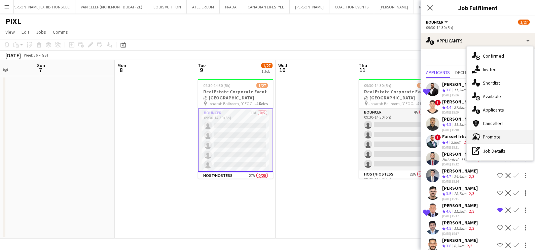
click at [488, 138] on span "Promote" at bounding box center [492, 137] width 18 height 6
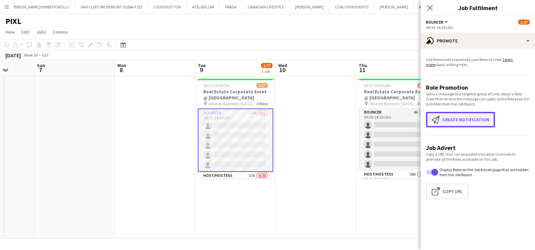
click at [448, 113] on button "Create notification Create notification" at bounding box center [460, 119] width 69 height 15
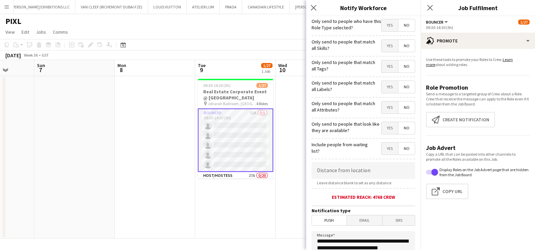
click at [382, 50] on span "Yes" at bounding box center [390, 46] width 16 height 12
click at [385, 69] on span "Yes" at bounding box center [390, 66] width 16 height 12
click at [382, 87] on span "Yes" at bounding box center [390, 87] width 16 height 12
click at [383, 102] on span "Yes" at bounding box center [390, 107] width 16 height 12
click at [383, 125] on span "Yes" at bounding box center [390, 128] width 16 height 12
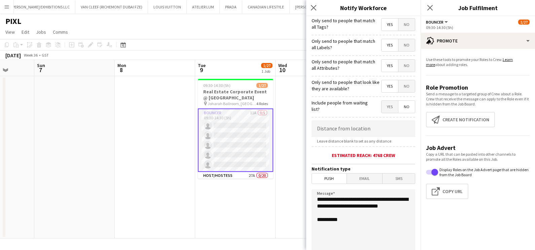
scroll to position [119, 0]
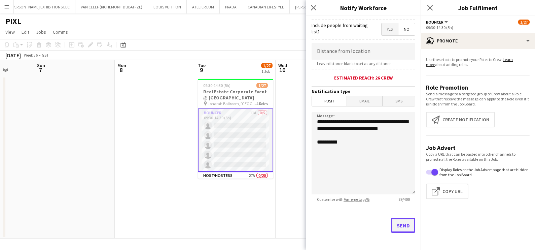
click at [395, 228] on button "Send" at bounding box center [403, 225] width 24 height 15
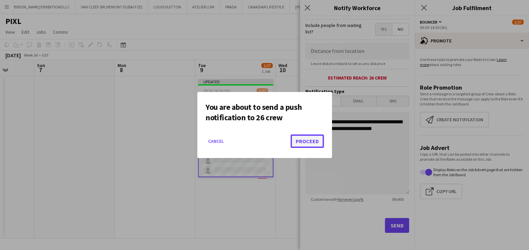
click at [302, 139] on button "Proceed" at bounding box center [306, 140] width 33 height 13
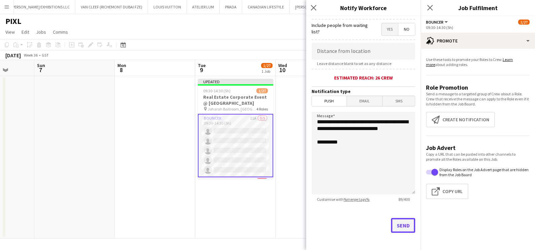
click at [392, 222] on button "Send" at bounding box center [403, 225] width 24 height 15
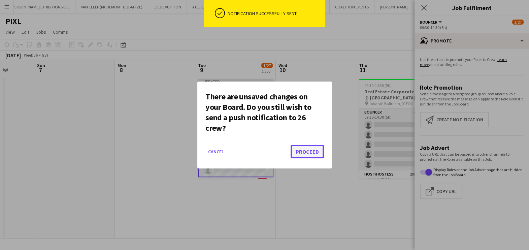
click at [302, 154] on button "Proceed" at bounding box center [306, 151] width 33 height 13
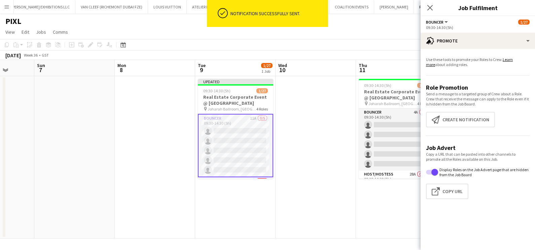
click at [326, 121] on app-date-cell at bounding box center [316, 157] width 80 height 162
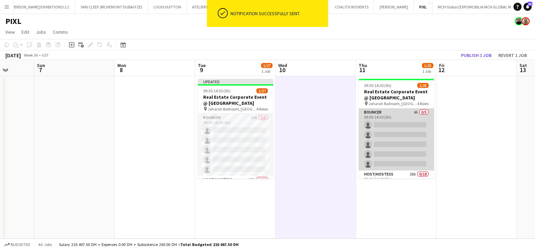
click at [396, 126] on app-card-role "Bouncer 4A 0/5 09:30-14:30 (5h) single-neutral-actions single-neutral-actions s…" at bounding box center [396, 139] width 75 height 62
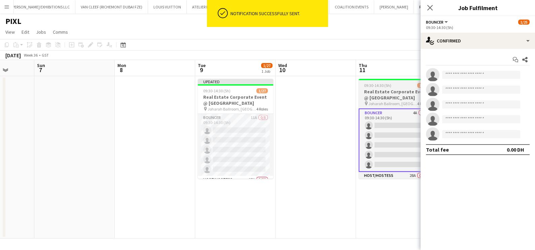
click at [384, 88] on app-job-card "09:30-14:30 (5h) 1/25 Real Estate Corporate Event @ Madinat Jumeirah pin Johara…" at bounding box center [396, 129] width 75 height 100
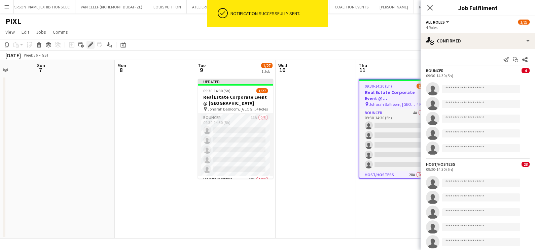
click at [88, 43] on icon "Edit" at bounding box center [90, 44] width 5 height 5
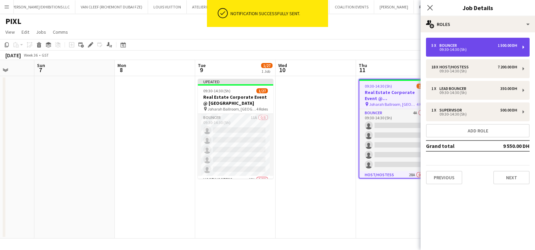
click at [461, 44] on div "5 x Bouncer 1 500.00 DH" at bounding box center [475, 45] width 86 height 5
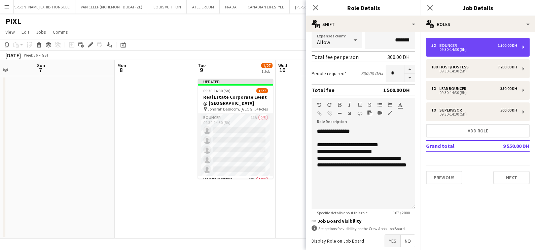
scroll to position [170, 0]
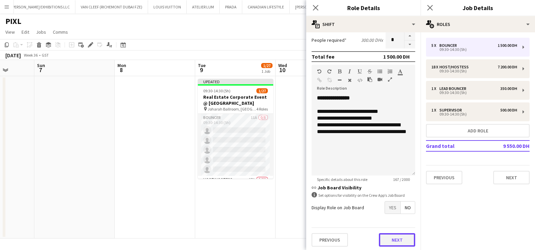
click at [389, 235] on button "Next" at bounding box center [397, 239] width 36 height 13
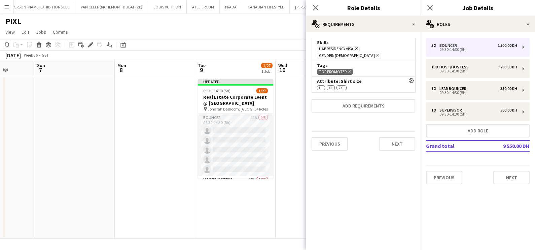
scroll to position [0, 0]
click at [350, 70] on icon at bounding box center [349, 71] width 3 height 3
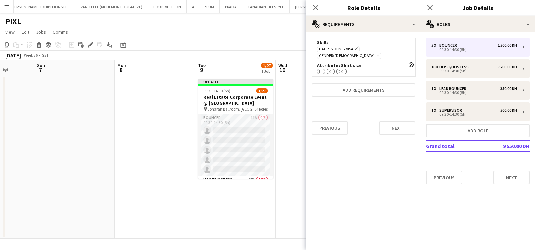
click at [411, 61] on div "Remove Attribute: Shirt size L XL 2XL" at bounding box center [364, 68] width 104 height 15
click at [410, 62] on icon "Remove" at bounding box center [411, 64] width 5 height 5
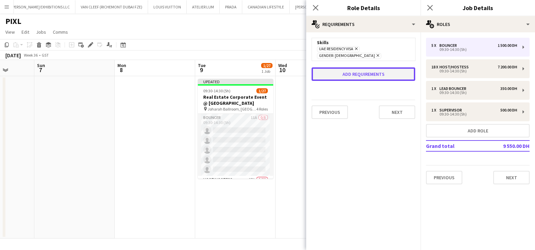
click at [382, 67] on button "Add requirements" at bounding box center [364, 73] width 104 height 13
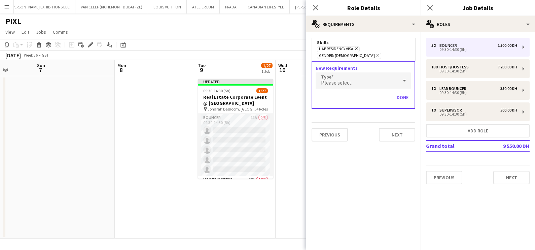
click at [348, 72] on div "Please select" at bounding box center [357, 80] width 82 height 16
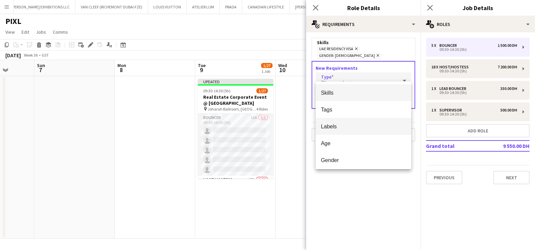
click at [344, 129] on span "Labels" at bounding box center [363, 126] width 85 height 6
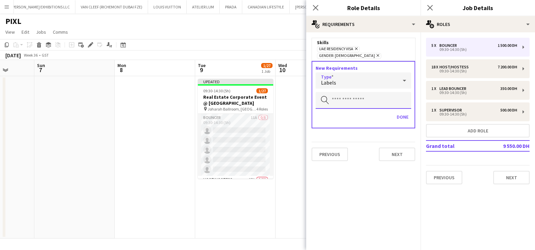
click at [344, 93] on input "text" at bounding box center [364, 100] width 96 height 17
type input "****"
click at [346, 109] on span "pixl" at bounding box center [363, 112] width 85 height 6
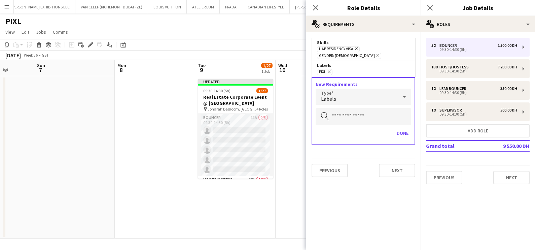
click at [401, 132] on div "Done" at bounding box center [364, 136] width 96 height 16
drag, startPoint x: 407, startPoint y: 122, endPoint x: 396, endPoint y: 130, distance: 13.5
click at [408, 128] on button "Done" at bounding box center [402, 133] width 17 height 11
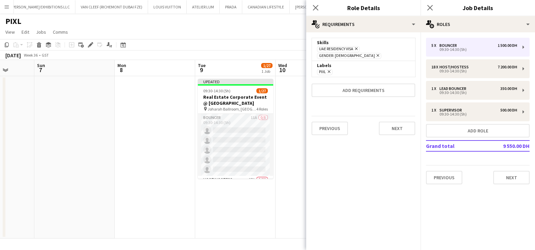
click at [283, 138] on app-date-cell at bounding box center [316, 157] width 80 height 162
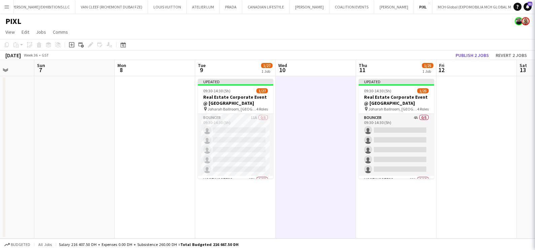
scroll to position [0, 207]
click at [476, 55] on button "Publish 2 jobs" at bounding box center [472, 55] width 39 height 9
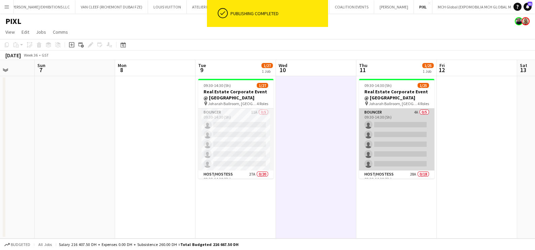
click at [389, 117] on app-card-role "Bouncer 4A 0/5 09:30-14:30 (5h) single-neutral-actions single-neutral-actions s…" at bounding box center [396, 139] width 75 height 62
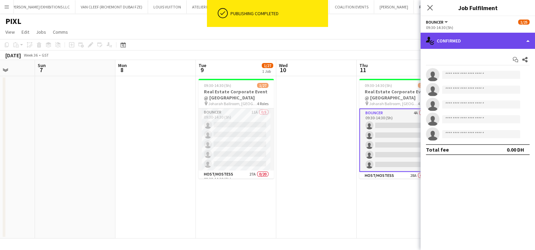
click at [487, 40] on div "single-neutral-actions-check-2 Confirmed" at bounding box center [478, 41] width 114 height 16
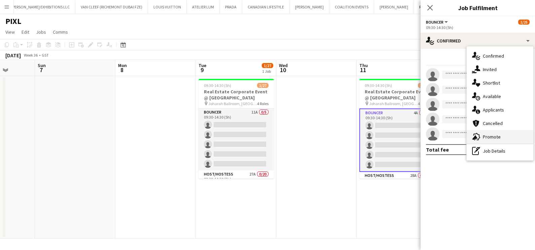
click at [497, 136] on span "Promote" at bounding box center [492, 137] width 18 height 6
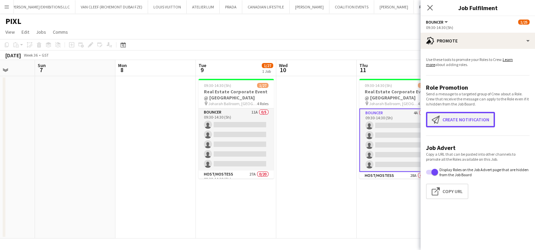
click at [466, 119] on button "Create notification Create notification" at bounding box center [460, 119] width 69 height 15
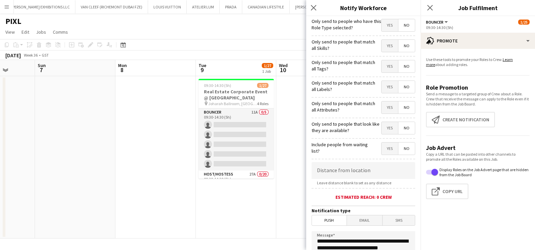
click at [382, 49] on span "Yes" at bounding box center [390, 46] width 16 height 12
click at [382, 70] on span "Yes" at bounding box center [390, 66] width 16 height 12
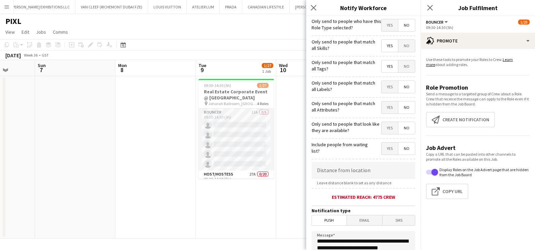
click at [382, 87] on span "Yes" at bounding box center [390, 87] width 16 height 12
click at [382, 110] on span "Yes" at bounding box center [390, 107] width 16 height 12
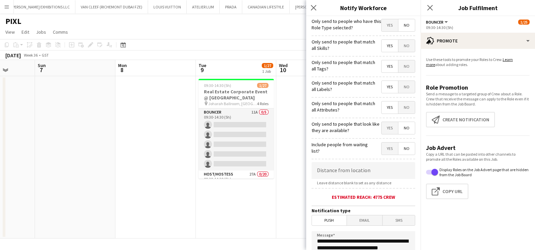
drag, startPoint x: 382, startPoint y: 123, endPoint x: 377, endPoint y: 120, distance: 5.6
click at [382, 123] on span "Yes" at bounding box center [390, 128] width 16 height 12
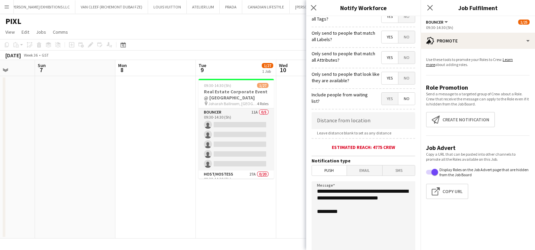
scroll to position [119, 0]
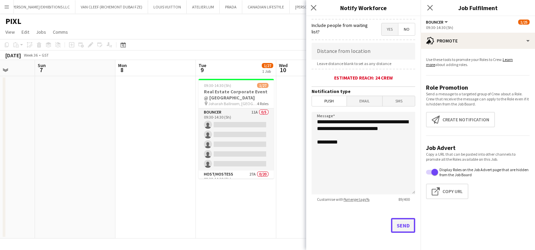
click at [392, 224] on button "Send" at bounding box center [403, 225] width 24 height 15
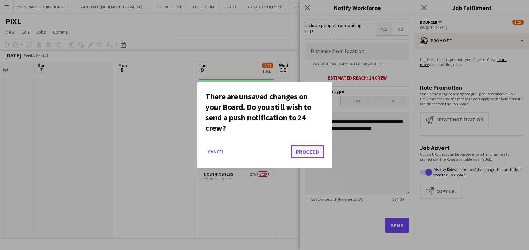
click at [309, 150] on button "Proceed" at bounding box center [306, 151] width 33 height 13
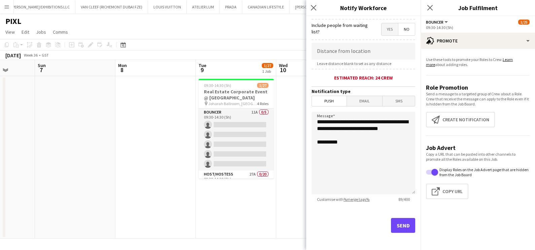
click at [294, 150] on app-date-cell at bounding box center [316, 157] width 80 height 162
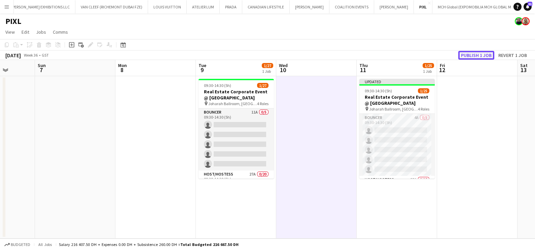
click at [480, 56] on button "Publish 1 job" at bounding box center [476, 55] width 36 height 9
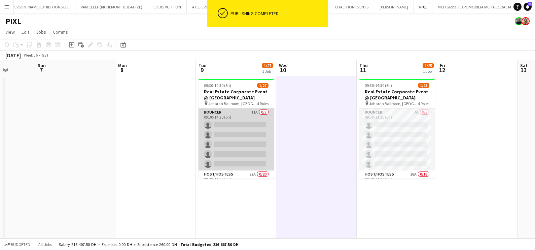
click at [228, 122] on app-card-role "Bouncer 11A 0/5 09:30-14:30 (5h) single-neutral-actions single-neutral-actions …" at bounding box center [236, 139] width 75 height 62
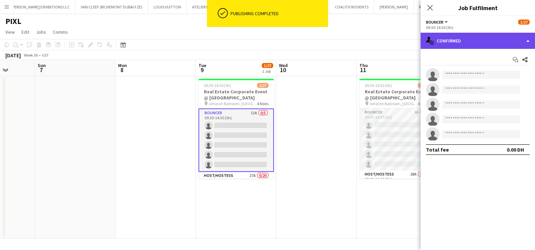
click at [470, 37] on div "single-neutral-actions-check-2 Confirmed" at bounding box center [478, 41] width 114 height 16
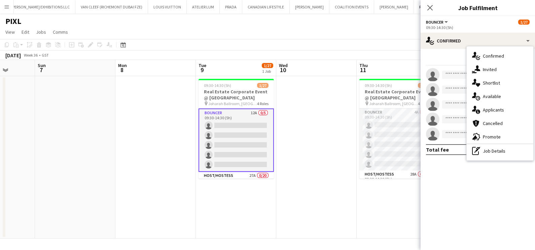
click at [485, 134] on span "Promote" at bounding box center [492, 137] width 18 height 6
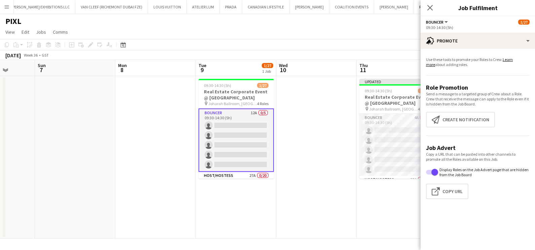
click at [232, 119] on app-card-role "Bouncer 12A 0/5 09:30-14:30 (5h) single-neutral-actions single-neutral-actions …" at bounding box center [236, 139] width 75 height 63
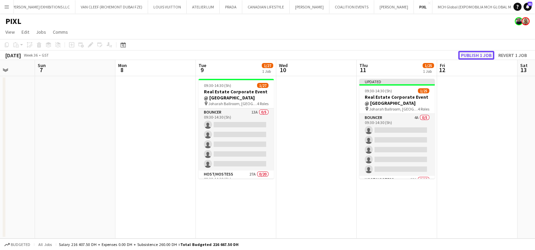
click at [486, 53] on button "Publish 1 job" at bounding box center [476, 55] width 36 height 9
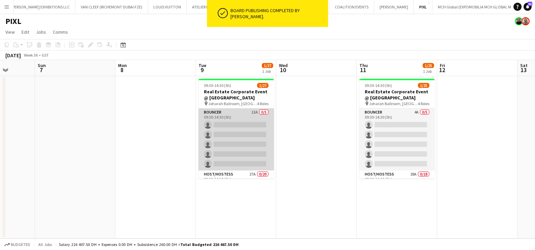
click at [233, 116] on app-card-role "Bouncer 13A 0/5 09:30-14:30 (5h) single-neutral-actions single-neutral-actions …" at bounding box center [236, 139] width 75 height 62
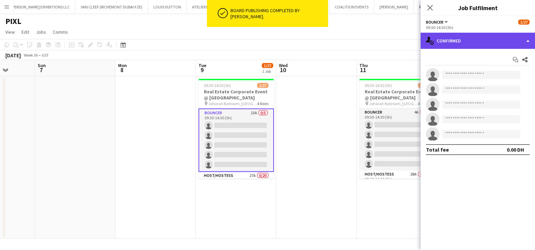
click at [480, 44] on div "single-neutral-actions-check-2 Confirmed" at bounding box center [478, 41] width 114 height 16
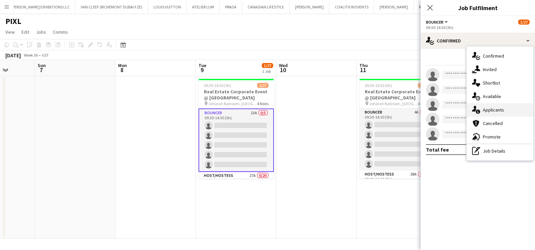
click at [497, 111] on span "Applicants" at bounding box center [493, 110] width 21 height 6
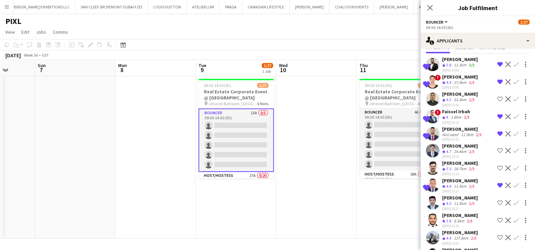
scroll to position [66, 0]
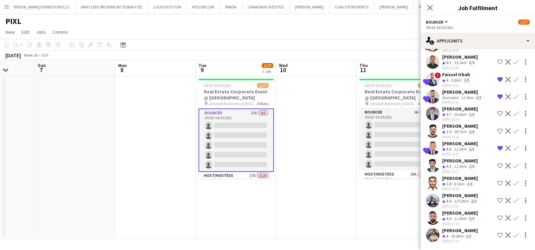
click at [497, 218] on app-icon "Shortlist crew" at bounding box center [499, 217] width 5 height 5
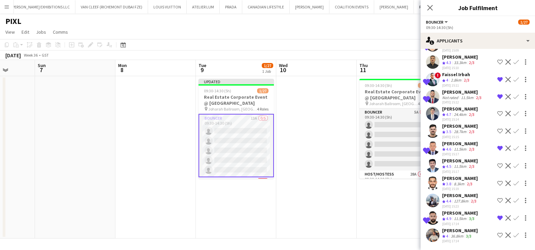
click at [497, 234] on app-icon "Shortlist crew" at bounding box center [499, 234] width 5 height 5
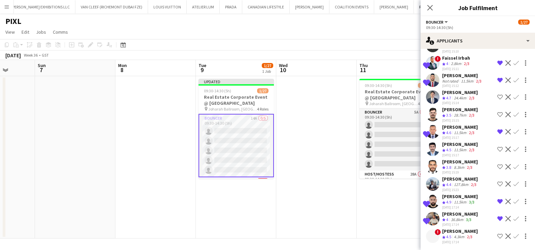
scroll to position [83, 0]
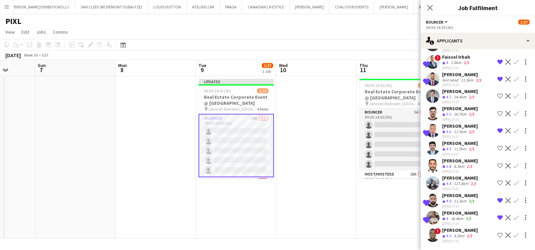
click at [456, 236] on div "4.3km" at bounding box center [459, 236] width 13 height 6
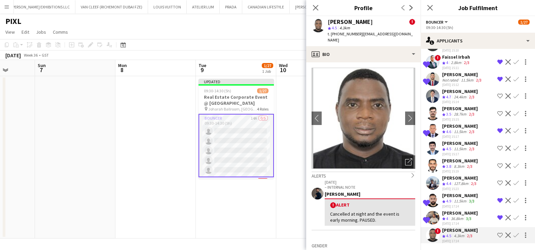
click at [497, 234] on app-icon "Shortlist crew" at bounding box center [499, 234] width 5 height 5
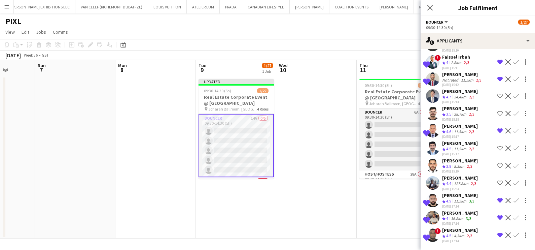
click at [319, 143] on app-date-cell at bounding box center [316, 157] width 80 height 162
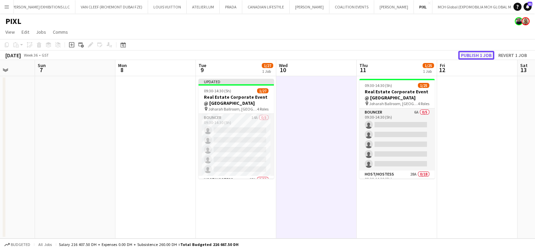
click at [476, 51] on button "Publish 1 job" at bounding box center [476, 55] width 36 height 9
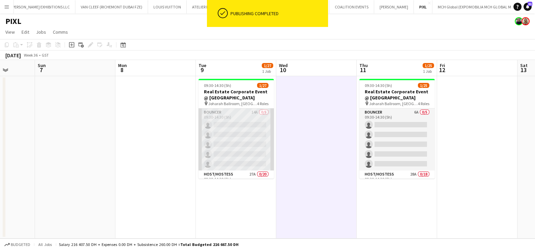
click at [237, 115] on app-card-role "Bouncer 14A 0/5 09:30-14:30 (5h) single-neutral-actions single-neutral-actions …" at bounding box center [236, 139] width 75 height 62
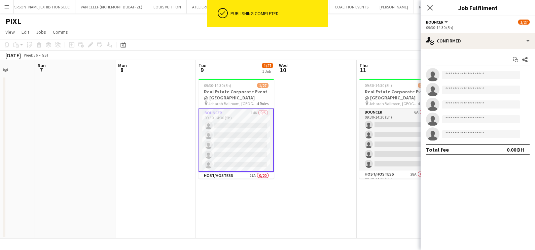
click at [239, 132] on app-card-role "Bouncer 14A 0/5 09:30-14:30 (5h) single-neutral-actions single-neutral-actions …" at bounding box center [236, 139] width 75 height 63
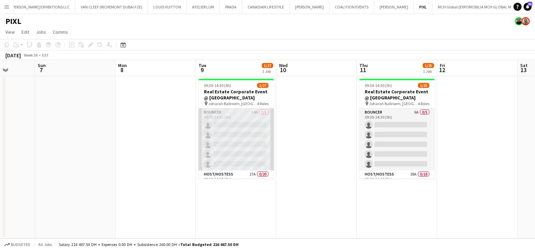
click at [243, 117] on app-card-role "Bouncer 14A 0/5 09:30-14:30 (5h) single-neutral-actions single-neutral-actions …" at bounding box center [236, 139] width 75 height 62
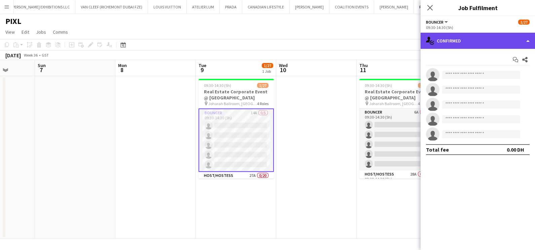
click at [486, 36] on div "single-neutral-actions-check-2 Confirmed" at bounding box center [478, 41] width 114 height 16
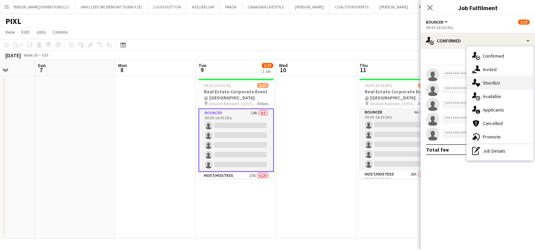
click at [490, 81] on span "Shortlist" at bounding box center [491, 83] width 17 height 6
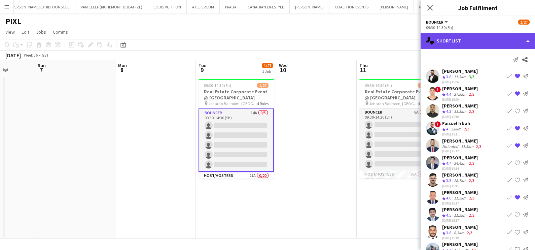
click at [468, 35] on div "single-neutral-actions-heart Shortlist" at bounding box center [478, 41] width 114 height 16
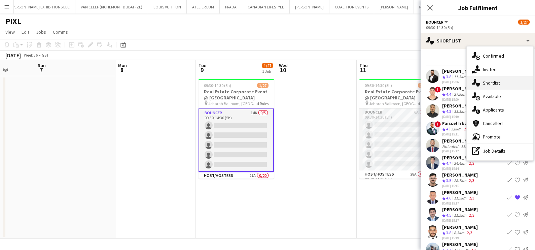
click at [490, 82] on span "Shortlist" at bounding box center [491, 83] width 17 height 6
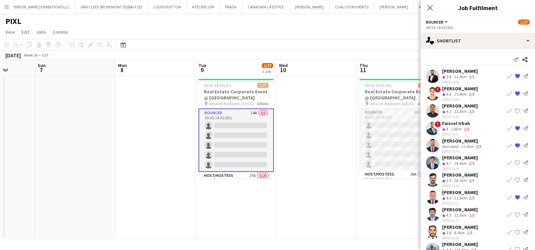
click at [319, 146] on app-date-cell at bounding box center [316, 157] width 80 height 162
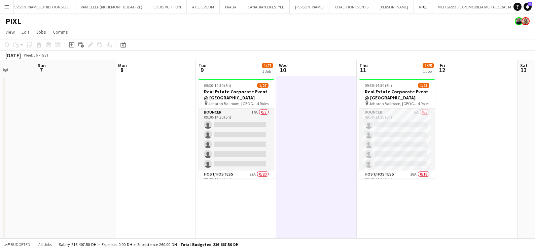
click at [315, 205] on app-date-cell at bounding box center [316, 157] width 80 height 162
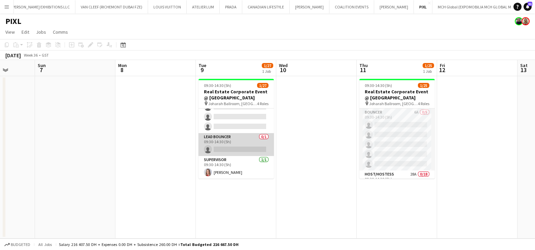
scroll to position [0, 0]
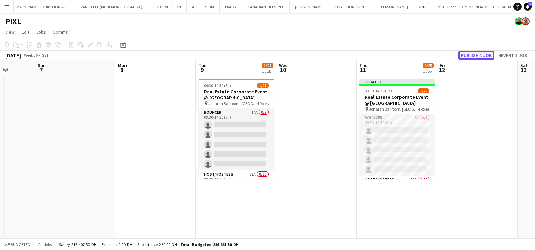
click at [476, 57] on button "Publish 1 job" at bounding box center [476, 55] width 36 height 9
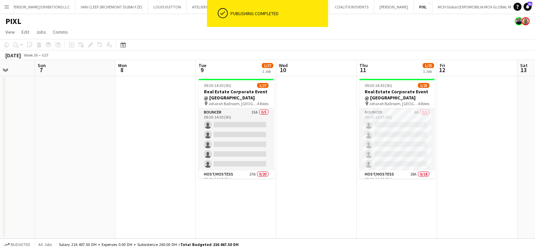
click at [307, 126] on app-date-cell at bounding box center [316, 157] width 80 height 162
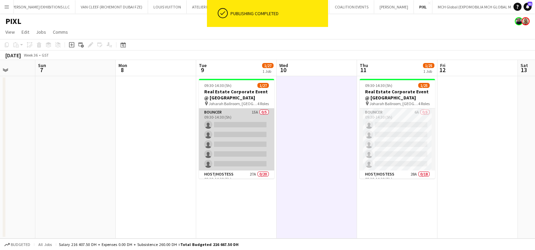
click at [219, 128] on app-card-role "Bouncer 15A 0/5 09:30-14:30 (5h) single-neutral-actions single-neutral-actions …" at bounding box center [236, 139] width 75 height 62
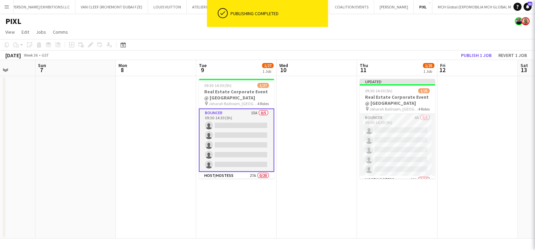
scroll to position [0, 206]
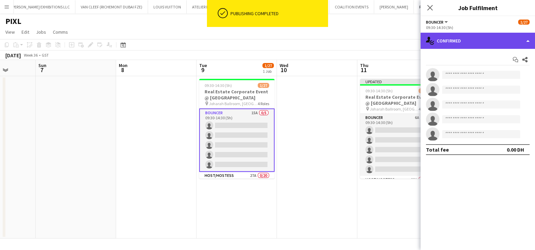
click at [461, 40] on div "single-neutral-actions-check-2 Confirmed" at bounding box center [478, 41] width 114 height 16
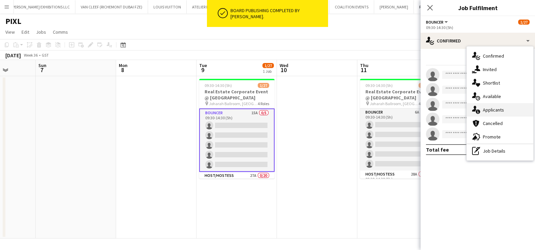
click at [489, 112] on span "Applicants" at bounding box center [493, 110] width 21 height 6
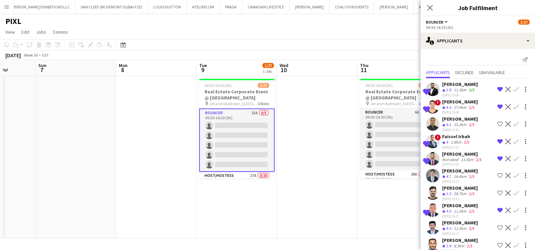
scroll to position [101, 0]
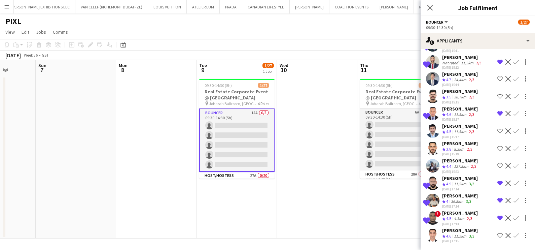
click at [464, 234] on div "11.5km" at bounding box center [460, 236] width 15 height 6
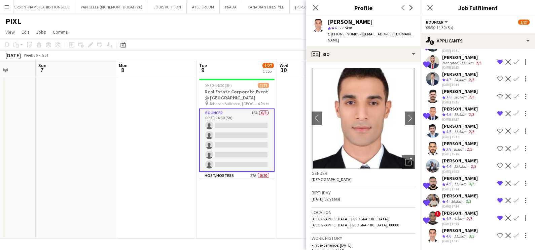
drag, startPoint x: 493, startPoint y: 235, endPoint x: 487, endPoint y: 236, distance: 5.8
click at [497, 235] on app-icon "Shortlist crew" at bounding box center [499, 235] width 5 height 5
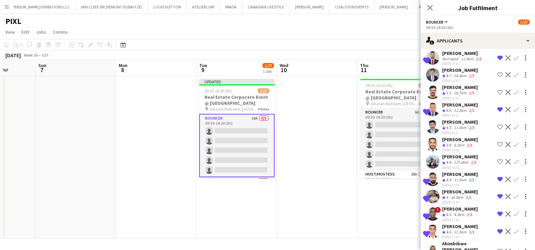
click at [320, 183] on app-date-cell at bounding box center [317, 157] width 80 height 162
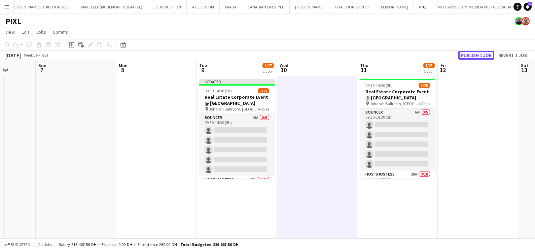
click at [477, 57] on button "Publish 1 job" at bounding box center [476, 55] width 36 height 9
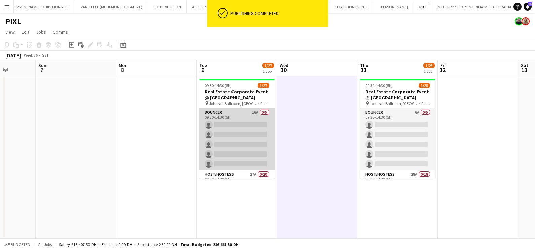
click at [242, 112] on app-card-role "Bouncer 16A 0/5 09:30-14:30 (5h) single-neutral-actions single-neutral-actions …" at bounding box center [236, 139] width 75 height 62
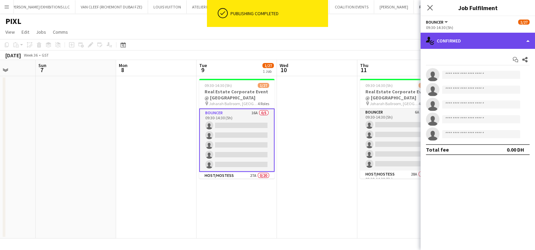
click at [463, 44] on div "single-neutral-actions-check-2 Confirmed" at bounding box center [478, 41] width 114 height 16
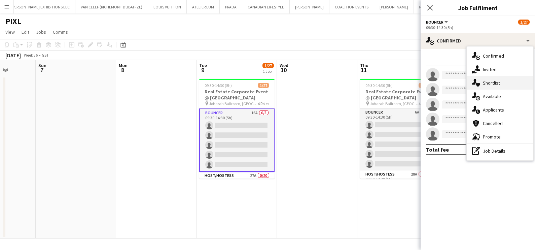
click at [497, 81] on span "Shortlist" at bounding box center [491, 83] width 17 height 6
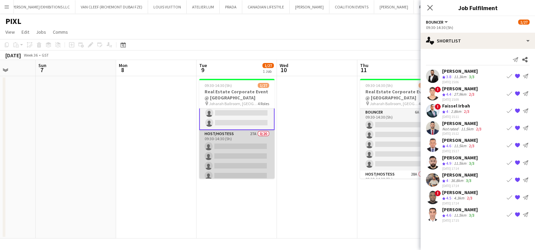
scroll to position [0, 0]
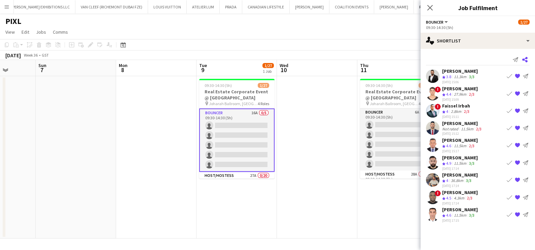
click at [528, 59] on app-icon "Share" at bounding box center [524, 59] width 9 height 9
click at [524, 60] on icon at bounding box center [524, 59] width 5 height 5
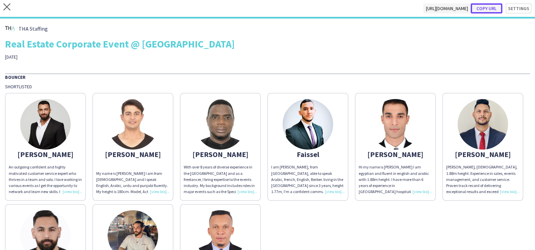
click at [485, 7] on button "Copy url" at bounding box center [487, 8] width 32 height 10
click at [5, 10] on app-icon "close" at bounding box center [6, 8] width 7 height 10
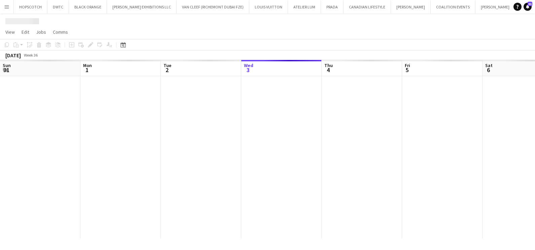
scroll to position [0, 161]
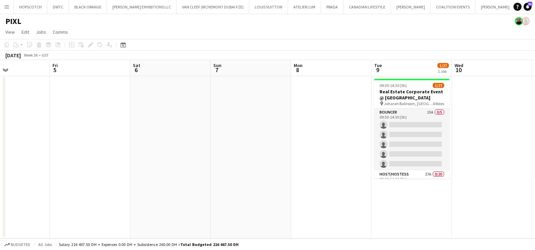
drag, startPoint x: 457, startPoint y: 150, endPoint x: 92, endPoint y: 189, distance: 367.6
click at [123, 189] on app-calendar-viewport "Tue 2 Wed 3 Thu 4 Fri 5 Sat 6 Sun 7 Mon 8 Tue 9 1/27 1 Job Wed 10 Thu 11 1/25 1…" at bounding box center [267, 149] width 535 height 178
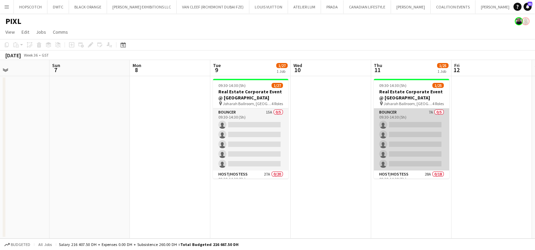
click at [409, 114] on app-card-role "Bouncer 7A 0/5 09:30-14:30 (5h) single-neutral-actions single-neutral-actions s…" at bounding box center [411, 139] width 75 height 62
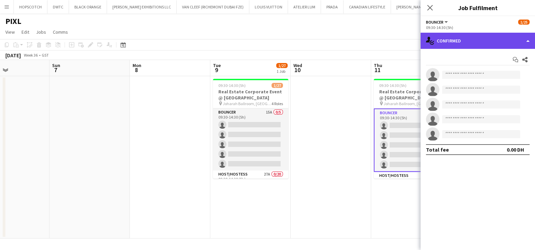
click at [500, 36] on div "single-neutral-actions-check-2 Confirmed" at bounding box center [478, 41] width 114 height 16
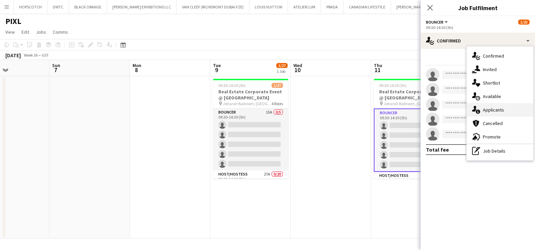
click at [489, 112] on span "Applicants" at bounding box center [493, 110] width 21 height 6
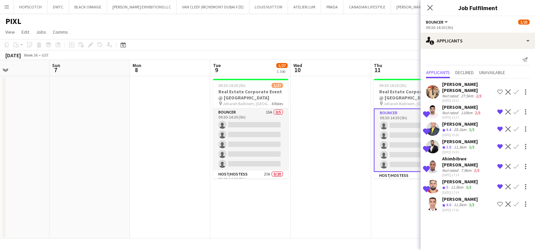
click at [489, 197] on div "Mahmoud Moustafa Crew rating 4.6 11.5km 3/3 03-09-2025 17:16 Shortlist crew Dec…" at bounding box center [478, 204] width 114 height 16
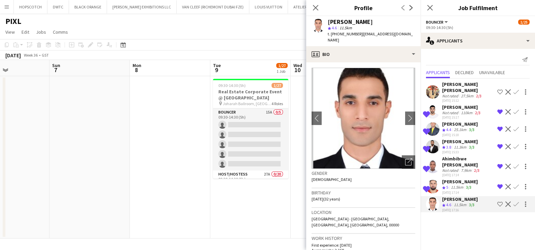
click at [497, 201] on app-icon "Shortlist crew" at bounding box center [499, 203] width 5 height 5
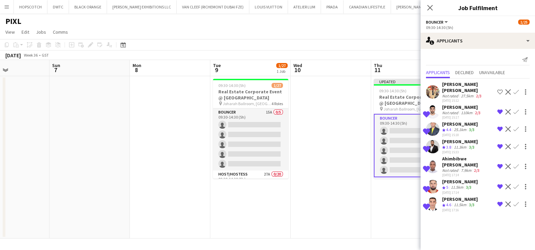
click at [382, 197] on app-date-cell "Updated 09:30-14:30 (5h) 1/25 Real Estate Corporate Event @ Madinat Jumeirah pi…" at bounding box center [411, 157] width 80 height 162
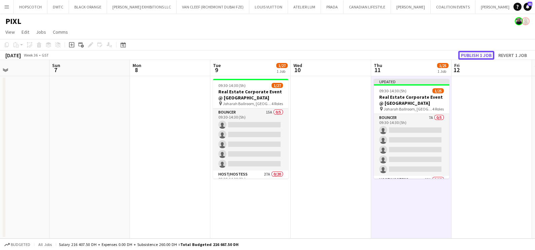
click at [481, 54] on button "Publish 1 job" at bounding box center [476, 55] width 36 height 9
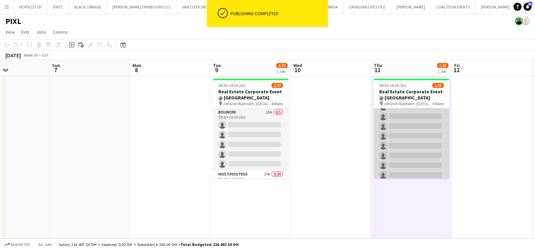
click at [409, 145] on app-card-role "Host/Hostess 28A 0/18 09:30-14:30 (5h) single-neutral-actions single-neutral-ac…" at bounding box center [411, 96] width 75 height 189
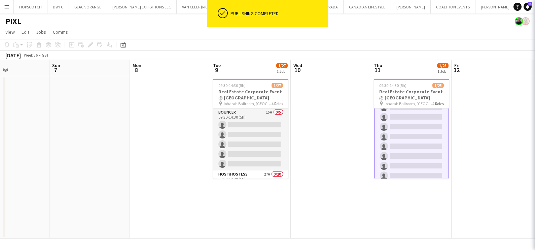
scroll to position [169, 0]
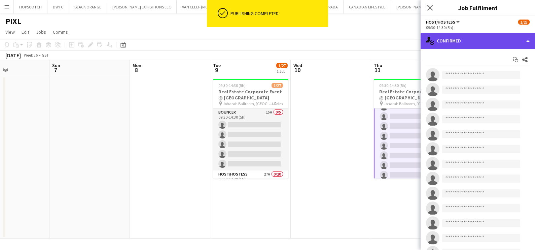
click at [464, 38] on div "single-neutral-actions-check-2 Confirmed" at bounding box center [478, 41] width 114 height 16
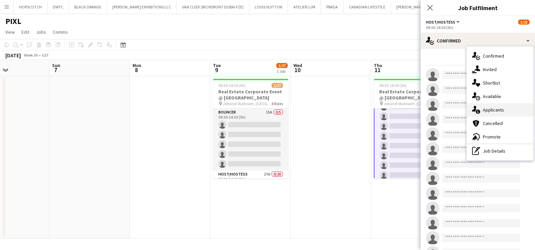
click at [493, 112] on span "Applicants" at bounding box center [493, 110] width 21 height 6
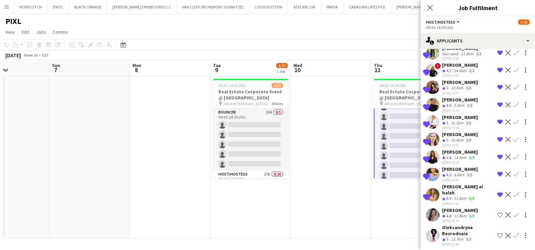
scroll to position [365, 0]
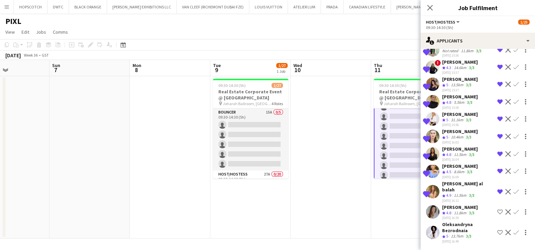
click at [497, 230] on app-icon "Shortlist crew" at bounding box center [499, 232] width 5 height 5
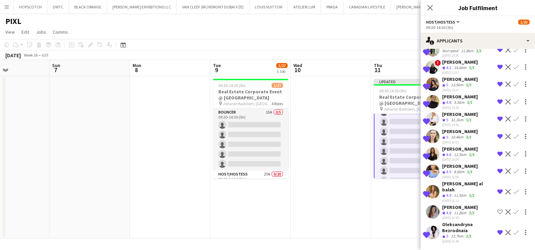
scroll to position [330, 0]
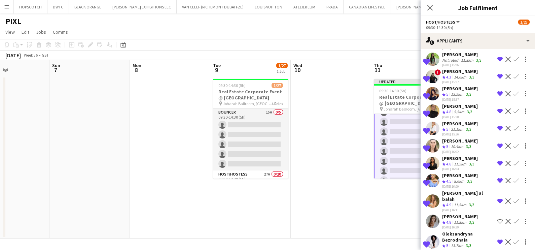
click at [497, 218] on app-icon "Shortlist crew" at bounding box center [499, 220] width 5 height 5
click at [497, 178] on app-icon "Remove crew from shortlist" at bounding box center [499, 180] width 5 height 5
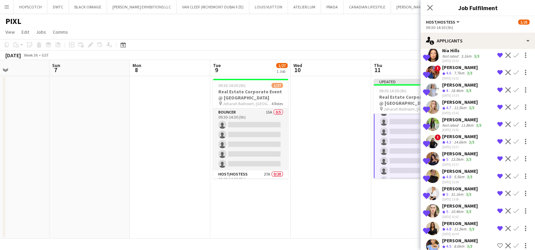
scroll to position [246, 0]
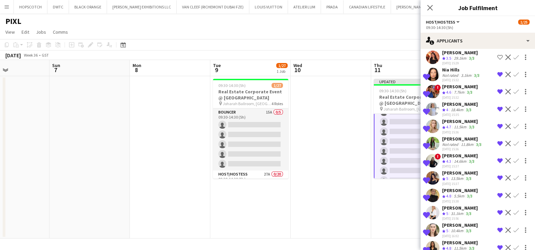
click at [466, 101] on div "[PERSON_NAME]" at bounding box center [460, 104] width 36 height 6
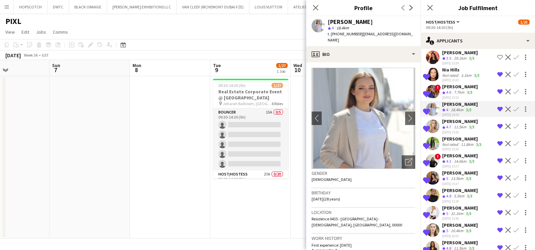
click at [461, 154] on div "[PERSON_NAME]" at bounding box center [460, 155] width 36 height 6
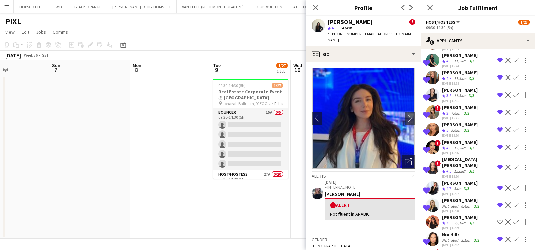
scroll to position [35, 0]
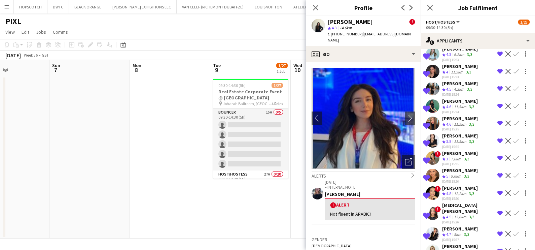
click at [497, 156] on app-icon "Remove crew from shortlist" at bounding box center [499, 157] width 5 height 5
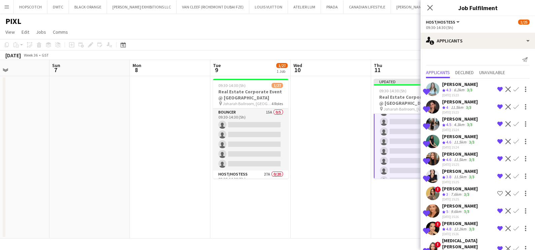
scroll to position [0, 192]
click at [344, 143] on app-date-cell at bounding box center [331, 157] width 80 height 162
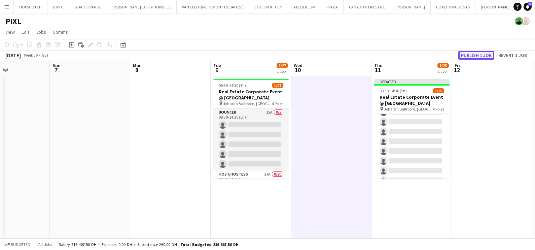
click at [483, 55] on button "Publish 1 job" at bounding box center [476, 55] width 36 height 9
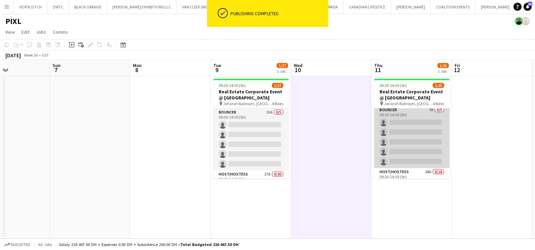
scroll to position [0, 0]
click at [417, 122] on app-card-role "Bouncer 7A 0/5 09:30-14:30 (5h) single-neutral-actions single-neutral-actions s…" at bounding box center [411, 139] width 75 height 62
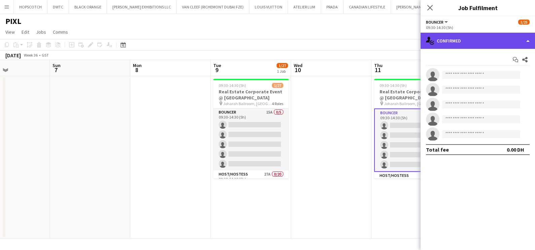
click at [470, 42] on div "single-neutral-actions-check-2 Confirmed" at bounding box center [478, 41] width 114 height 16
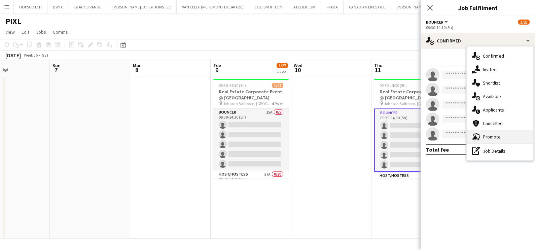
click at [490, 138] on span "Promote" at bounding box center [492, 137] width 18 height 6
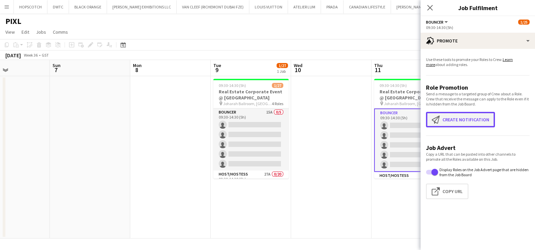
click at [458, 115] on button "Create notification Create notification" at bounding box center [460, 119] width 69 height 15
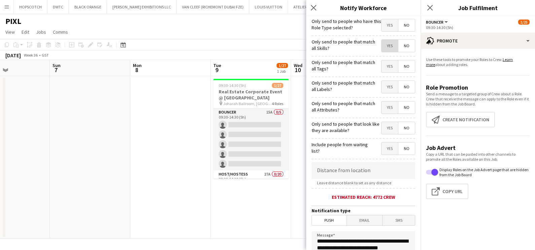
click at [383, 43] on span "Yes" at bounding box center [390, 46] width 16 height 12
click at [382, 70] on span "Yes" at bounding box center [390, 66] width 16 height 12
click at [386, 86] on span "Yes" at bounding box center [390, 87] width 16 height 12
click at [385, 109] on span "Yes" at bounding box center [390, 107] width 16 height 12
click at [383, 127] on span "Yes" at bounding box center [390, 128] width 16 height 12
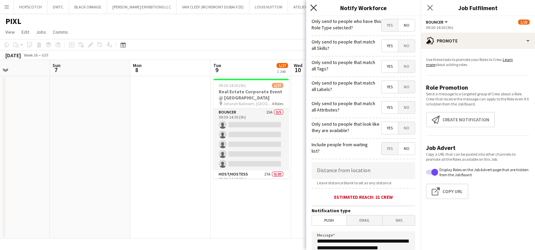
click at [311, 8] on icon "Close pop-in" at bounding box center [313, 7] width 6 height 6
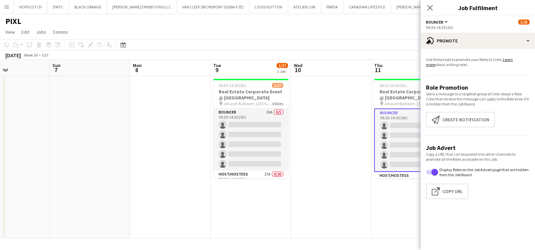
click at [320, 122] on app-date-cell at bounding box center [331, 157] width 80 height 162
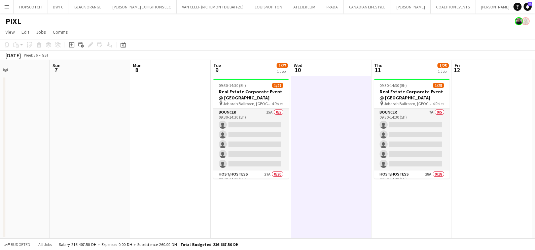
scroll to position [0, 191]
click at [396, 92] on h3 "Real Estate Corporate Event @ [GEOGRAPHIC_DATA]" at bounding box center [412, 95] width 75 height 12
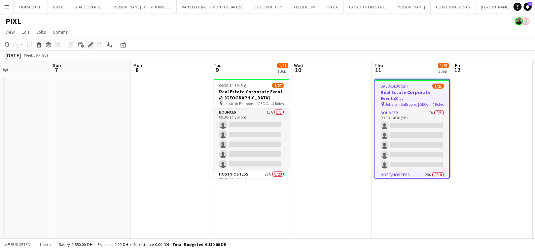
click at [89, 46] on icon at bounding box center [91, 45] width 4 height 4
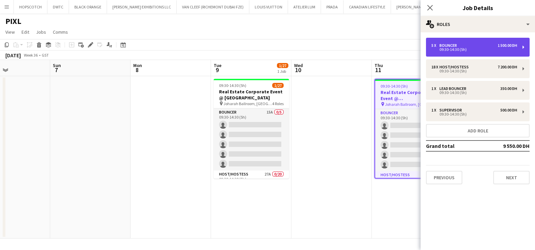
click at [453, 44] on div "Bouncer" at bounding box center [450, 45] width 20 height 5
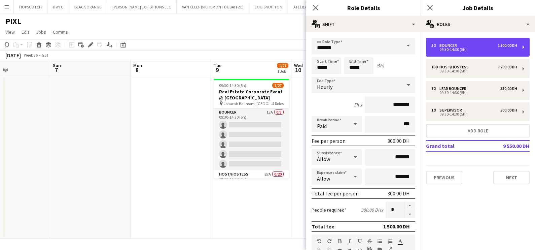
scroll to position [170, 0]
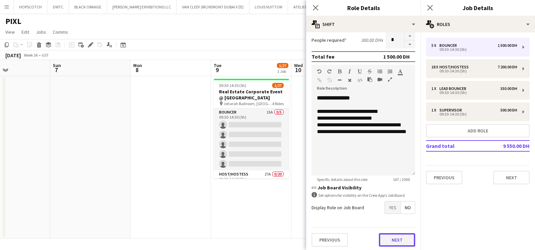
click at [390, 237] on button "Next" at bounding box center [397, 239] width 36 height 13
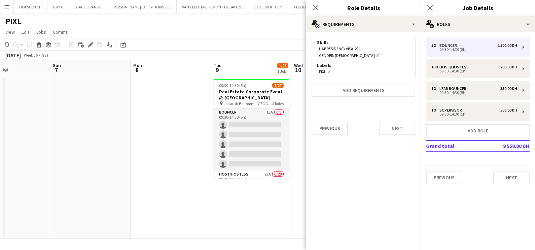
click at [223, 42] on app-toolbar "Copy Paste Paste Ctrl+V Paste with crew Ctrl+Shift+V Paste linked Job [GEOGRAPH…" at bounding box center [267, 44] width 535 height 11
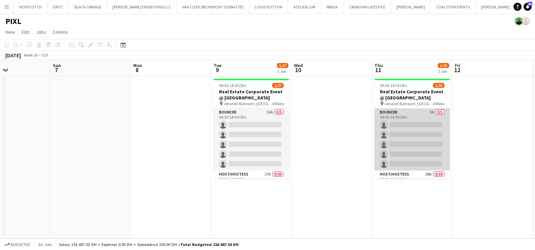
click at [403, 116] on app-card-role "Bouncer 7A 0/5 09:30-14:30 (5h) single-neutral-actions single-neutral-actions s…" at bounding box center [412, 139] width 75 height 62
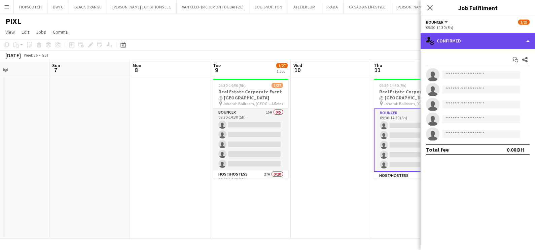
click at [484, 38] on div "single-neutral-actions-check-2 Confirmed" at bounding box center [478, 41] width 114 height 16
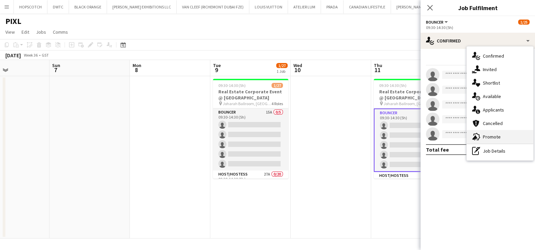
click at [498, 138] on span "Promote" at bounding box center [492, 137] width 18 height 6
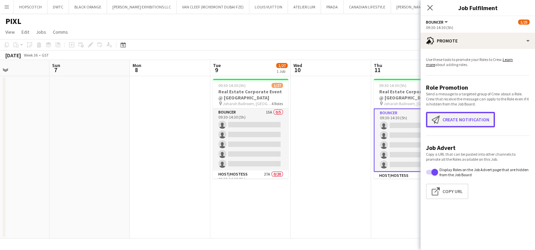
click at [473, 119] on button "Create notification Create notification" at bounding box center [460, 119] width 69 height 15
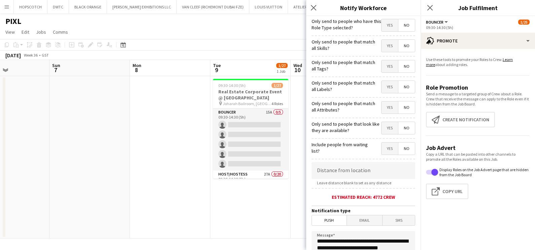
click at [388, 44] on span "Yes" at bounding box center [390, 46] width 16 height 12
click at [385, 68] on span "Yes" at bounding box center [390, 66] width 16 height 12
click at [383, 87] on span "Yes" at bounding box center [390, 87] width 16 height 12
click at [382, 106] on span "Yes" at bounding box center [390, 107] width 16 height 12
click at [382, 128] on span "Yes" at bounding box center [390, 128] width 16 height 12
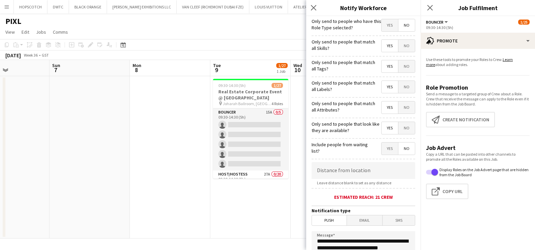
scroll to position [119, 0]
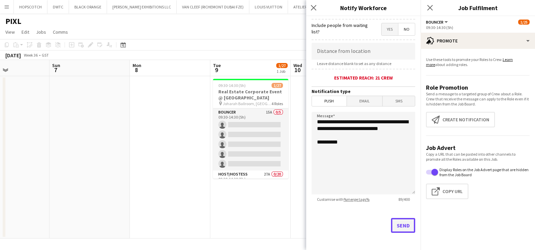
click at [405, 224] on button "Send" at bounding box center [403, 225] width 24 height 15
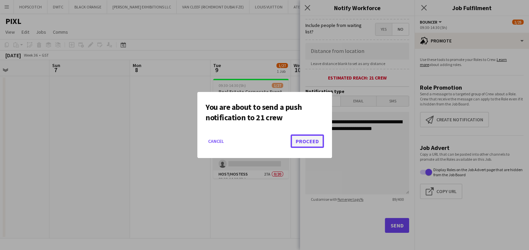
click at [306, 141] on button "Proceed" at bounding box center [306, 140] width 33 height 13
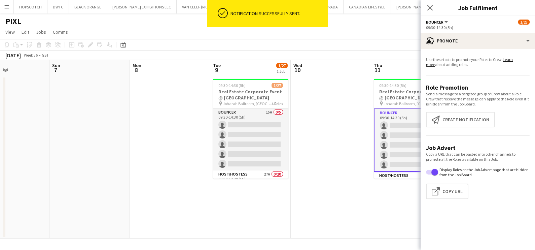
click at [178, 146] on app-date-cell at bounding box center [170, 157] width 80 height 162
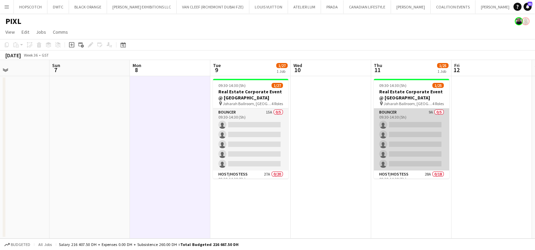
click at [417, 118] on app-card-role "Bouncer 9A 0/5 09:30-14:30 (5h) single-neutral-actions single-neutral-actions s…" at bounding box center [411, 139] width 75 height 62
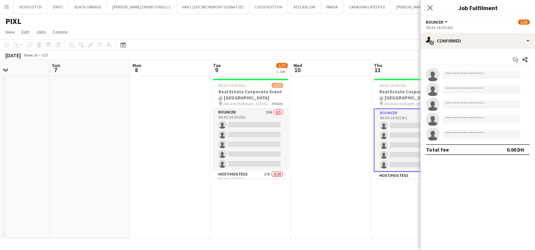
click at [494, 30] on app-options-switcher "Bouncer All roles Bouncer 1/25 09:30-14:30 (5h)" at bounding box center [478, 24] width 114 height 16
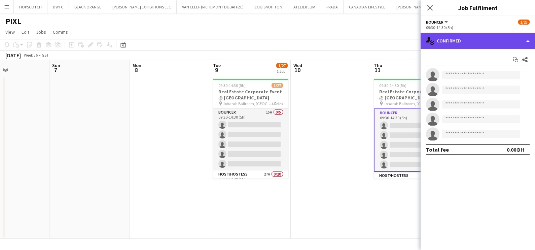
click at [494, 44] on div "single-neutral-actions-check-2 Confirmed" at bounding box center [478, 41] width 114 height 16
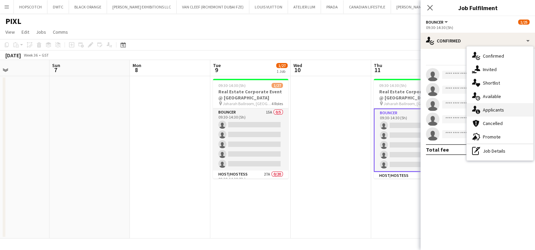
click at [491, 112] on span "Applicants" at bounding box center [493, 110] width 21 height 6
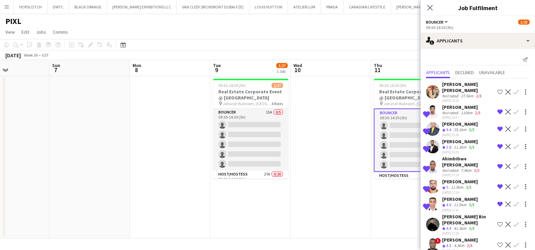
click at [497, 220] on button "Shortlist crew" at bounding box center [500, 224] width 8 height 8
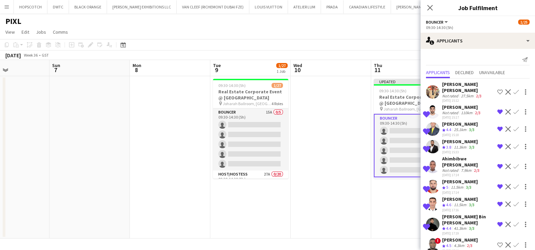
click at [499, 242] on app-icon "Shortlist crew" at bounding box center [499, 244] width 5 height 5
click at [336, 143] on app-date-cell at bounding box center [331, 157] width 80 height 162
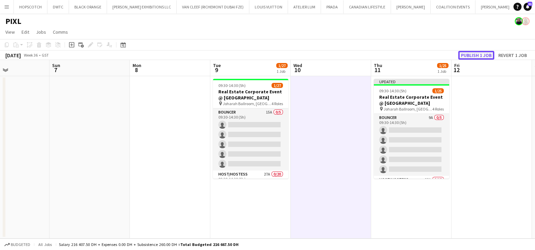
click at [482, 55] on button "Publish 1 job" at bounding box center [476, 55] width 36 height 9
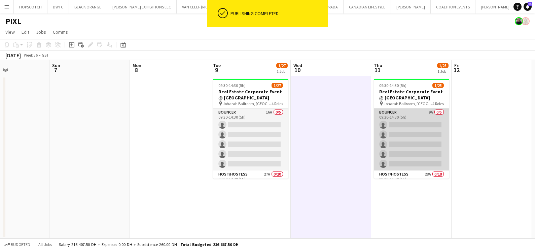
click at [397, 124] on app-card-role "Bouncer 9A 0/5 09:30-14:30 (5h) single-neutral-actions single-neutral-actions s…" at bounding box center [411, 139] width 75 height 62
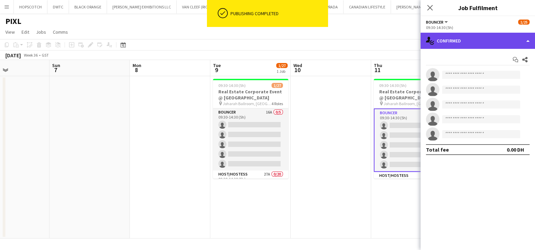
click at [472, 38] on div "single-neutral-actions-check-2 Confirmed" at bounding box center [478, 41] width 114 height 16
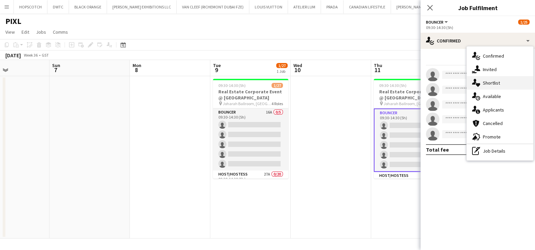
click at [490, 82] on span "Shortlist" at bounding box center [491, 83] width 17 height 6
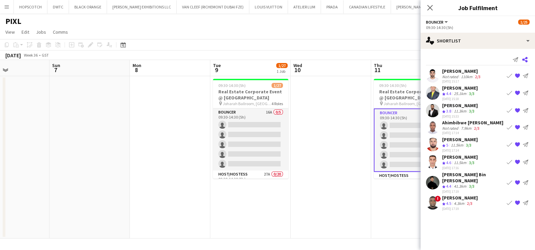
click at [527, 59] on icon at bounding box center [524, 59] width 5 height 5
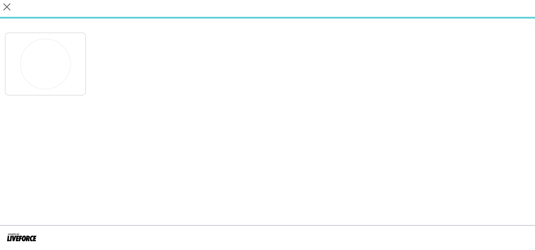
click at [233, 150] on app-share-pages "close" at bounding box center [267, 125] width 535 height 250
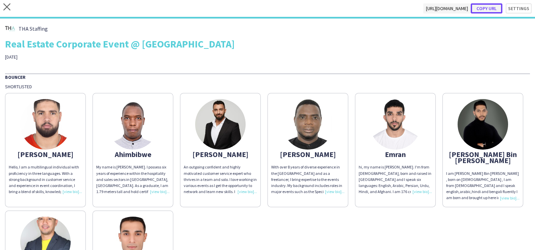
click at [481, 7] on button "Copy url" at bounding box center [487, 8] width 32 height 10
type textarea "**********"
click at [10, 7] on icon "close" at bounding box center [6, 6] width 7 height 7
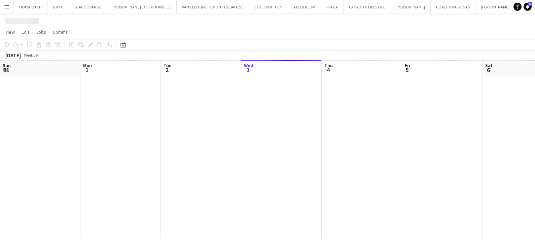
scroll to position [0, 161]
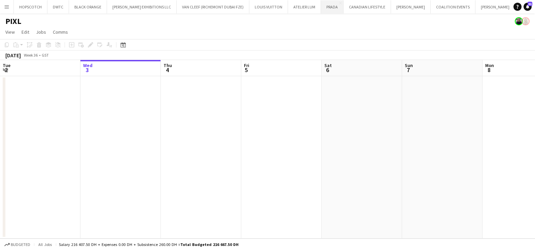
click at [321, 9] on button "PRADA Close" at bounding box center [332, 6] width 23 height 13
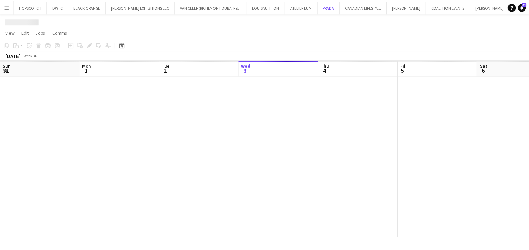
scroll to position [0, 161]
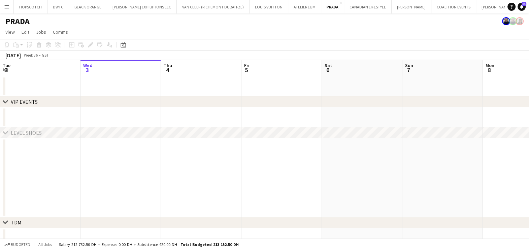
drag, startPoint x: 224, startPoint y: 111, endPoint x: 110, endPoint y: 113, distance: 114.1
click at [103, 112] on div "chevron-right VIP EVENTS chevron-right LEVEL SHOES chevron-right TDM chevron-ri…" at bounding box center [264, 185] width 529 height 250
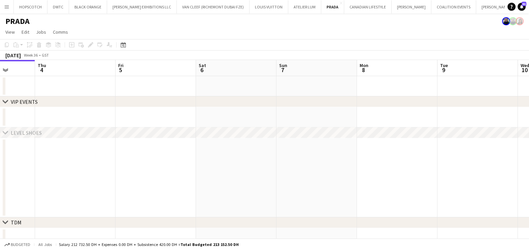
drag, startPoint x: 336, startPoint y: 114, endPoint x: 299, endPoint y: 117, distance: 37.8
click at [153, 117] on app-calendar-viewport "Sun 31 Mon 1 Tue 2 Wed 3 Thu 4 Fri 5 Sat 6 Sun 7 Mon 8 Tue 9 Wed 10 Thu 11 1/2 …" at bounding box center [264, 185] width 529 height 250
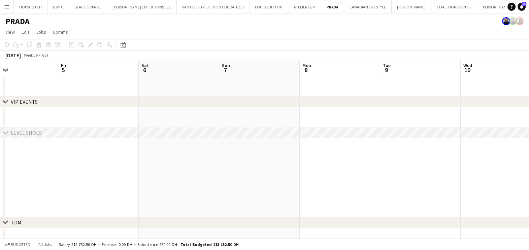
scroll to position [0, 208]
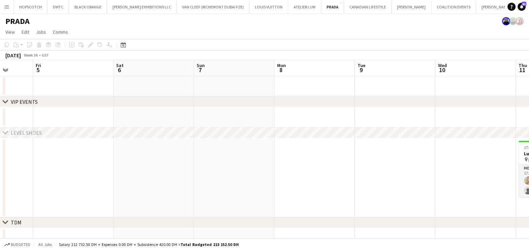
drag, startPoint x: 197, startPoint y: 128, endPoint x: 175, endPoint y: 132, distance: 22.6
click at [144, 130] on div "chevron-right VIP EVENTS chevron-right LEVEL SHOES chevron-right TDM chevron-ri…" at bounding box center [264, 185] width 529 height 250
drag, startPoint x: 115, startPoint y: 142, endPoint x: 139, endPoint y: 143, distance: 24.6
click at [92, 142] on div "chevron-right VIP EVENTS chevron-right LEVEL SHOES chevron-right TDM chevron-ri…" at bounding box center [264, 185] width 529 height 250
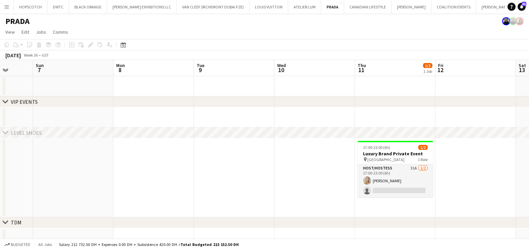
scroll to position [0, 210]
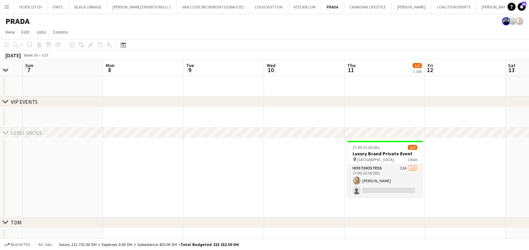
drag, startPoint x: 231, startPoint y: 172, endPoint x: 74, endPoint y: 183, distance: 158.0
click at [74, 183] on app-calendar-viewport "Thu 4 Fri 5 Sat 6 Sun 7 Mon 8 Tue 9 Wed 10 Thu 11 1/2 1 Job Fri 12 Sat 13 Sun 1…" at bounding box center [264, 185] width 529 height 250
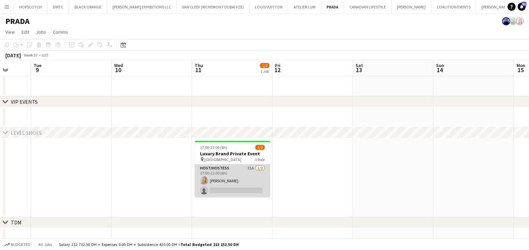
click at [238, 178] on app-card-role "Host/Hostess 31A [DATE] 17:00-23:00 (6h) [PERSON_NAME] single-neutral-actions" at bounding box center [232, 180] width 75 height 33
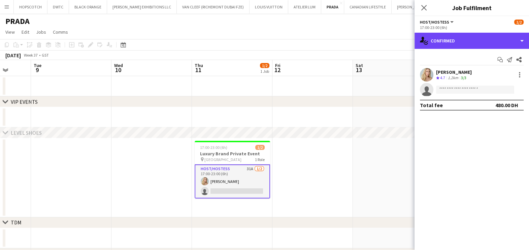
drag, startPoint x: 465, startPoint y: 39, endPoint x: 468, endPoint y: 55, distance: 15.6
click at [465, 40] on div "single-neutral-actions-check-2 Confirmed" at bounding box center [471, 41] width 114 height 16
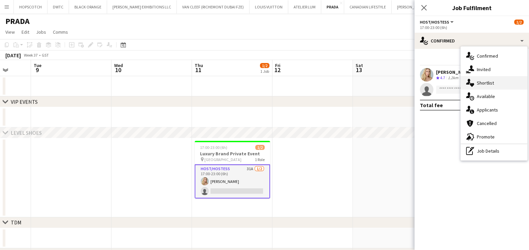
click at [482, 84] on span "Shortlist" at bounding box center [485, 83] width 17 height 6
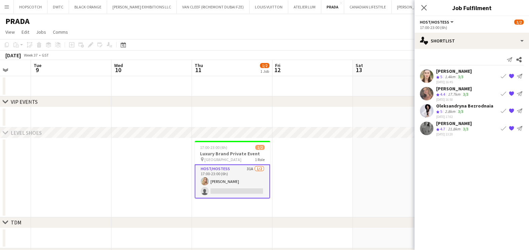
click at [503, 110] on app-icon "Book crew" at bounding box center [503, 110] width 5 height 5
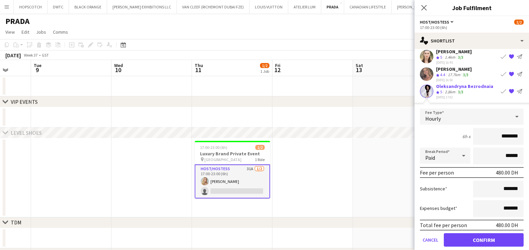
scroll to position [44, 0]
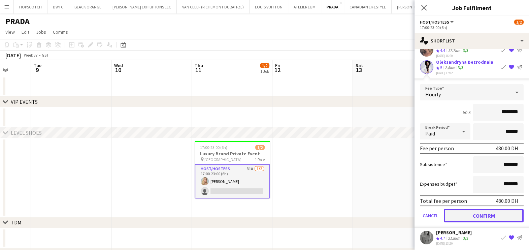
click at [485, 210] on button "Confirm" at bounding box center [484, 215] width 80 height 13
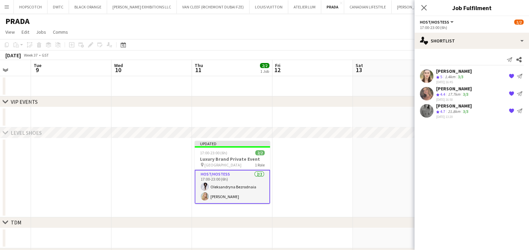
scroll to position [0, 0]
click at [340, 183] on app-date-cell at bounding box center [312, 177] width 80 height 79
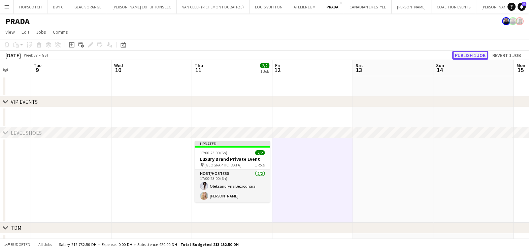
click at [475, 51] on button "Publish 1 job" at bounding box center [470, 55] width 36 height 9
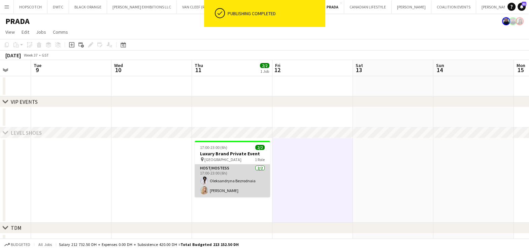
click at [233, 180] on app-card-role "Host/Hostess 2/2 17:00-23:00 (6h) Oleksandryna Bezrodnaia Kateryna Yukhno" at bounding box center [232, 180] width 75 height 33
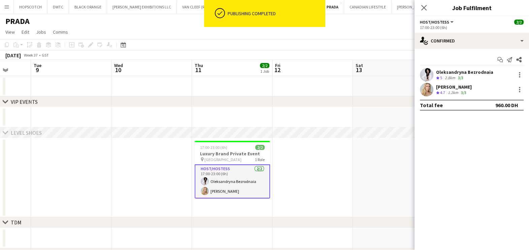
click at [453, 72] on div "Oleksandryna Bezrodnaia" at bounding box center [464, 72] width 57 height 6
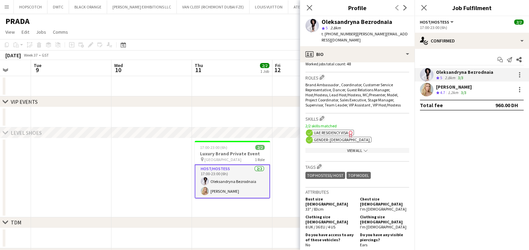
scroll to position [336, 0]
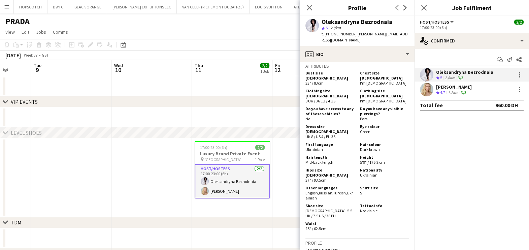
drag, startPoint x: 362, startPoint y: 170, endPoint x: 354, endPoint y: 168, distance: 7.7
click at [357, 185] on div "Shirt size S" at bounding box center [383, 192] width 52 height 15
copy div "Shirt size S"
click at [369, 185] on div "Shirt size S" at bounding box center [383, 192] width 52 height 15
drag, startPoint x: 339, startPoint y: 122, endPoint x: 306, endPoint y: 123, distance: 32.3
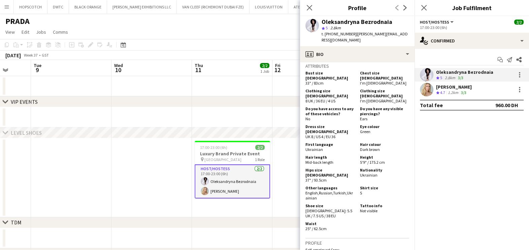
click at [306, 124] on div "Dress size FEMALE UK 8 / US 4 / EU 36" at bounding box center [331, 131] width 52 height 15
copy span "UK 8 / US 4 / EU 36"
drag, startPoint x: 313, startPoint y: 195, endPoint x: 304, endPoint y: 190, distance: 10.4
click at [304, 190] on app-crew-profile-bio "chevron-left chevron-right Open photos pop-in Gender Female Birthday 29-10-1991…" at bounding box center [357, 155] width 114 height 187
copy span "[DEMOGRAPHIC_DATA]: 5.5 UK / 7.5 US / 38 EU"
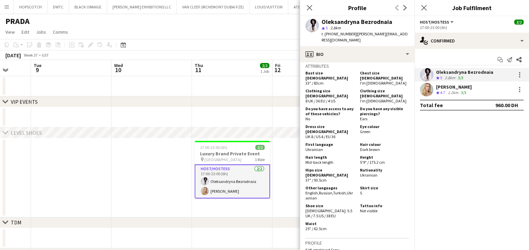
click at [331, 203] on div "Shoe size Female: 5.5 UK / 7.5 US / 38 EU" at bounding box center [331, 210] width 52 height 15
drag, startPoint x: 314, startPoint y: 196, endPoint x: 320, endPoint y: 191, distance: 7.6
click at [320, 203] on div "Shoe size Female: 5.5 UK / 7.5 US / 38 EU" at bounding box center [331, 210] width 52 height 15
copy span "5.5 UK / 7.5 US / 38 EU"
click at [324, 160] on span "Mid-back length" at bounding box center [319, 162] width 28 height 5
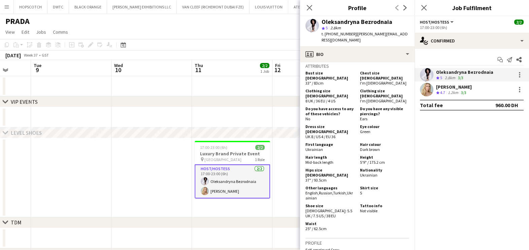
drag, startPoint x: 330, startPoint y: 157, endPoint x: 311, endPoint y: 155, distance: 18.6
click at [311, 167] on h5 "Hips size [DEMOGRAPHIC_DATA]" at bounding box center [329, 172] width 49 height 10
drag, startPoint x: 311, startPoint y: 155, endPoint x: 305, endPoint y: 154, distance: 6.4
click at [305, 153] on app-crew-profile-bio "chevron-left chevron-right Open photos pop-in Gender Female Birthday 29-10-1991…" at bounding box center [357, 155] width 114 height 187
drag, startPoint x: 305, startPoint y: 152, endPoint x: 327, endPoint y: 161, distance: 23.6
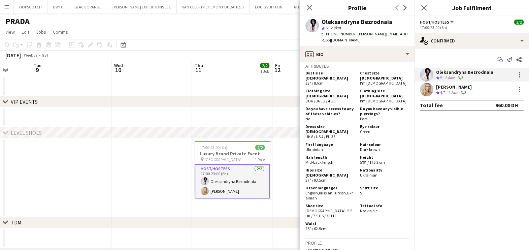
click at [327, 167] on div "Hips size FEMALE 37" / 93.5cm" at bounding box center [331, 174] width 52 height 15
copy div "Hips size FEMALE 37" / 93.5cm"
click at [363, 172] on span "Ukrainian" at bounding box center [369, 174] width 18 height 5
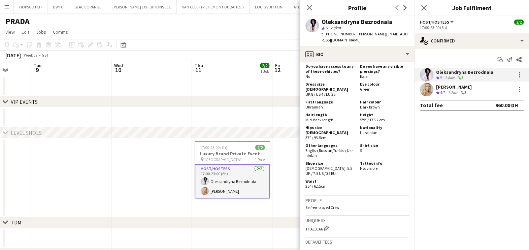
drag, startPoint x: 332, startPoint y: 166, endPoint x: 305, endPoint y: 165, distance: 26.9
click at [305, 165] on app-crew-profile-bio "chevron-left chevron-right Open photos pop-in Gender Female Birthday 29-10-1991…" at bounding box center [357, 155] width 114 height 187
copy span "25" / 62.5cm"
click at [228, 115] on app-date-cell at bounding box center [232, 117] width 80 height 20
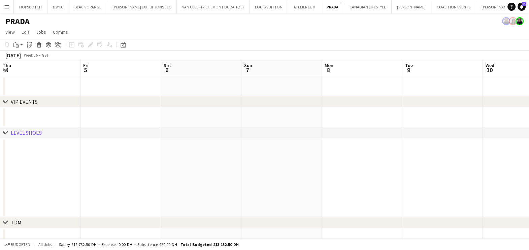
scroll to position [0, 299]
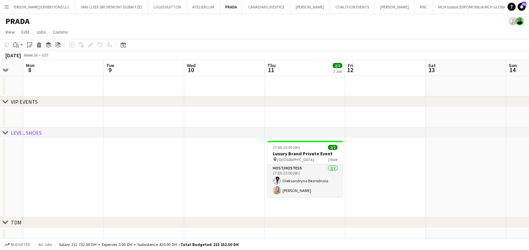
click at [147, 126] on app-date-cell at bounding box center [144, 117] width 80 height 20
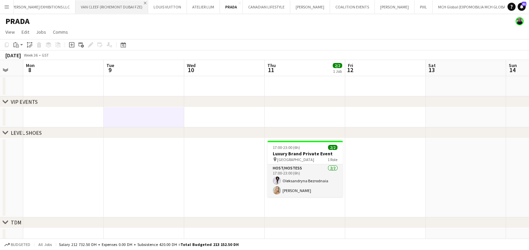
click at [144, 2] on app-icon "Close" at bounding box center [145, 3] width 3 height 3
click at [131, 2] on app-icon "Close" at bounding box center [132, 3] width 3 height 3
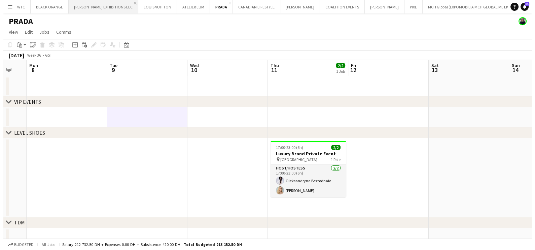
scroll to position [0, 0]
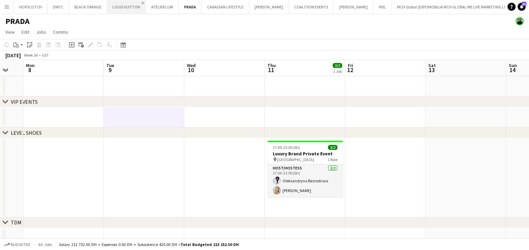
click at [141, 2] on app-icon "Close" at bounding box center [142, 3] width 3 height 3
click at [479, 7] on app-icon "Add" at bounding box center [480, 6] width 3 height 3
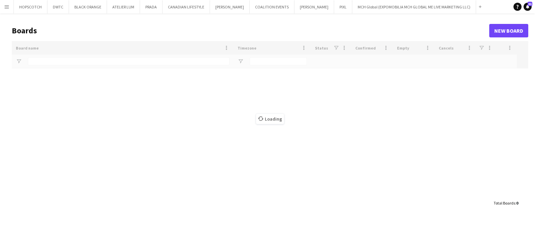
click at [97, 60] on div "Loading" at bounding box center [270, 118] width 517 height 155
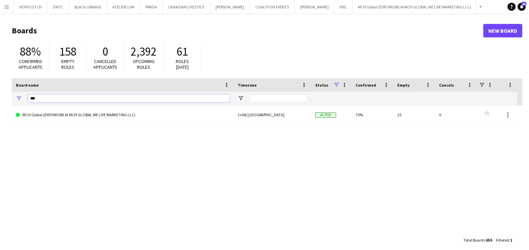
click at [78, 100] on input "***" at bounding box center [129, 98] width 202 height 8
type input "***"
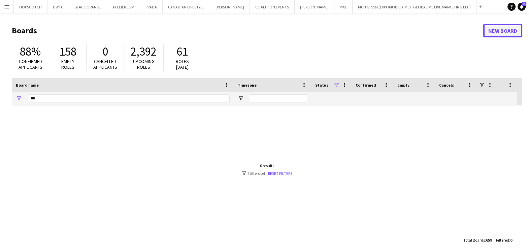
click at [499, 34] on link "New Board" at bounding box center [502, 30] width 39 height 13
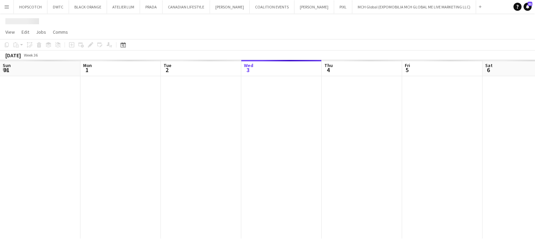
scroll to position [0, 161]
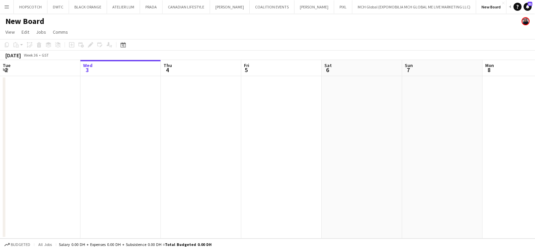
click at [38, 19] on h1 "New Board" at bounding box center [24, 21] width 39 height 10
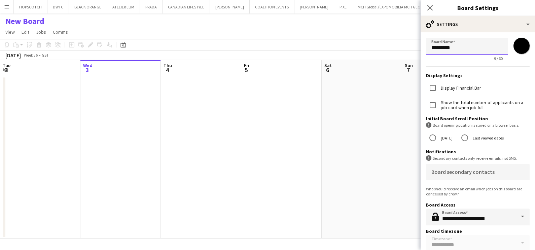
click at [455, 45] on input "*********" at bounding box center [467, 46] width 82 height 17
paste input "**********"
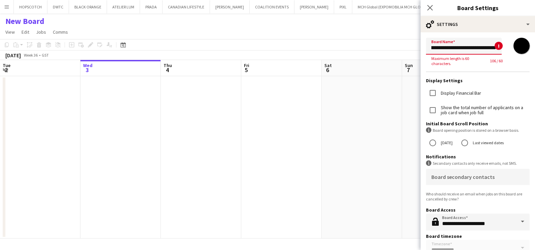
click at [454, 47] on input "**********" at bounding box center [464, 46] width 76 height 17
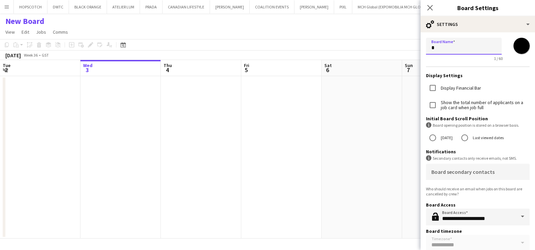
scroll to position [0, 0]
click at [434, 46] on input "******" at bounding box center [464, 46] width 76 height 17
click at [461, 45] on input "******" at bounding box center [464, 46] width 76 height 17
type input "**********"
click at [516, 52] on input "*******" at bounding box center [522, 46] width 24 height 24
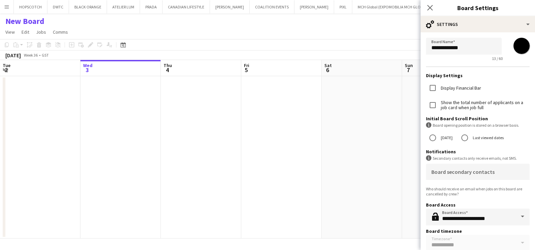
click at [331, 133] on app-date-cell at bounding box center [362, 157] width 80 height 162
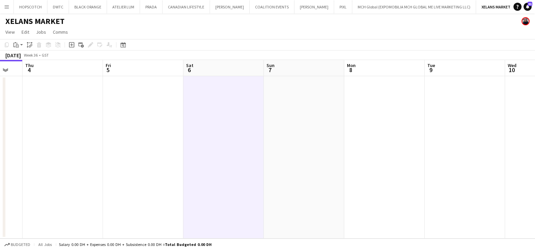
drag, startPoint x: 463, startPoint y: 148, endPoint x: 253, endPoint y: 123, distance: 211.5
click at [29, 150] on app-calendar-viewport "Sun 31 Mon 1 Tue 2 Wed 3 Thu 4 Fri 5 Sat 6 Sun 7 Mon 8 Tue 9 Wed 10 Thu 11" at bounding box center [267, 149] width 535 height 178
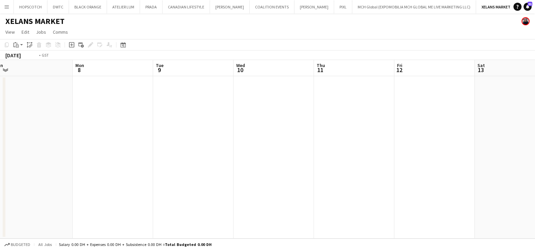
drag, startPoint x: 160, startPoint y: 138, endPoint x: 15, endPoint y: 145, distance: 144.6
click at [15, 145] on app-calendar-viewport "Fri 5 Sat 6 Sun 7 Mon 8 Tue 9 Wed 10 Thu 11 Fri 12 Sat 13 Sun 14 Mon 15 Tue 16" at bounding box center [267, 149] width 535 height 178
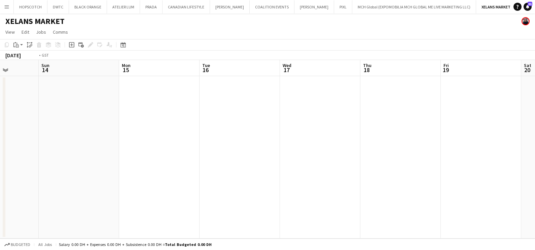
drag, startPoint x: 218, startPoint y: 139, endPoint x: 65, endPoint y: 135, distance: 153.5
click at [0, 145] on html "Menu Boards Boards Boards All jobs Status Workforce Workforce My Workforce Recr…" at bounding box center [267, 125] width 535 height 250
drag, startPoint x: 236, startPoint y: 131, endPoint x: 72, endPoint y: 140, distance: 164.5
click at [1, 143] on app-calendar-viewport "Sun 14 Mon 15 Tue 16 Wed 17 Thu 18 Fri 19 Sat 20 Sun 21 Mon 22 Tue 23 Wed 24 Th…" at bounding box center [267, 149] width 535 height 178
drag, startPoint x: 340, startPoint y: 134, endPoint x: 1, endPoint y: 138, distance: 338.6
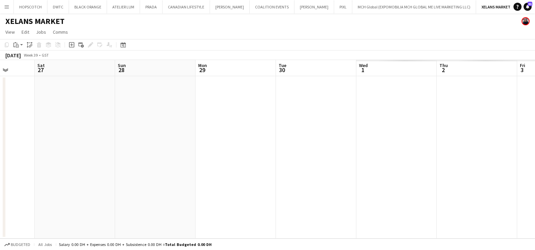
click at [0, 138] on html "Menu Boards Boards Boards All jobs Status Workforce Workforce My Workforce Recr…" at bounding box center [267, 125] width 535 height 250
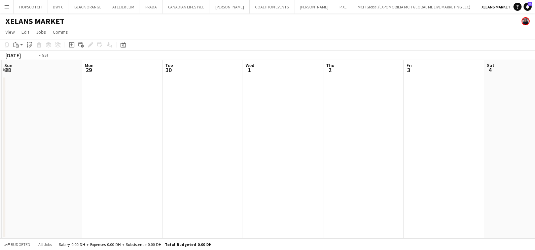
drag, startPoint x: 292, startPoint y: 101, endPoint x: 60, endPoint y: 125, distance: 233.1
click at [58, 126] on app-calendar-viewport "Thu 25 Fri 26 Sat 27 Sun 28 Mon 29 Tue 30 Wed 1 Thu 2 Fri 3 Sat 4 Sun 5 Mon 6" at bounding box center [267, 149] width 535 height 178
drag, startPoint x: 374, startPoint y: 127, endPoint x: 178, endPoint y: 148, distance: 196.7
click at [178, 150] on app-calendar-viewport "Sat 27 Sun 28 Mon 29 Tue 30 Wed 1 Thu 2 Fri 3 Sat 4 Sun 5 Mon 6 Tue 7 Wed 8" at bounding box center [267, 149] width 535 height 178
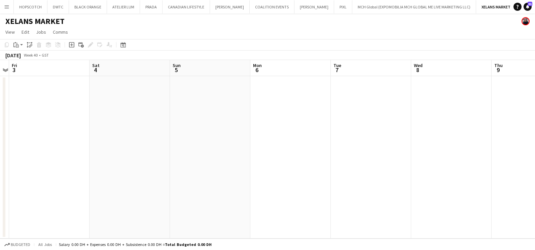
click at [301, 116] on app-date-cell at bounding box center [290, 157] width 80 height 162
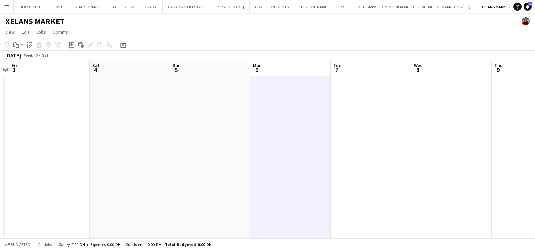
click at [72, 45] on icon "Add job" at bounding box center [71, 44] width 5 height 5
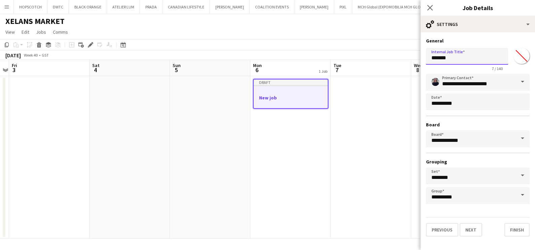
click at [471, 57] on input "*******" at bounding box center [467, 56] width 82 height 17
paste input "**********"
click at [449, 58] on input "**********" at bounding box center [467, 56] width 82 height 17
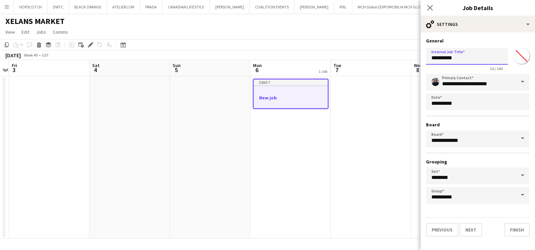
click at [448, 56] on input "**********" at bounding box center [467, 56] width 82 height 17
click at [478, 55] on input "**********" at bounding box center [467, 56] width 82 height 17
type input "**********"
click at [521, 59] on input "*******" at bounding box center [522, 56] width 24 height 24
type input "*******"
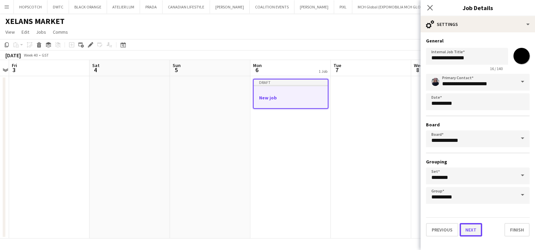
click at [475, 228] on button "Next" at bounding box center [471, 229] width 23 height 13
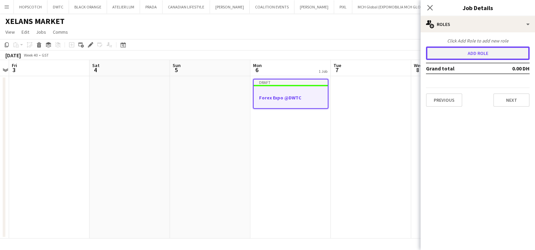
click at [490, 48] on button "Add role" at bounding box center [478, 52] width 104 height 13
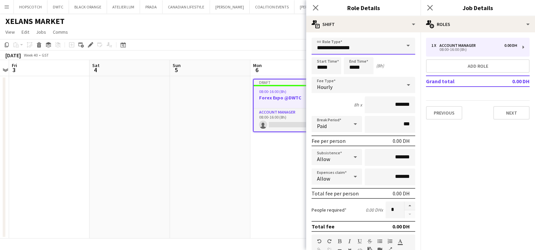
click at [352, 46] on input "**********" at bounding box center [364, 46] width 104 height 17
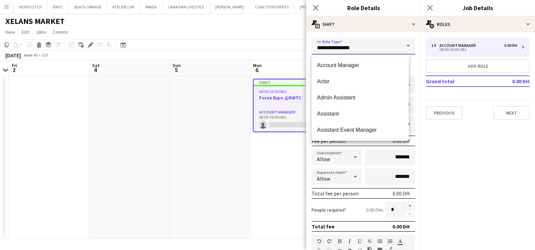
click at [352, 46] on input "**********" at bounding box center [364, 46] width 104 height 17
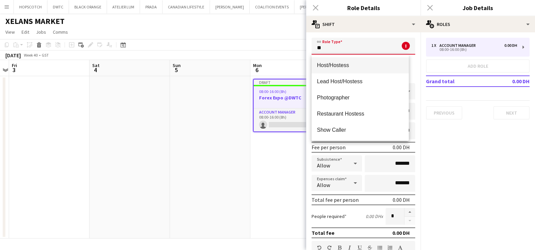
click at [366, 63] on span "Host/Hostess" at bounding box center [360, 65] width 87 height 6
type input "**********"
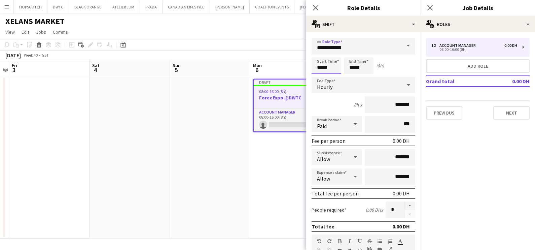
click at [337, 66] on input "*****" at bounding box center [327, 65] width 30 height 17
click at [318, 56] on div at bounding box center [319, 53] width 13 height 7
type input "*****"
click at [318, 56] on div at bounding box center [319, 53] width 13 height 7
click at [358, 64] on input "*****" at bounding box center [359, 65] width 30 height 17
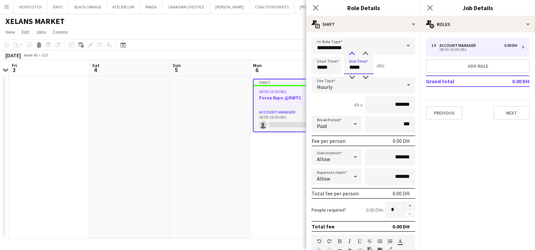
click at [353, 53] on div at bounding box center [351, 53] width 13 height 7
type input "*****"
drag, startPoint x: 353, startPoint y: 53, endPoint x: 353, endPoint y: 65, distance: 11.5
click at [353, 53] on div at bounding box center [351, 53] width 13 height 7
click at [380, 107] on input "*******" at bounding box center [390, 104] width 50 height 17
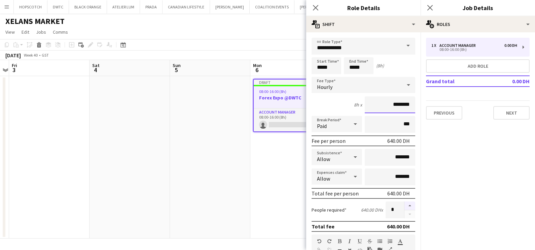
type input "********"
click at [405, 204] on button "button" at bounding box center [410, 205] width 11 height 9
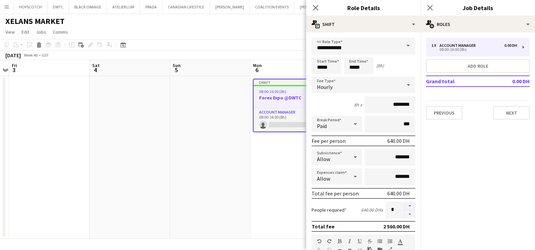
type input "*"
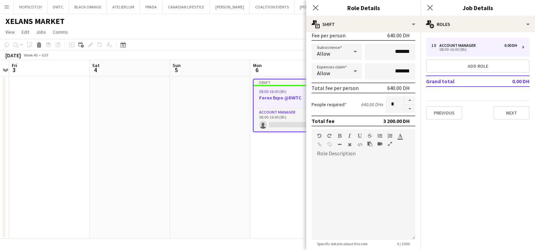
scroll to position [170, 0]
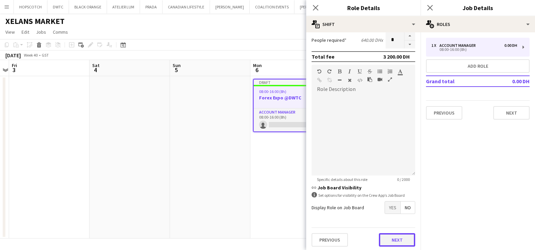
click at [389, 238] on button "Next" at bounding box center [397, 239] width 36 height 13
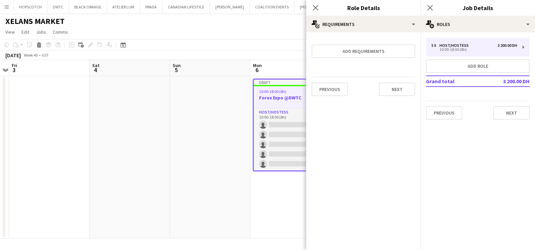
scroll to position [0, 0]
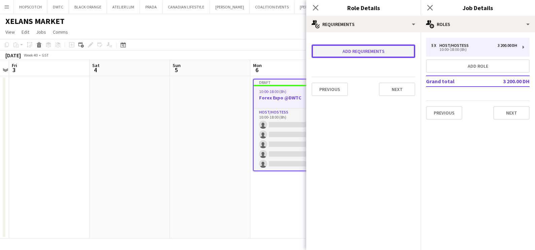
click at [367, 51] on button "Add requirements" at bounding box center [364, 50] width 104 height 13
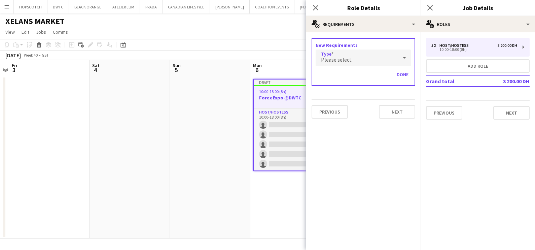
click at [367, 51] on div "Please select" at bounding box center [357, 57] width 82 height 16
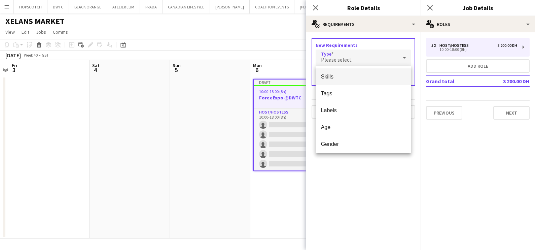
click at [368, 76] on span "Skills" at bounding box center [363, 76] width 85 height 6
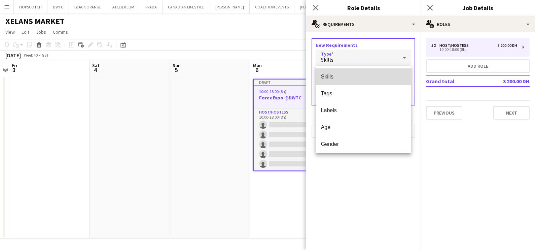
click at [368, 74] on input "text" at bounding box center [364, 77] width 96 height 17
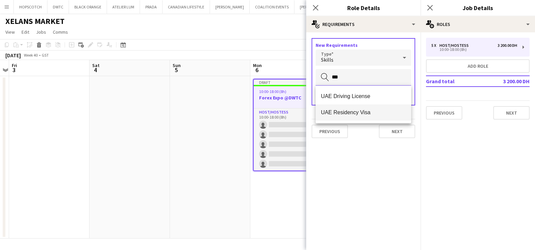
type input "***"
click at [357, 117] on mat-option "UAE Residency Visa" at bounding box center [364, 112] width 96 height 16
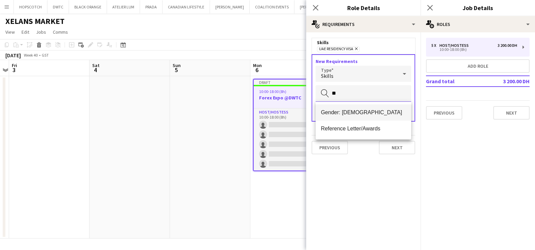
type input "**"
click at [356, 109] on span "Gender: [DEMOGRAPHIC_DATA]" at bounding box center [363, 112] width 85 height 6
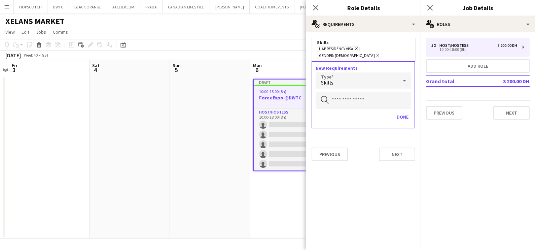
click at [357, 73] on div "Skills" at bounding box center [357, 80] width 82 height 16
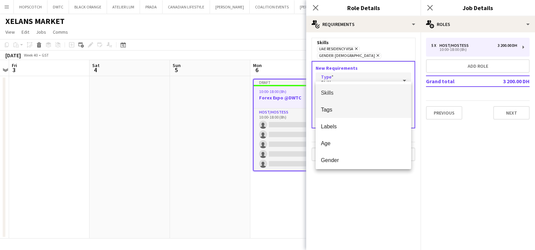
click at [355, 106] on span "Tags" at bounding box center [363, 109] width 85 height 6
click at [351, 100] on input "text" at bounding box center [364, 100] width 96 height 17
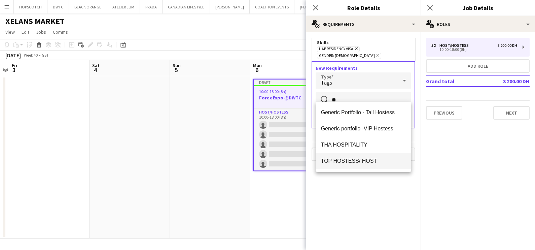
type input "**"
click at [359, 162] on span "TOP HOSTESS/ HOST" at bounding box center [363, 161] width 85 height 6
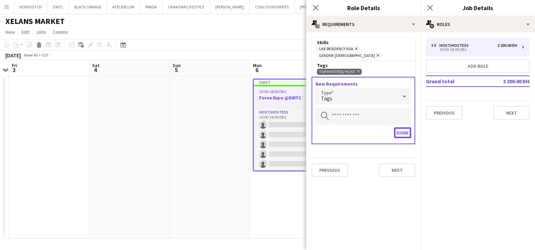
click at [406, 127] on button "Done" at bounding box center [402, 132] width 17 height 11
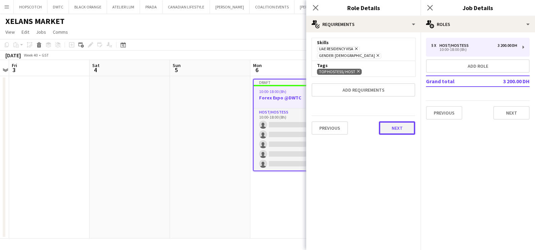
click at [400, 121] on button "Next" at bounding box center [397, 127] width 36 height 13
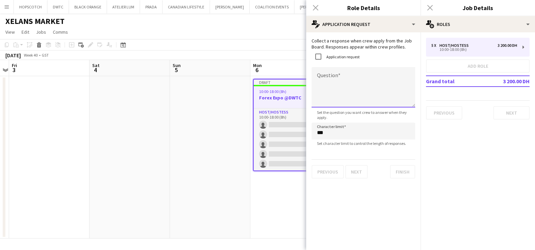
click at [326, 76] on textarea "Question" at bounding box center [364, 87] width 104 height 40
type textarea "**********"
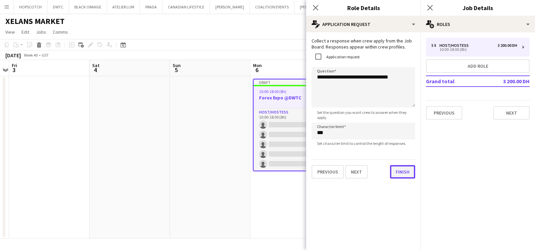
click at [412, 174] on button "Finish" at bounding box center [402, 171] width 25 height 13
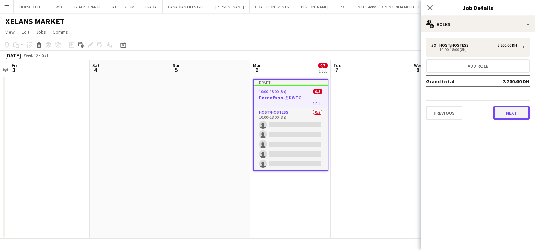
click at [520, 110] on button "Next" at bounding box center [511, 112] width 36 height 13
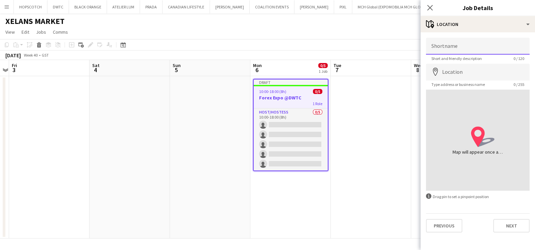
click at [437, 47] on input "Shortname" at bounding box center [478, 46] width 104 height 17
type input "****"
click at [454, 74] on input "Location" at bounding box center [478, 72] width 104 height 17
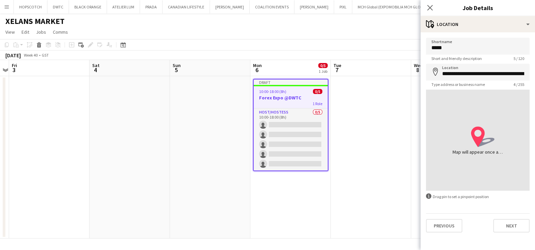
type input "**********"
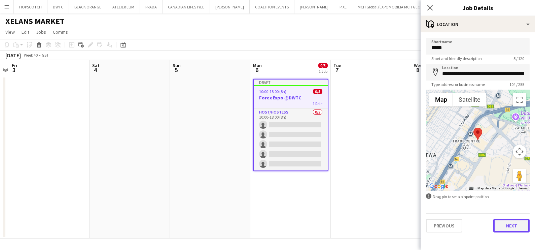
click at [513, 225] on button "Next" at bounding box center [511, 225] width 36 height 13
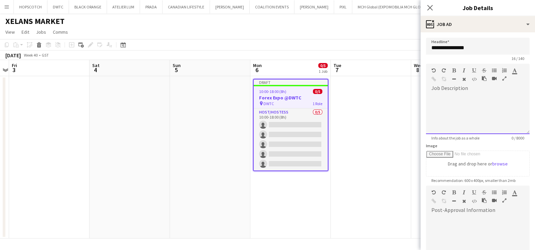
click at [468, 108] on div at bounding box center [478, 114] width 104 height 40
paste div
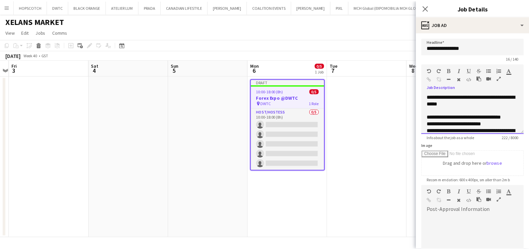
scroll to position [27, 0]
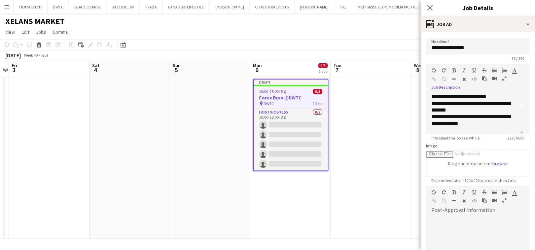
click at [503, 77] on icon "button" at bounding box center [505, 78] width 4 height 5
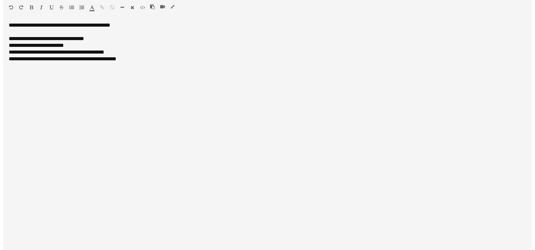
scroll to position [0, 0]
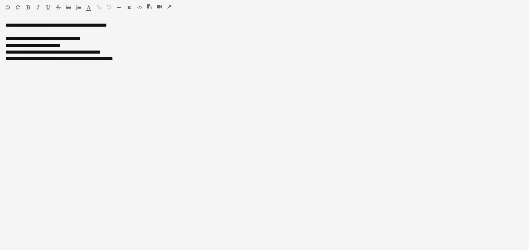
click at [58, 27] on div "**********" at bounding box center [264, 25] width 518 height 7
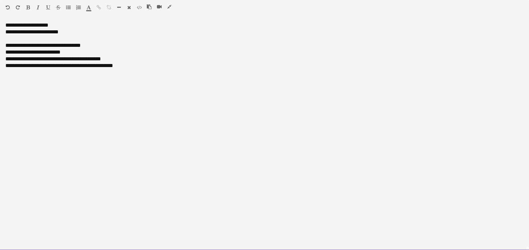
click at [10, 32] on div "**********" at bounding box center [264, 32] width 518 height 7
click at [47, 33] on div "**********" at bounding box center [264, 32] width 518 height 7
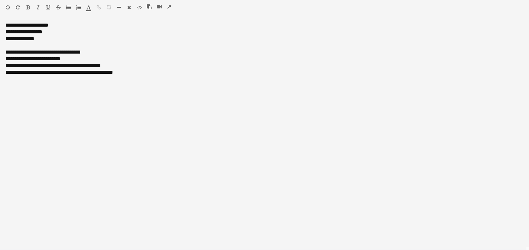
click at [23, 39] on div "**********" at bounding box center [264, 38] width 518 height 7
click at [32, 25] on div "**********" at bounding box center [264, 25] width 518 height 7
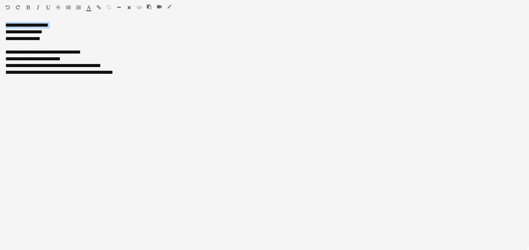
drag, startPoint x: 29, startPoint y: 8, endPoint x: 39, endPoint y: 17, distance: 13.8
click at [29, 8] on icon "button" at bounding box center [28, 7] width 4 height 5
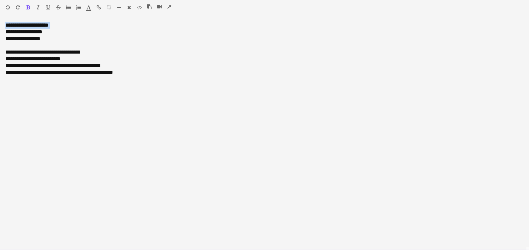
click at [71, 23] on div "**********" at bounding box center [264, 25] width 518 height 7
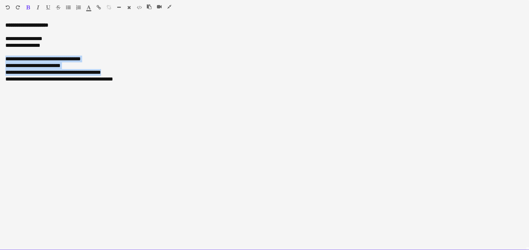
drag, startPoint x: 101, startPoint y: 71, endPoint x: 0, endPoint y: 61, distance: 101.7
click at [0, 61] on html "Menu Boards Boards Boards All jobs Status Workforce Workforce My Workforce Recr…" at bounding box center [264, 251] width 529 height 503
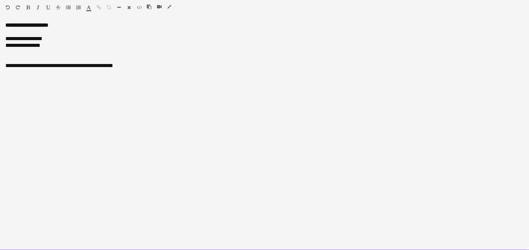
click at [19, 66] on div "**********" at bounding box center [264, 65] width 518 height 7
click at [18, 56] on div at bounding box center [264, 59] width 518 height 7
click at [39, 58] on div "**********" at bounding box center [264, 59] width 518 height 7
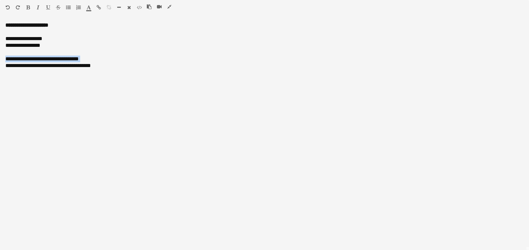
click at [47, 7] on icon "button" at bounding box center [48, 7] width 4 height 5
click at [37, 6] on icon "button" at bounding box center [38, 7] width 3 height 5
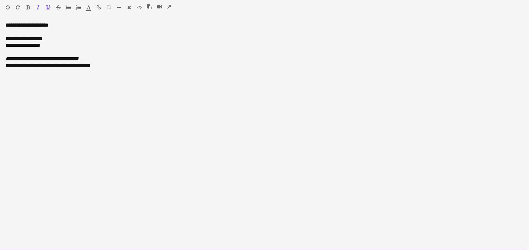
click at [104, 55] on div at bounding box center [264, 52] width 518 height 7
click at [107, 60] on div "**********" at bounding box center [264, 59] width 518 height 7
click at [41, 73] on div "**********" at bounding box center [264, 72] width 518 height 7
click at [25, 72] on div "**********" at bounding box center [264, 72] width 518 height 7
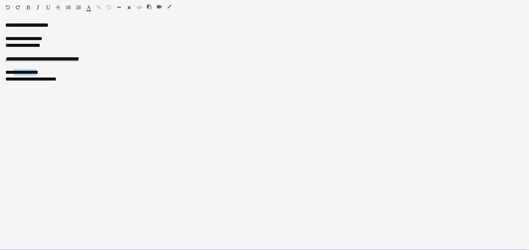
click at [25, 72] on div "**********" at bounding box center [264, 72] width 518 height 7
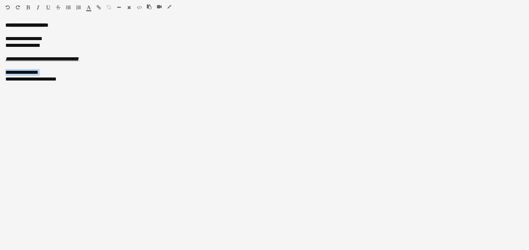
click at [27, 7] on icon "button" at bounding box center [28, 7] width 4 height 5
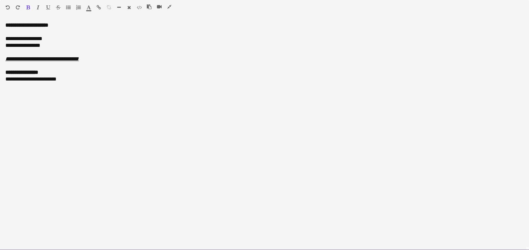
click at [31, 79] on div "**********" at bounding box center [264, 79] width 518 height 7
click at [57, 72] on div "**********" at bounding box center [264, 72] width 518 height 7
click at [11, 87] on div "**********" at bounding box center [264, 85] width 518 height 7
click at [42, 88] on div "**********" at bounding box center [264, 85] width 518 height 7
click at [54, 84] on div "**********" at bounding box center [264, 85] width 518 height 7
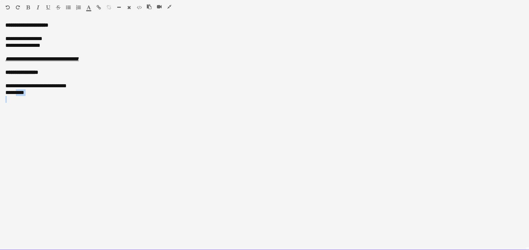
drag, startPoint x: 15, startPoint y: 94, endPoint x: -2, endPoint y: 96, distance: 17.0
click at [0, 96] on html "Menu Boards Boards Boards All jobs Status Workforce Workforce My Workforce Recr…" at bounding box center [264, 251] width 529 height 503
click at [7, 88] on div "**********" at bounding box center [264, 85] width 518 height 7
click at [30, 94] on div "*******" at bounding box center [264, 92] width 518 height 7
click at [104, 100] on div "**********" at bounding box center [264, 99] width 518 height 7
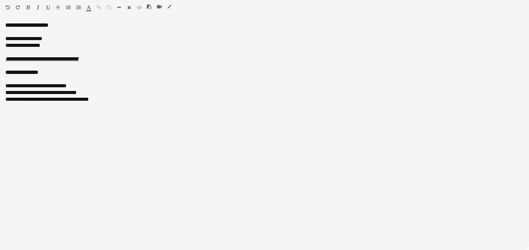
click at [170, 6] on icon "button" at bounding box center [169, 6] width 4 height 5
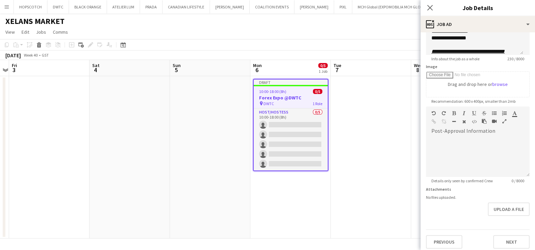
scroll to position [82, 0]
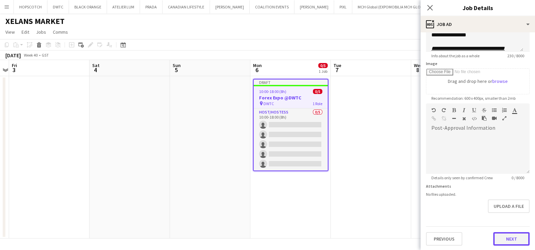
click at [507, 237] on button "Next" at bounding box center [511, 238] width 36 height 13
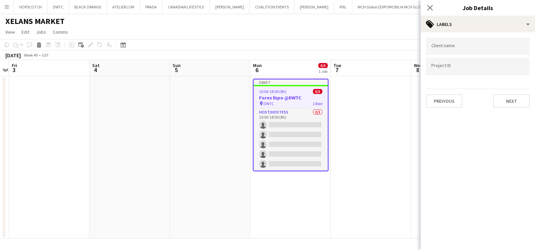
click at [458, 48] on input "Type to search client labels..." at bounding box center [478, 46] width 93 height 6
type input "**********"
click at [464, 69] on input "Type to search project ID labels..." at bounding box center [478, 67] width 93 height 6
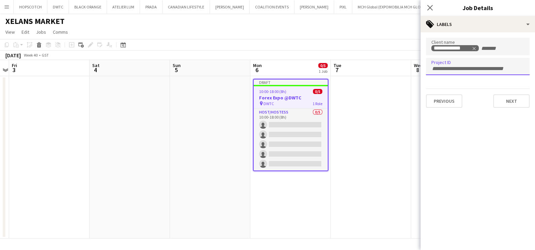
paste input "**********"
type input "**********"
click at [506, 99] on button "Next" at bounding box center [511, 100] width 36 height 13
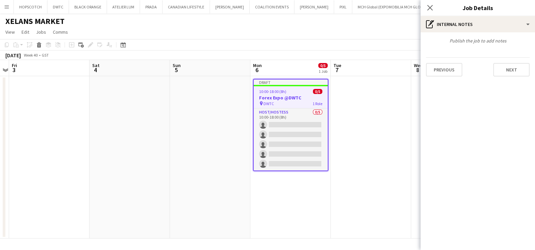
click at [401, 114] on app-date-cell at bounding box center [371, 157] width 80 height 162
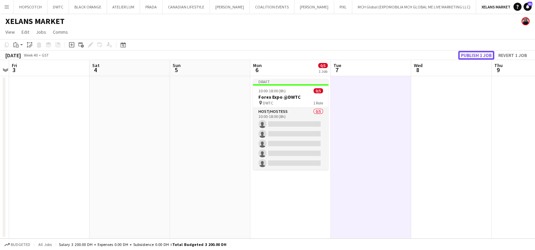
click at [484, 57] on button "Publish 1 job" at bounding box center [476, 55] width 36 height 9
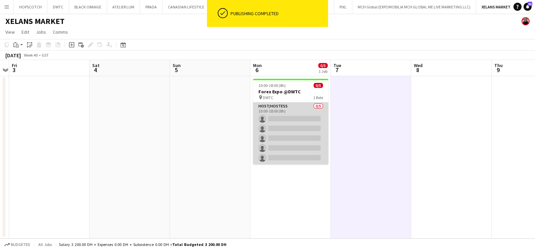
click at [302, 114] on app-card-role "Host/Hostess 0/5 10:00-18:00 (8h) single-neutral-actions single-neutral-actions…" at bounding box center [290, 133] width 75 height 62
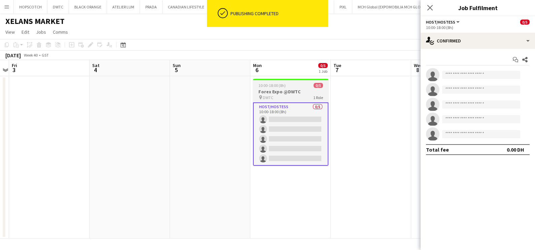
click at [279, 88] on app-job-card "10:00-18:00 (8h) 0/5 Forex Expo @DWTC pin DWTC 1 Role Host/Hostess 0/5 10:00-18…" at bounding box center [290, 122] width 75 height 87
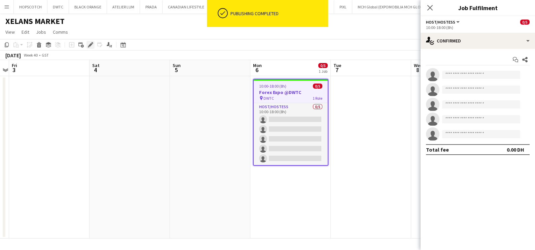
click at [87, 45] on div "Edit" at bounding box center [91, 45] width 8 height 8
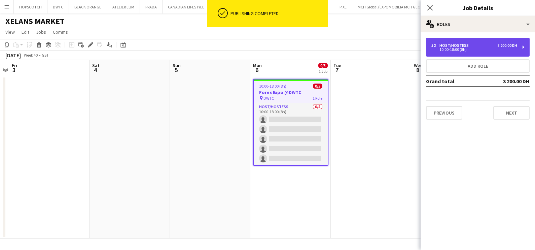
click at [460, 45] on div "Host/Hostess" at bounding box center [456, 45] width 32 height 5
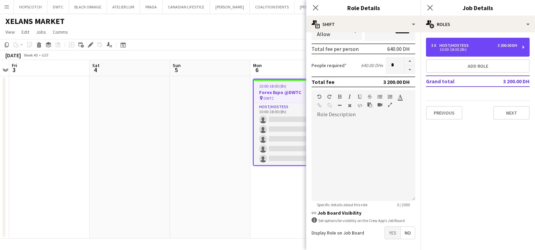
scroll to position [170, 0]
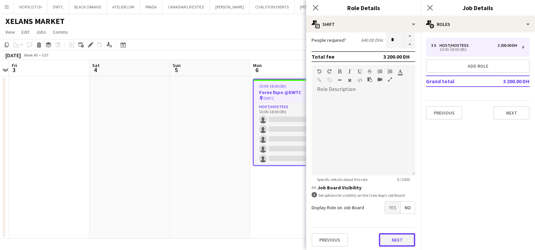
click at [401, 233] on button "Next" at bounding box center [397, 239] width 36 height 13
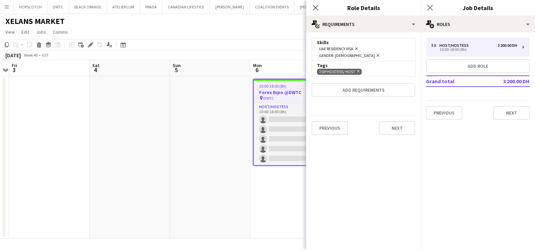
scroll to position [0, 0]
click at [393, 121] on button "Next" at bounding box center [397, 127] width 36 height 13
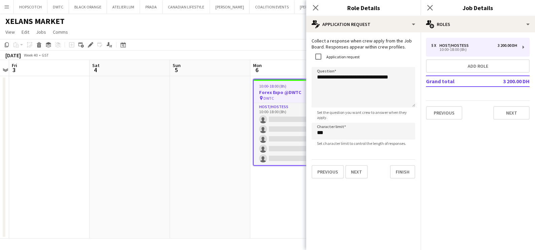
click at [219, 119] on app-date-cell at bounding box center [210, 157] width 80 height 162
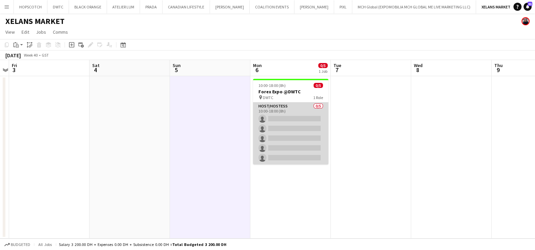
click at [308, 111] on app-card-role "Host/Hostess 0/5 10:00-18:00 (8h) single-neutral-actions single-neutral-actions…" at bounding box center [290, 133] width 75 height 62
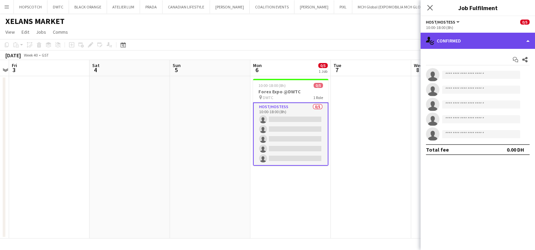
click at [457, 40] on div "single-neutral-actions-check-2 Confirmed" at bounding box center [478, 41] width 114 height 16
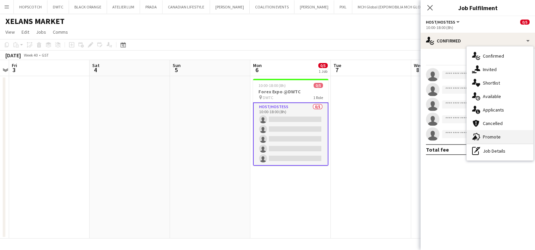
click at [482, 131] on div "advertising-megaphone Promote" at bounding box center [500, 136] width 67 height 13
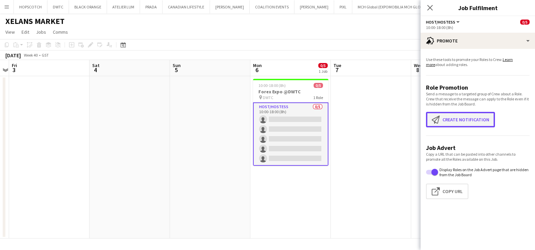
click at [443, 115] on button "Create notification Create notification" at bounding box center [460, 119] width 69 height 15
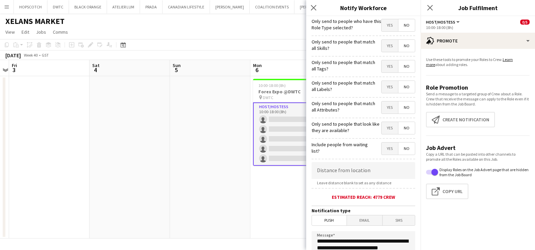
drag, startPoint x: 379, startPoint y: 44, endPoint x: 379, endPoint y: 66, distance: 21.5
click at [382, 44] on span "Yes" at bounding box center [390, 46] width 16 height 12
click at [382, 66] on span "Yes" at bounding box center [390, 66] width 16 height 12
drag, startPoint x: 382, startPoint y: 88, endPoint x: 382, endPoint y: 98, distance: 9.4
click at [382, 89] on span "Yes" at bounding box center [390, 87] width 16 height 12
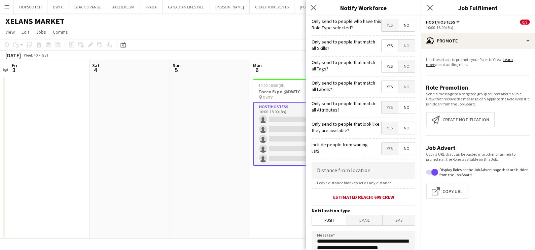
click at [384, 106] on span "Yes" at bounding box center [390, 107] width 16 height 12
click at [383, 125] on span "Yes" at bounding box center [390, 128] width 16 height 12
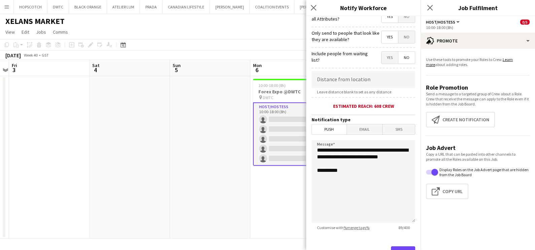
scroll to position [119, 0]
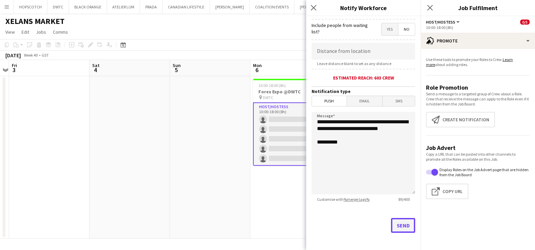
click at [401, 222] on button "Send" at bounding box center [403, 225] width 24 height 15
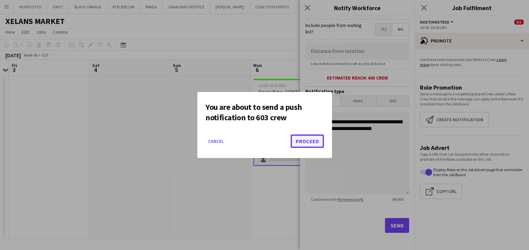
click at [310, 143] on button "Proceed" at bounding box center [306, 140] width 33 height 13
